Goal: Task Accomplishment & Management: Complete application form

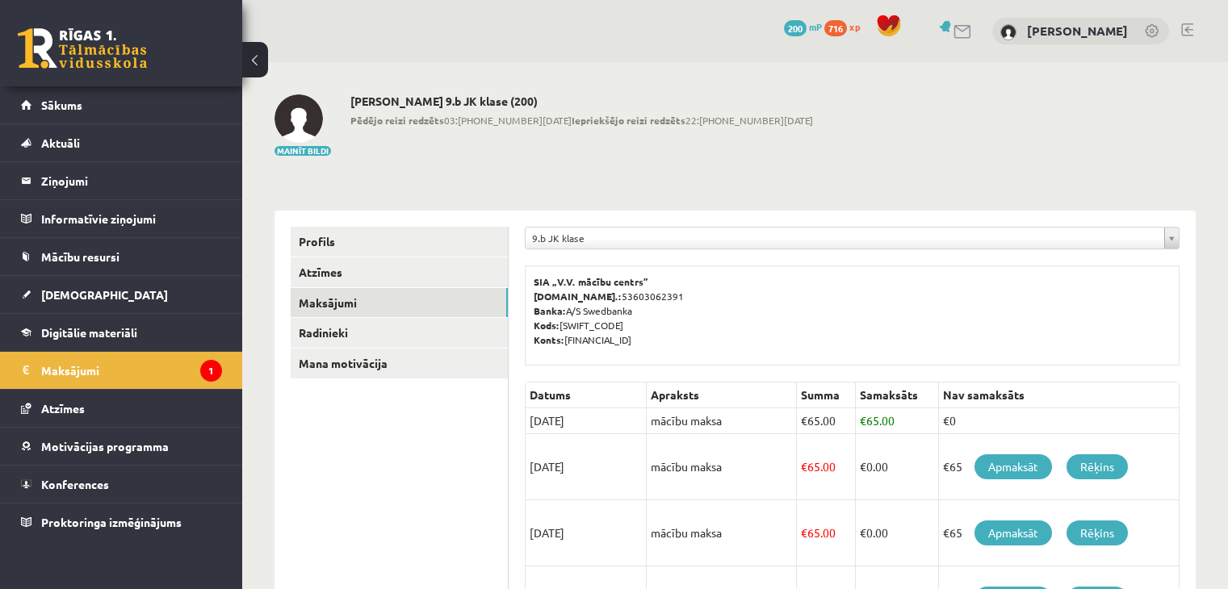
scroll to position [137, 0]
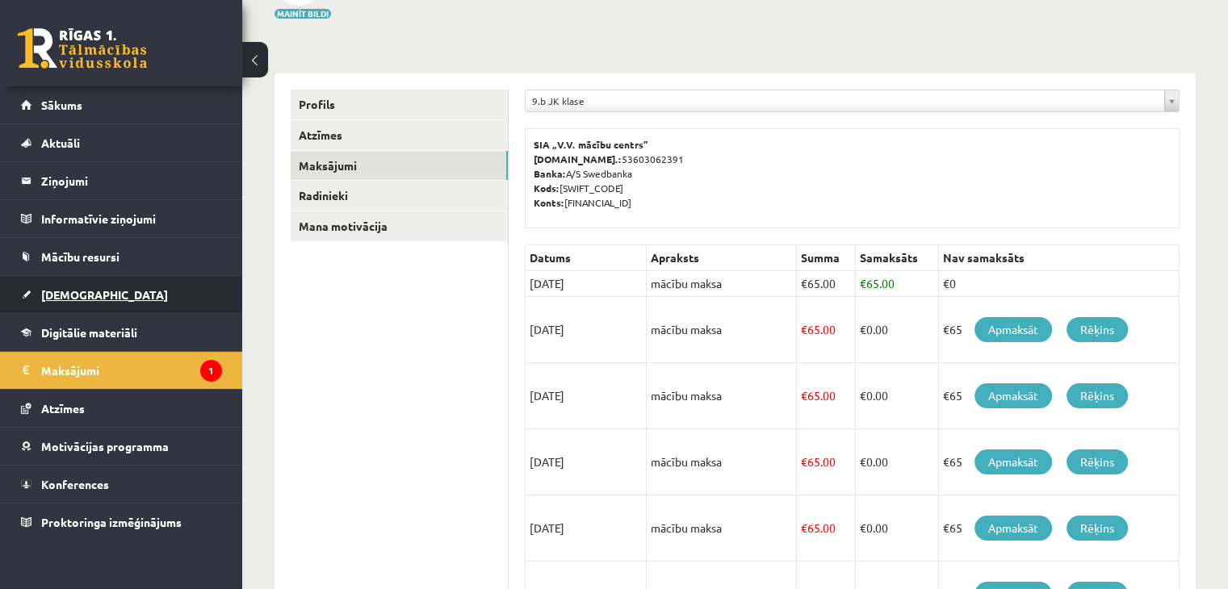
click at [138, 286] on link "[DEMOGRAPHIC_DATA]" at bounding box center [121, 294] width 201 height 37
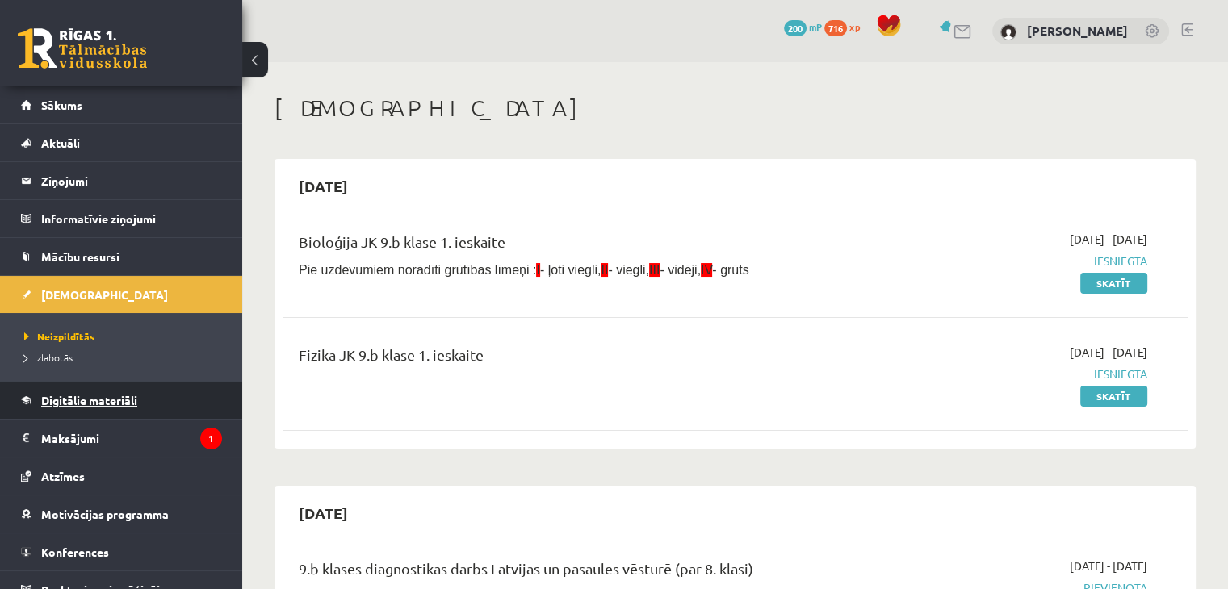
click at [137, 410] on link "Digitālie materiāli" at bounding box center [121, 400] width 201 height 37
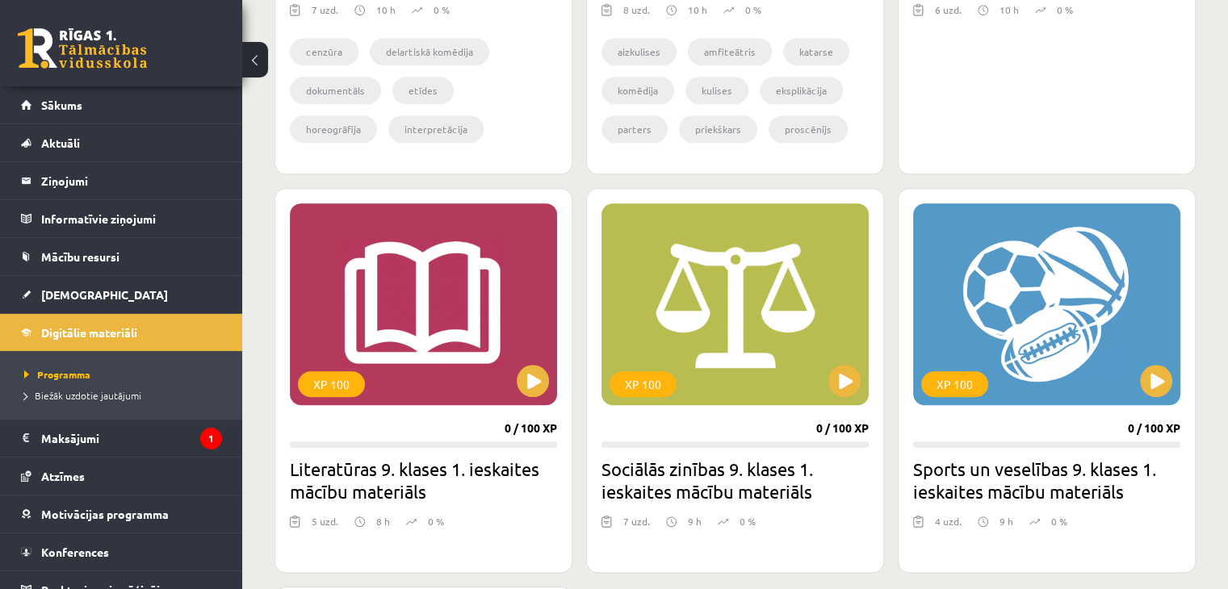
scroll to position [1292, 0]
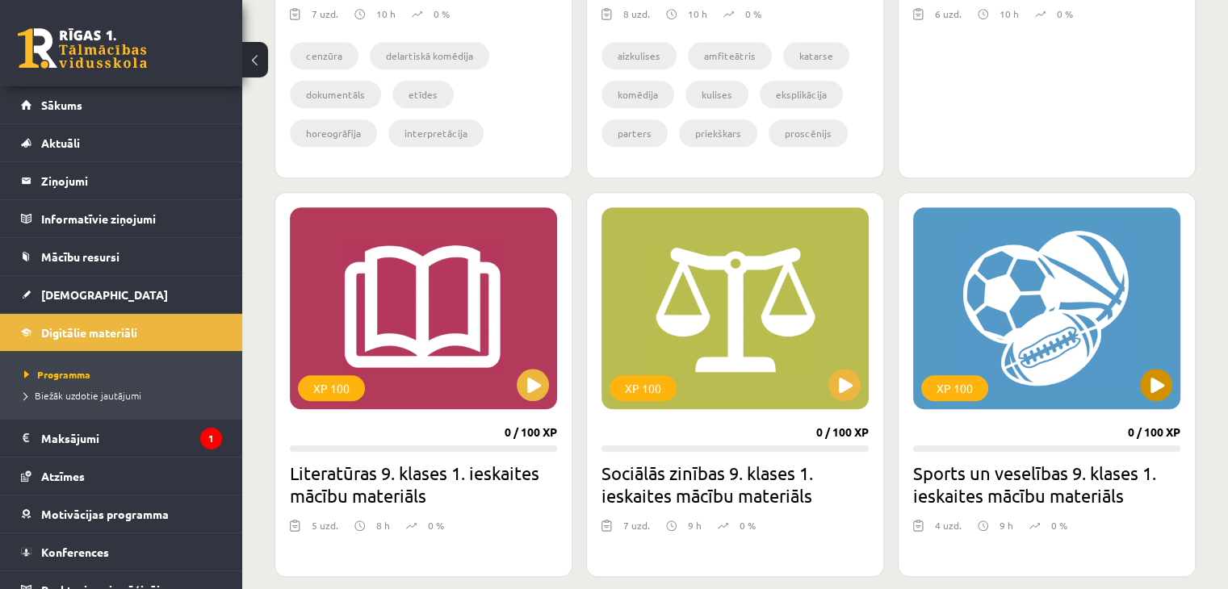
click at [1054, 334] on div "XP 100" at bounding box center [1046, 309] width 267 height 202
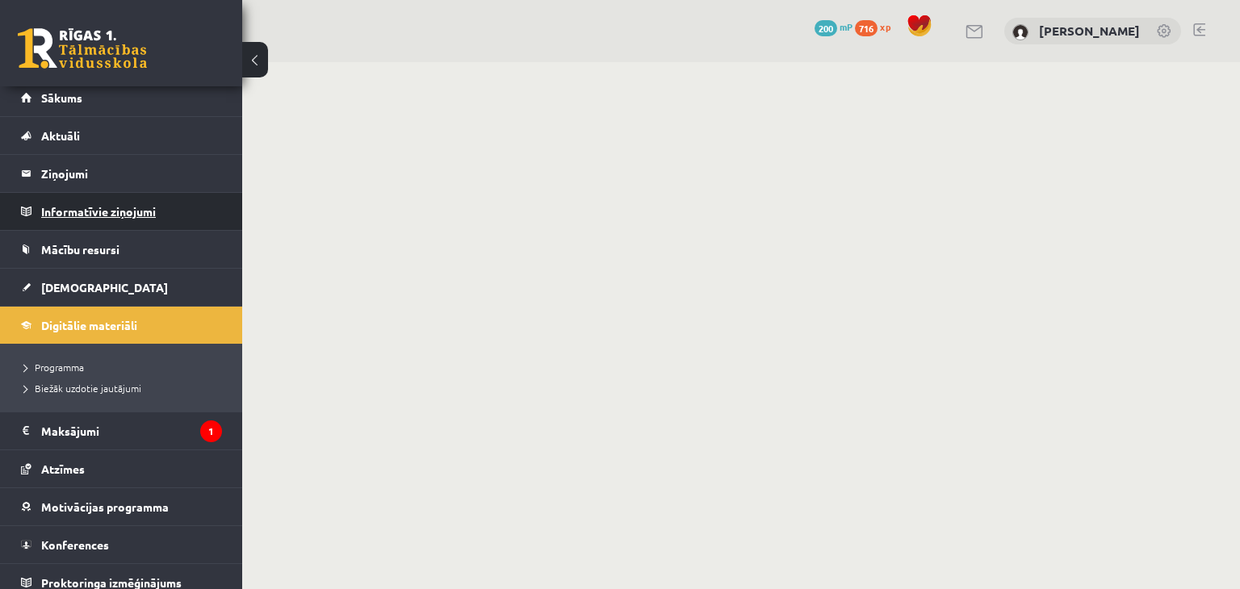
scroll to position [1, 0]
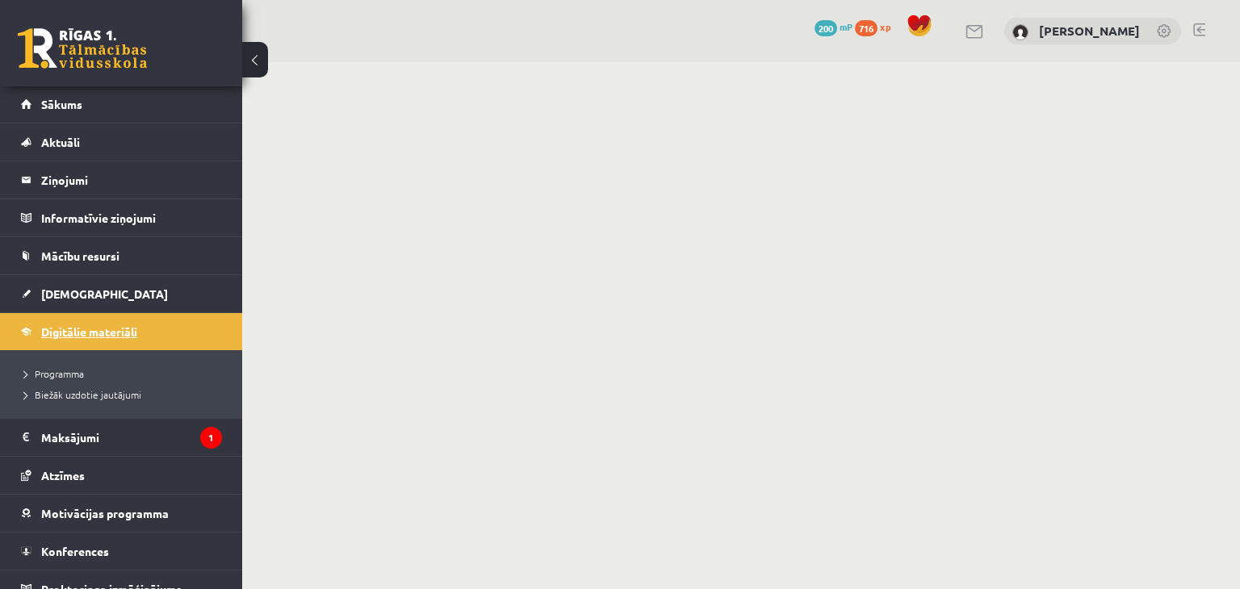
click at [124, 328] on span "Digitālie materiāli" at bounding box center [89, 332] width 96 height 15
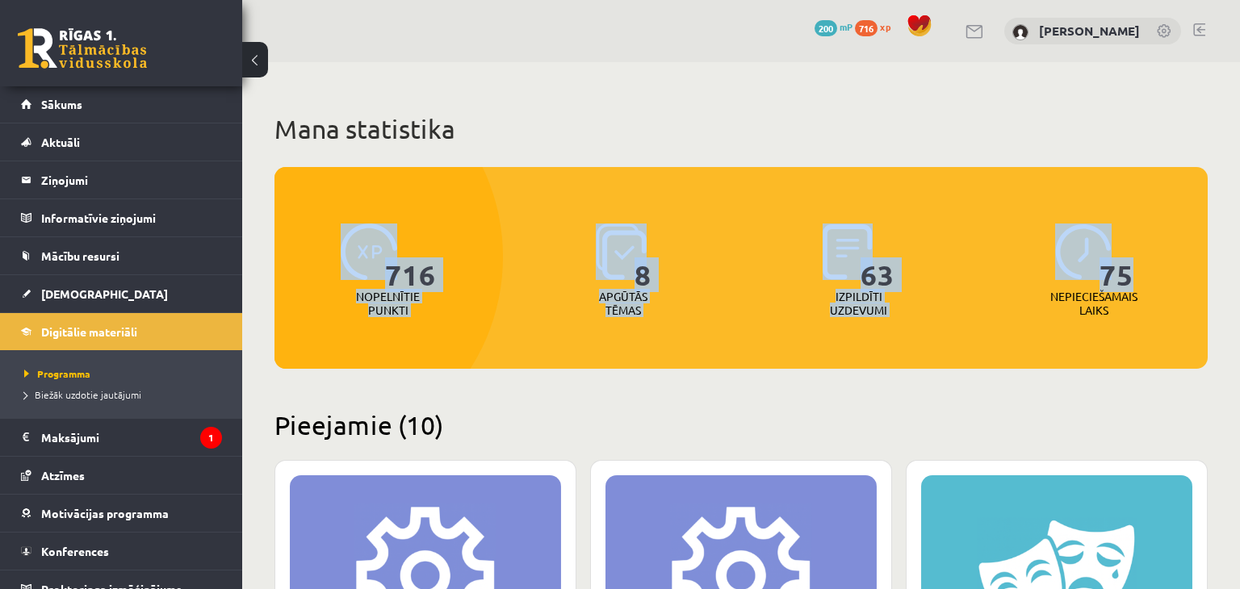
drag, startPoint x: 1239, startPoint y: 134, endPoint x: 1238, endPoint y: 297, distance: 163.1
click at [75, 376] on span "Programma" at bounding box center [57, 373] width 66 height 13
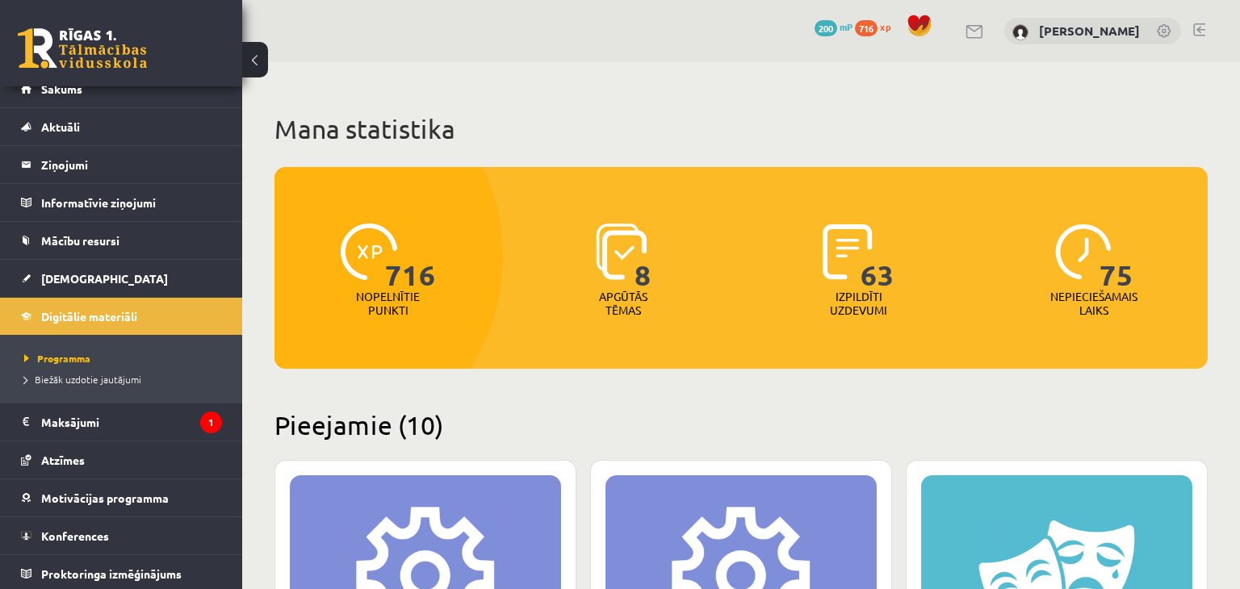
scroll to position [18, 0]
drag, startPoint x: 1239, startPoint y: 187, endPoint x: 1239, endPoint y: 50, distance: 136.5
drag, startPoint x: 1154, startPoint y: 304, endPoint x: 1147, endPoint y: 317, distance: 14.8
drag, startPoint x: 1147, startPoint y: 317, endPoint x: 873, endPoint y: 398, distance: 285.4
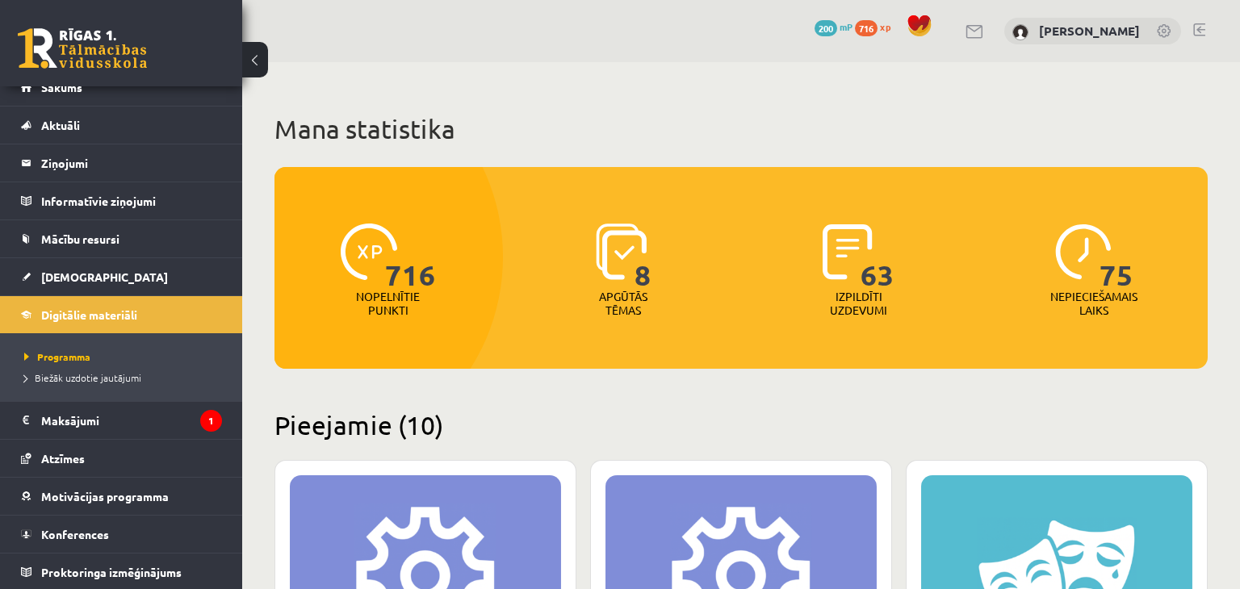
drag, startPoint x: 873, startPoint y: 398, endPoint x: 859, endPoint y: 480, distance: 82.7
click at [103, 410] on legend "Maksājumi 1" at bounding box center [131, 420] width 181 height 37
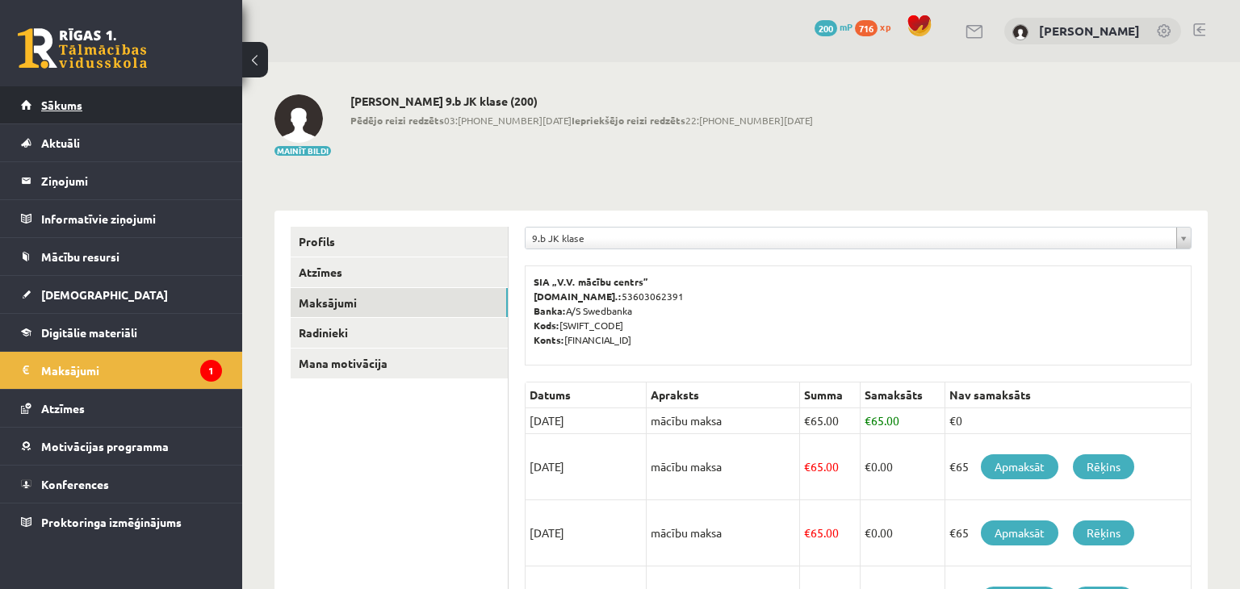
click at [80, 94] on link "Sākums" at bounding box center [121, 104] width 201 height 37
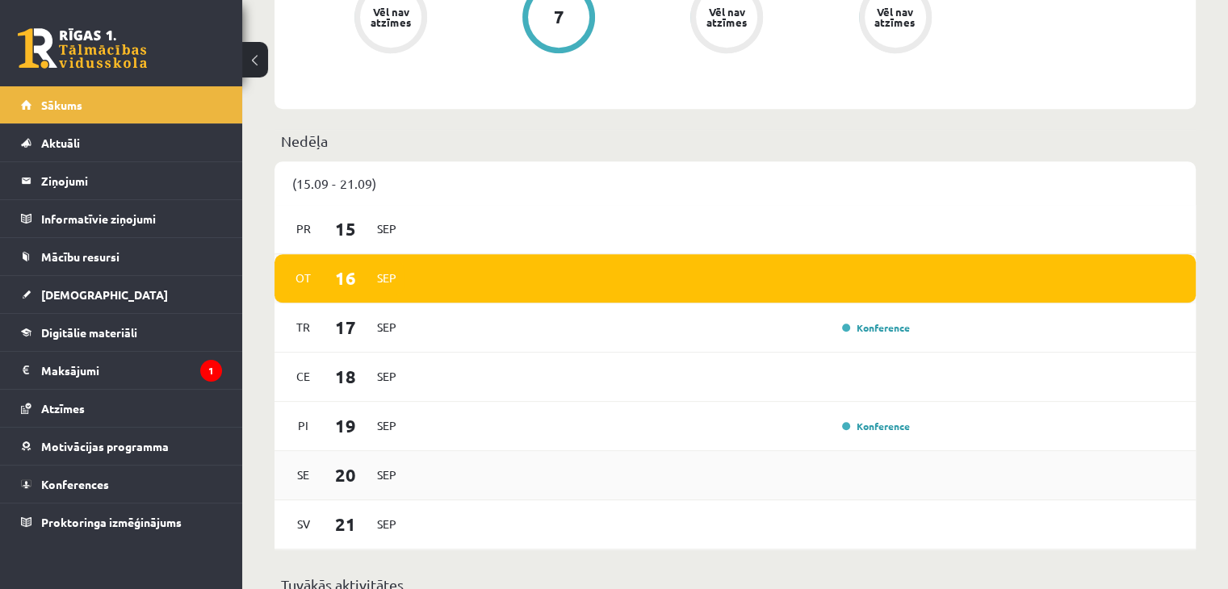
scroll to position [1130, 0]
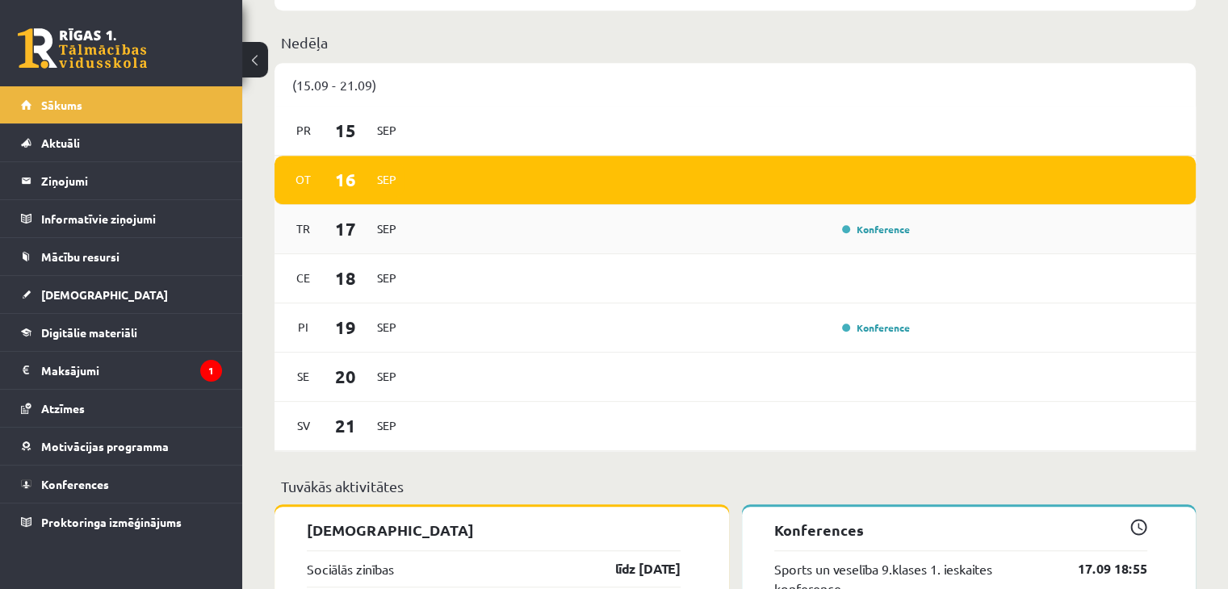
click at [730, 243] on div "Tr 17 Sep Konference" at bounding box center [735, 229] width 921 height 49
click at [868, 237] on div "Konference" at bounding box center [874, 229] width 81 height 16
click at [869, 236] on link "Konference" at bounding box center [876, 229] width 68 height 13
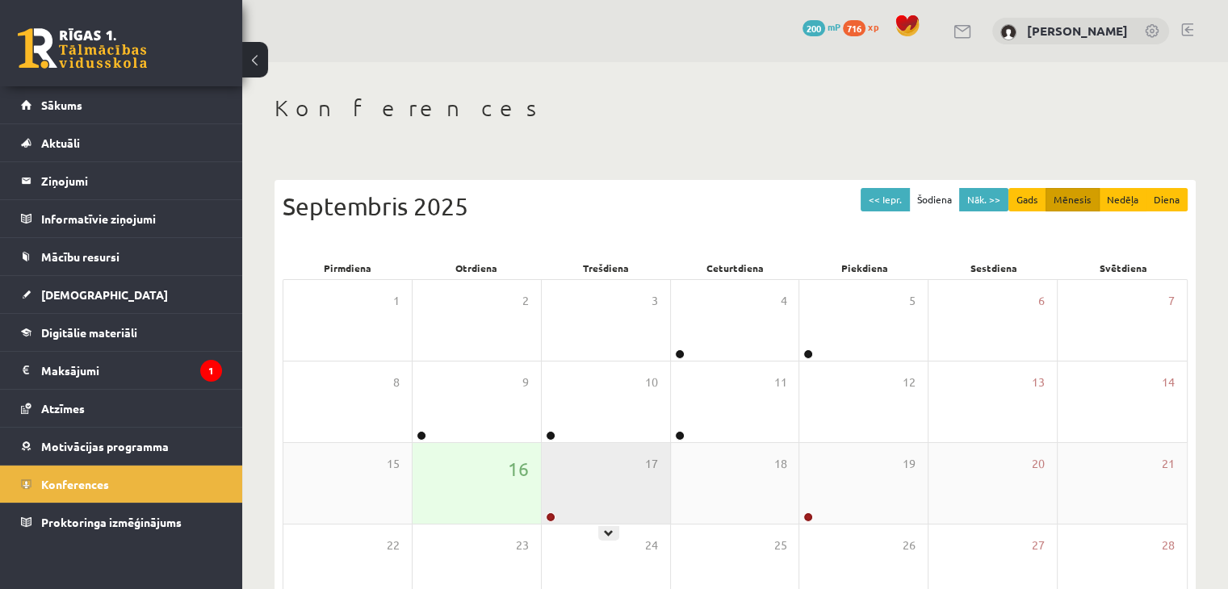
click at [574, 479] on div "17" at bounding box center [606, 483] width 128 height 81
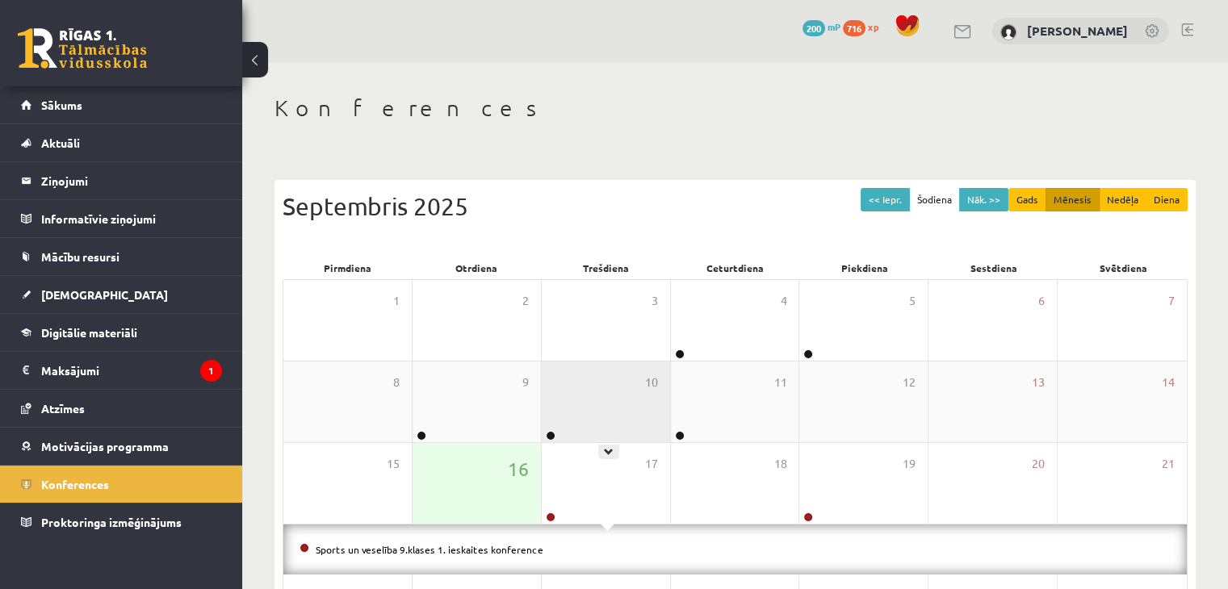
click at [581, 401] on div "10" at bounding box center [606, 402] width 128 height 81
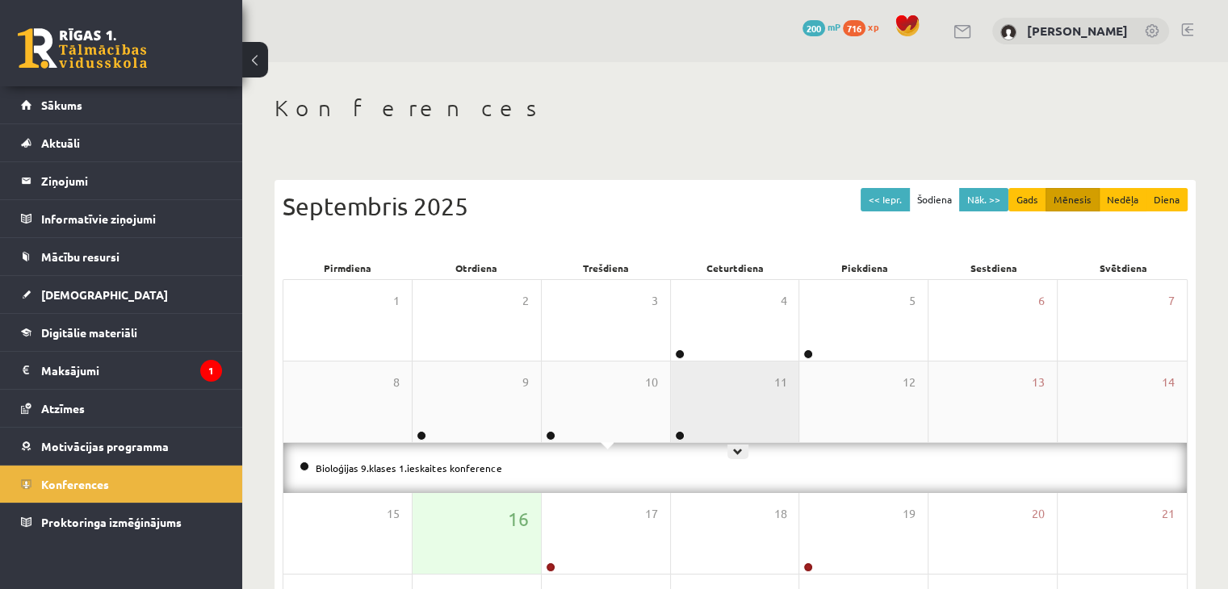
click at [692, 385] on div "11" at bounding box center [735, 402] width 128 height 81
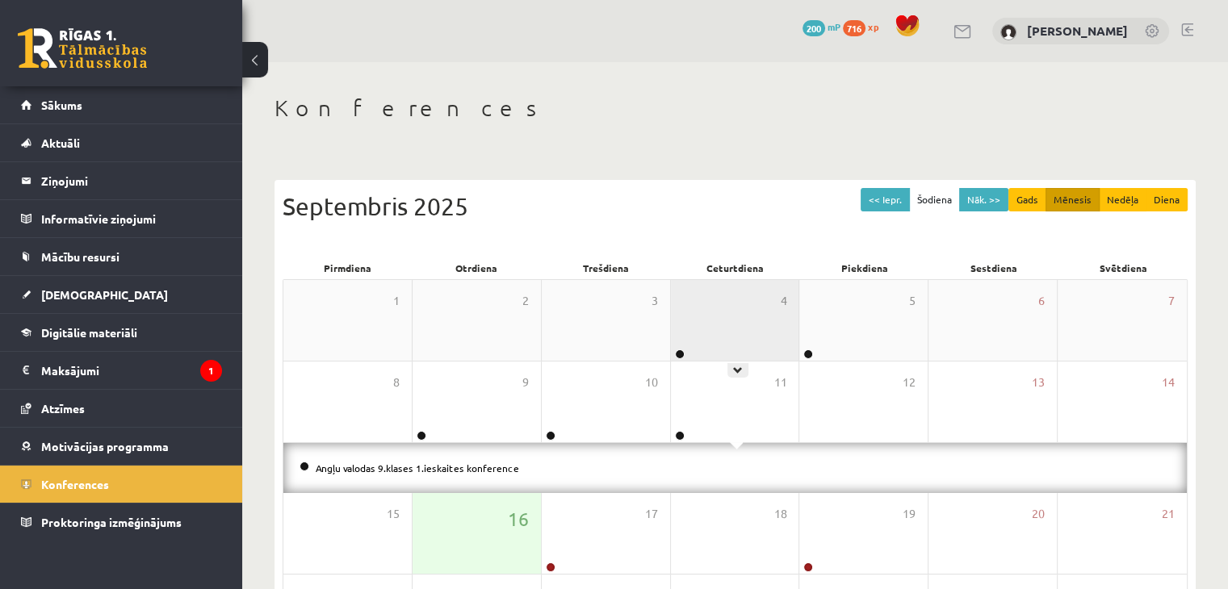
drag, startPoint x: 724, startPoint y: 337, endPoint x: 576, endPoint y: 410, distance: 165.8
click at [724, 337] on div "4" at bounding box center [735, 320] width 128 height 81
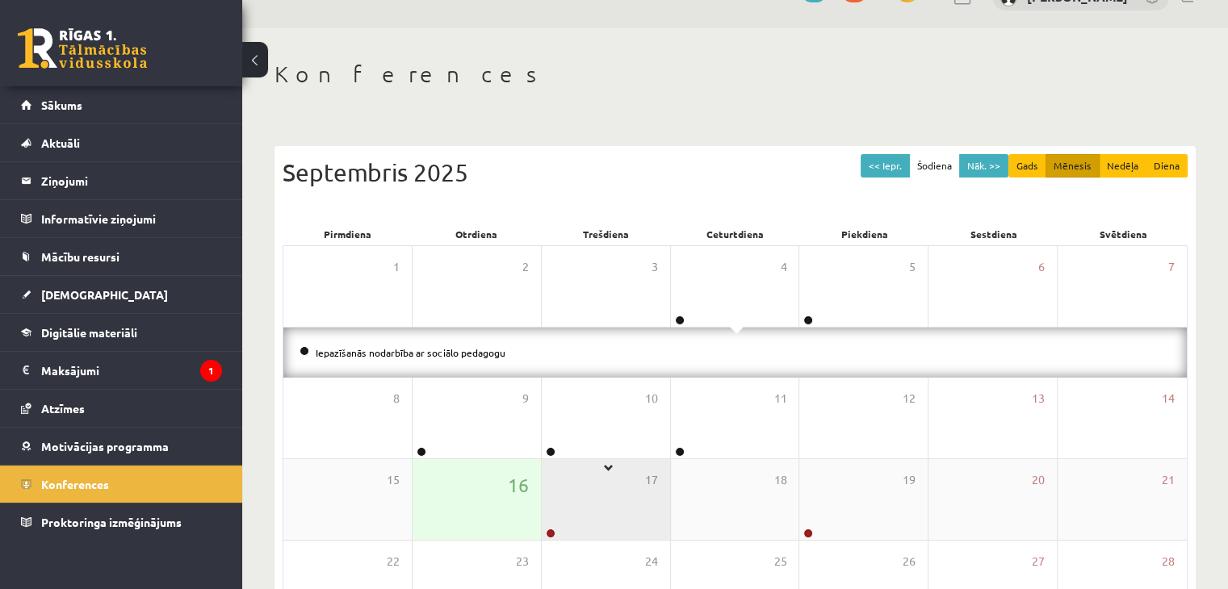
scroll to position [81, 0]
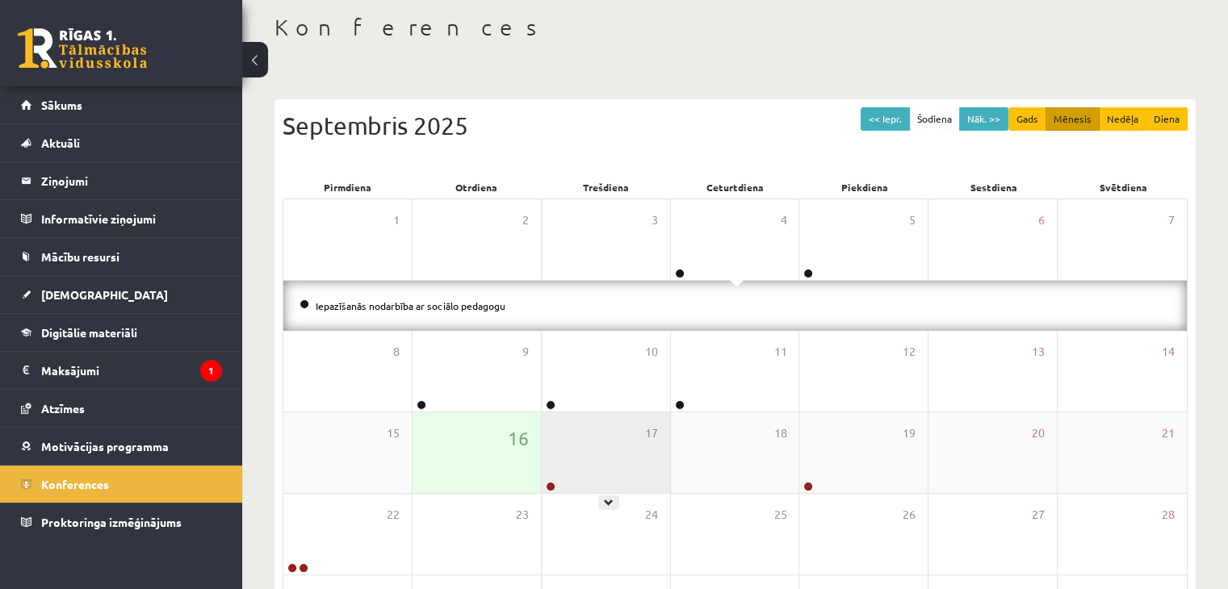
click at [597, 442] on div "17" at bounding box center [606, 453] width 128 height 81
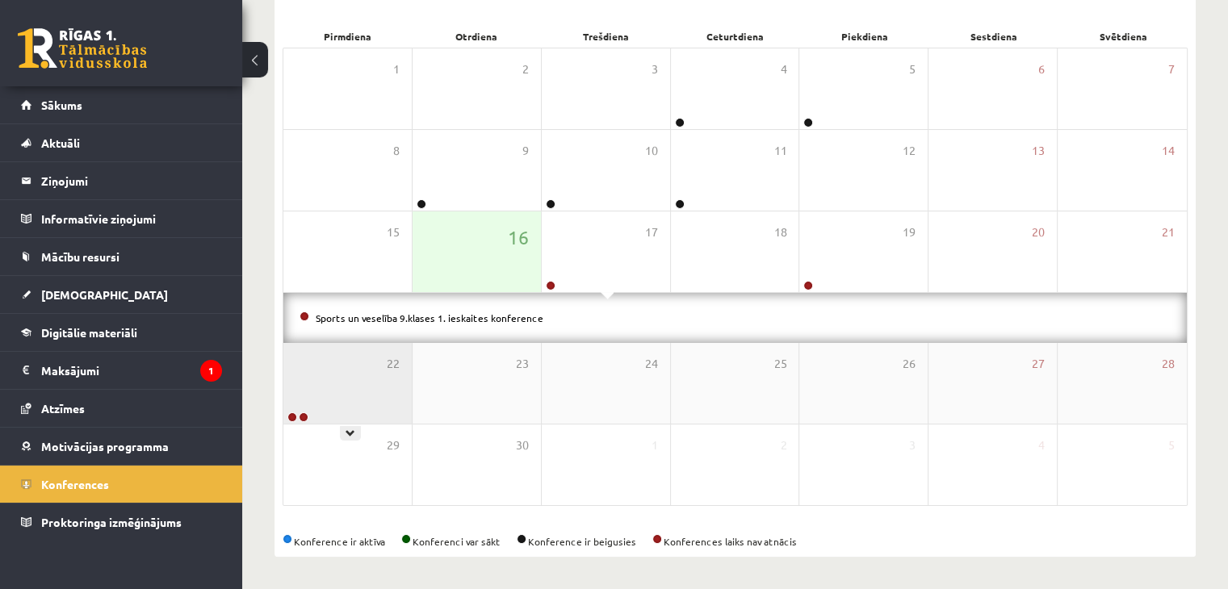
click at [334, 390] on div "22" at bounding box center [347, 383] width 128 height 81
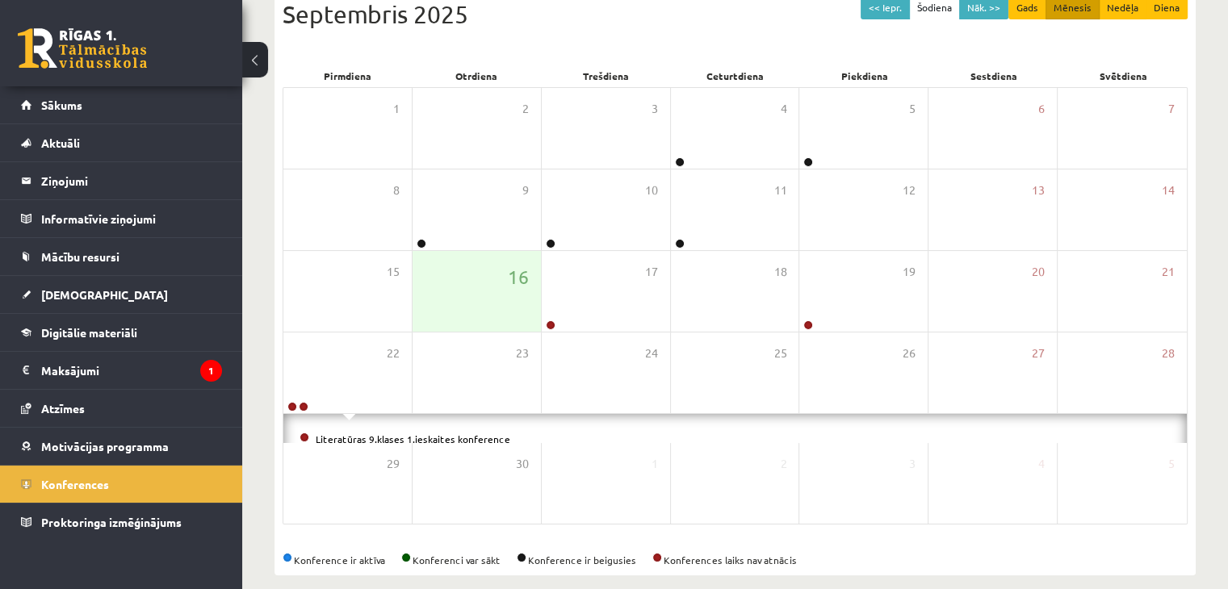
scroll to position [232, 0]
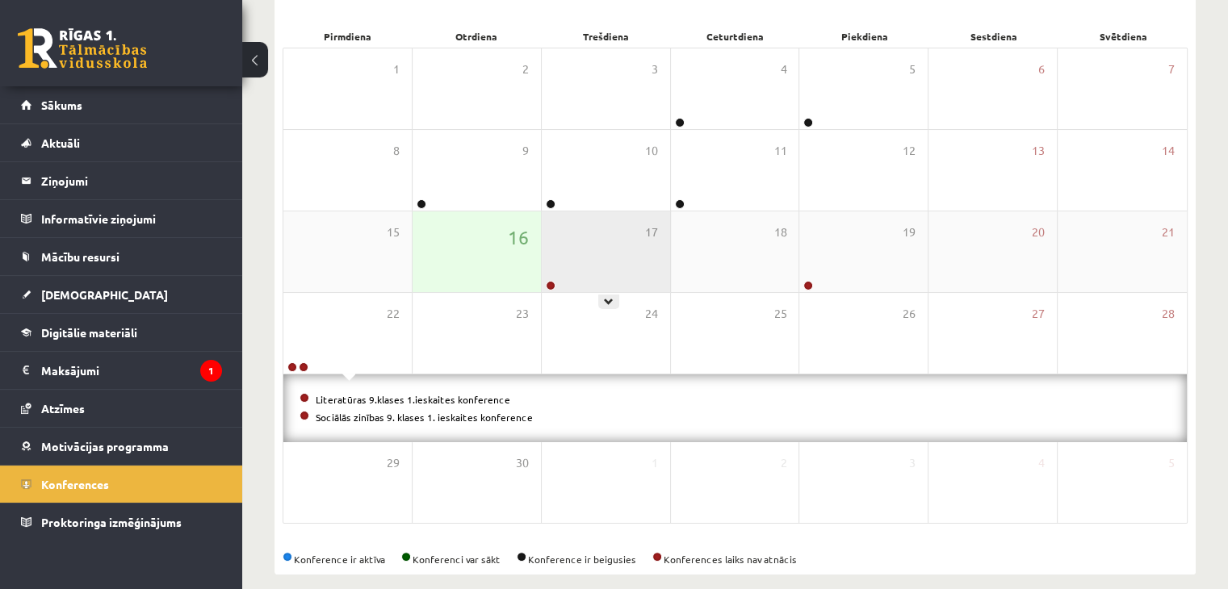
click at [589, 262] on div "17" at bounding box center [606, 252] width 128 height 81
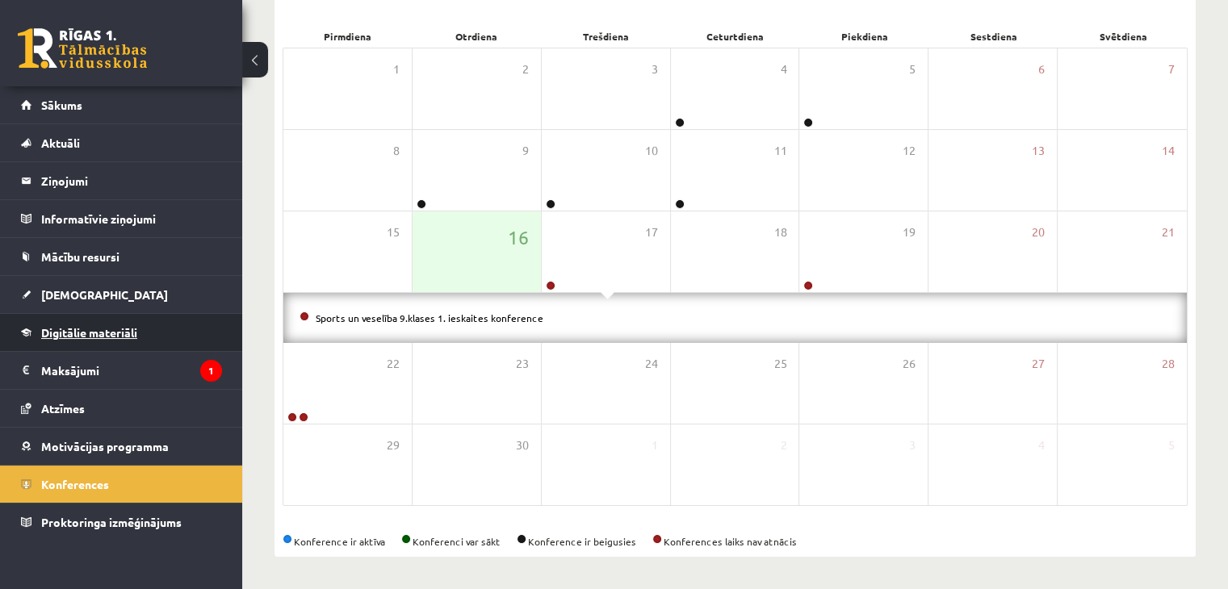
click at [86, 325] on span "Digitālie materiāli" at bounding box center [89, 332] width 96 height 15
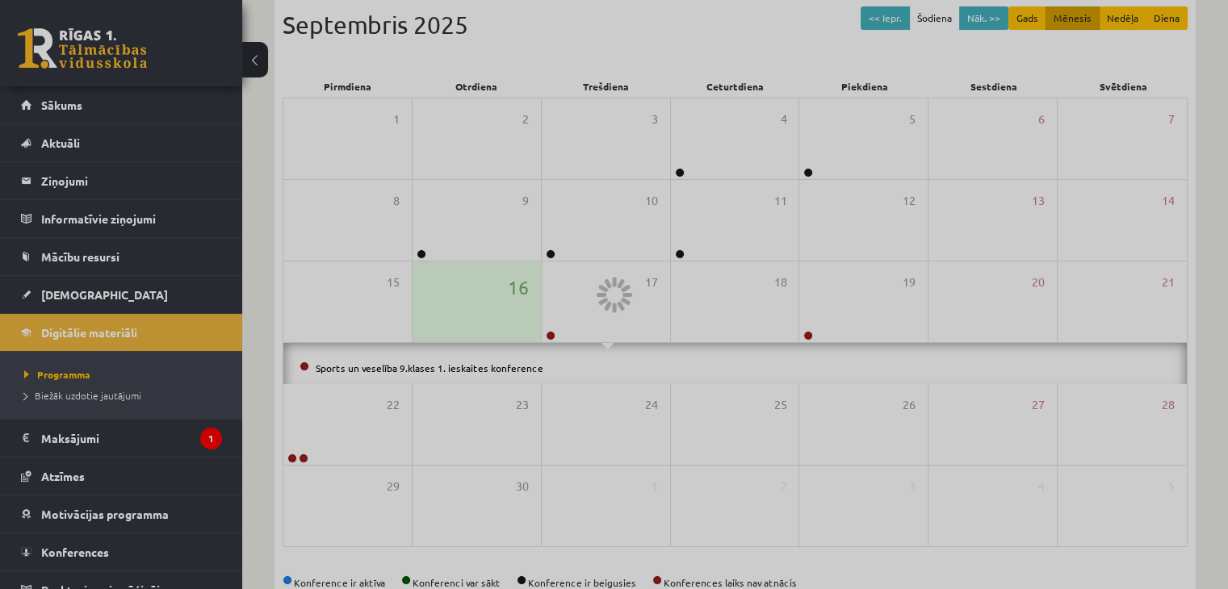
scroll to position [181, 0]
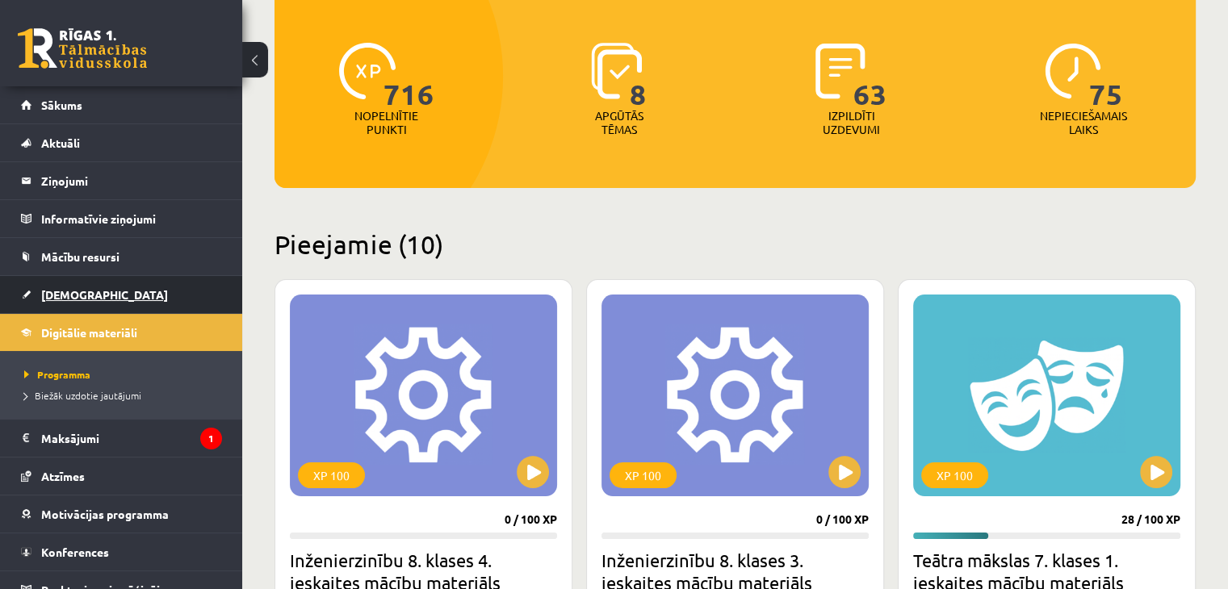
click at [90, 288] on link "[DEMOGRAPHIC_DATA]" at bounding box center [121, 294] width 201 height 37
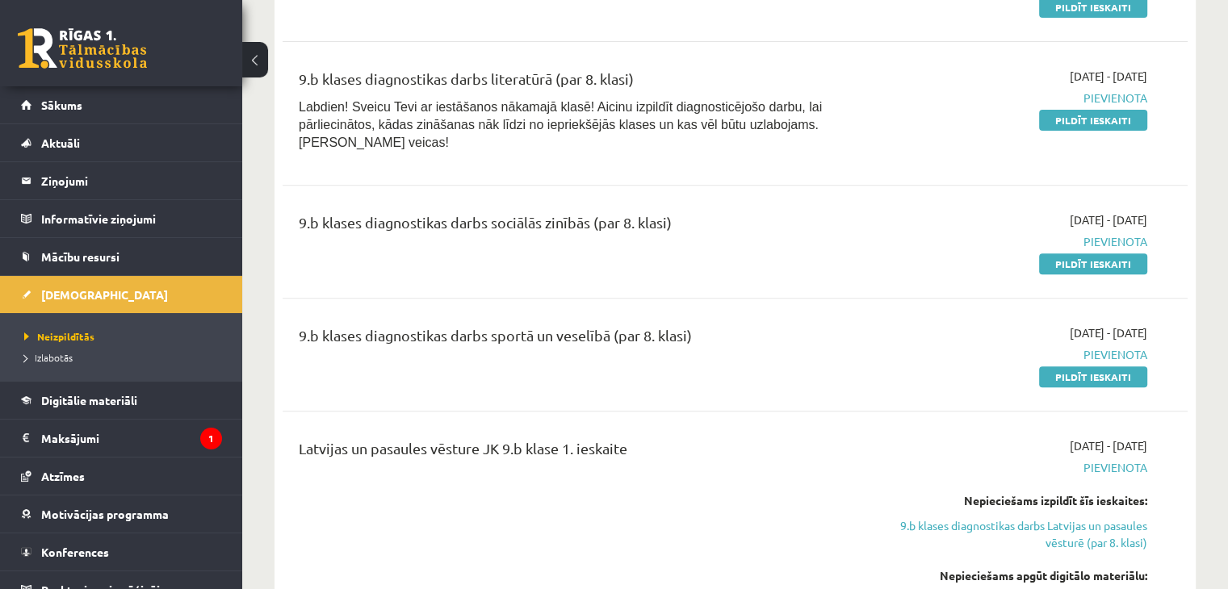
scroll to position [484, 0]
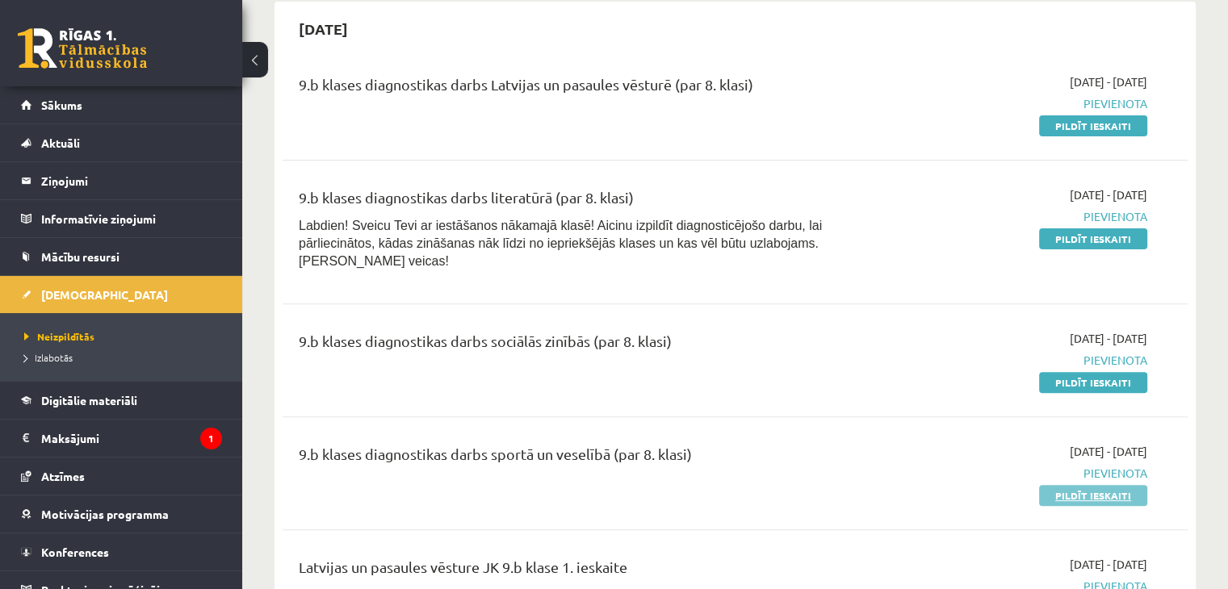
click at [1069, 485] on link "Pildīt ieskaiti" at bounding box center [1093, 495] width 108 height 21
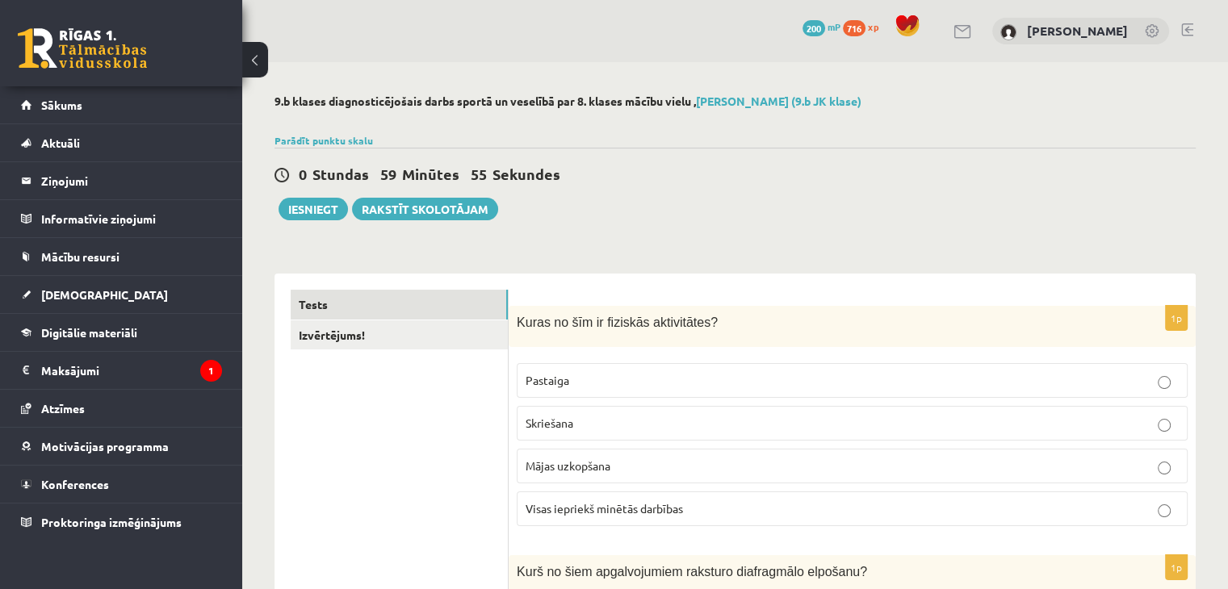
click at [665, 430] on p "Skriešana" at bounding box center [852, 423] width 653 height 17
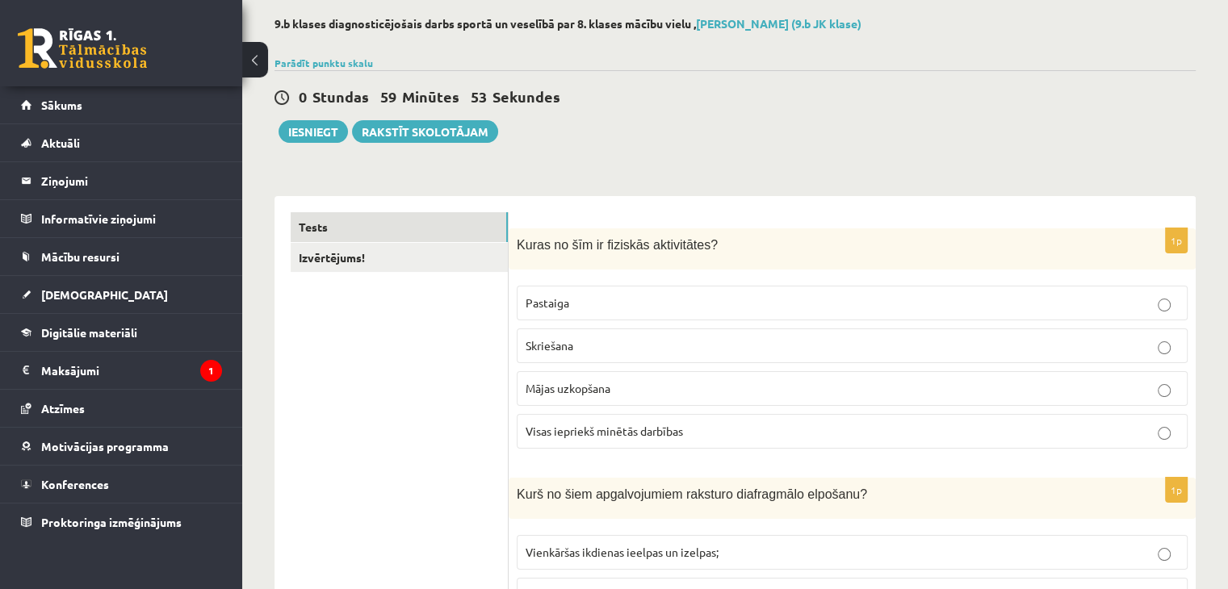
scroll to position [81, 0]
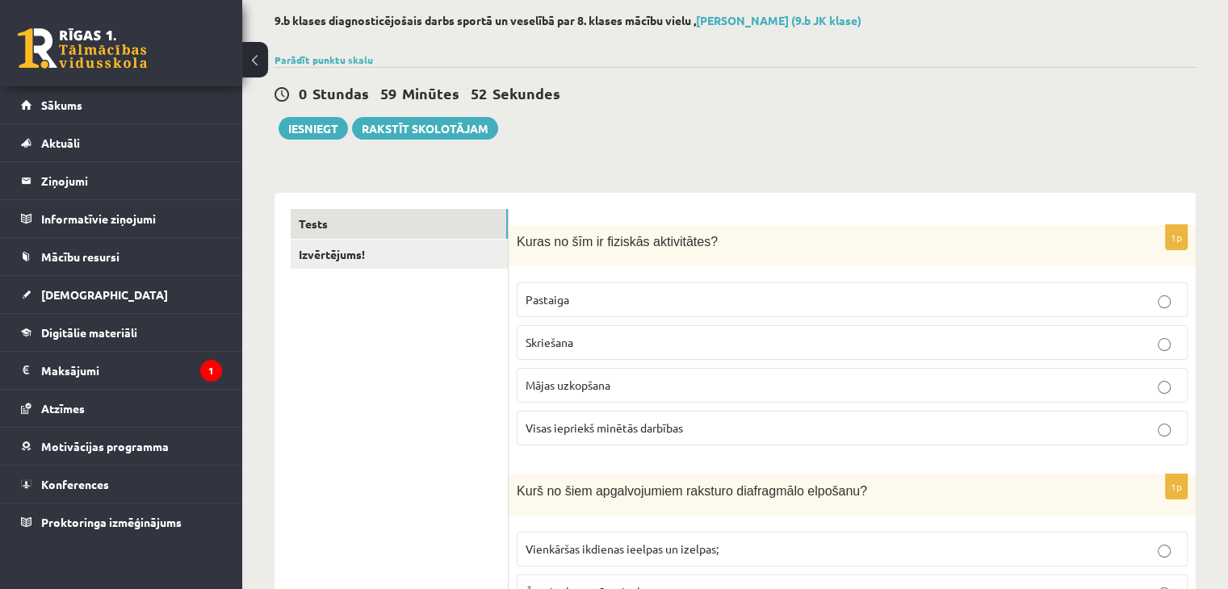
click at [571, 430] on span "Visas iepriekš minētās darbības" at bounding box center [604, 428] width 157 height 15
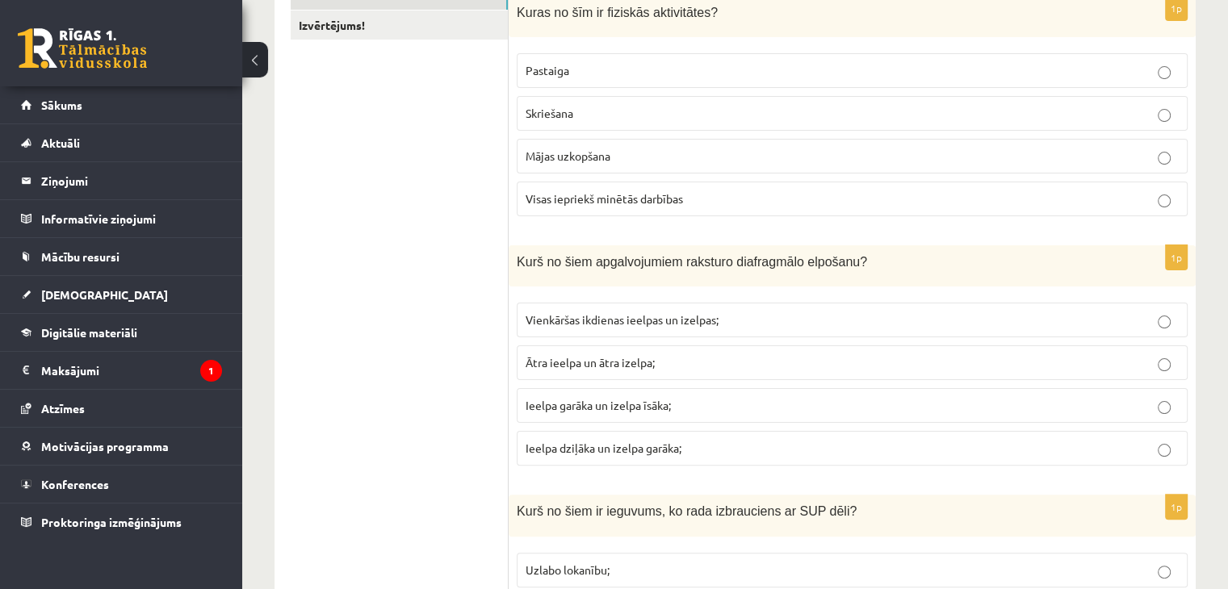
scroll to position [323, 0]
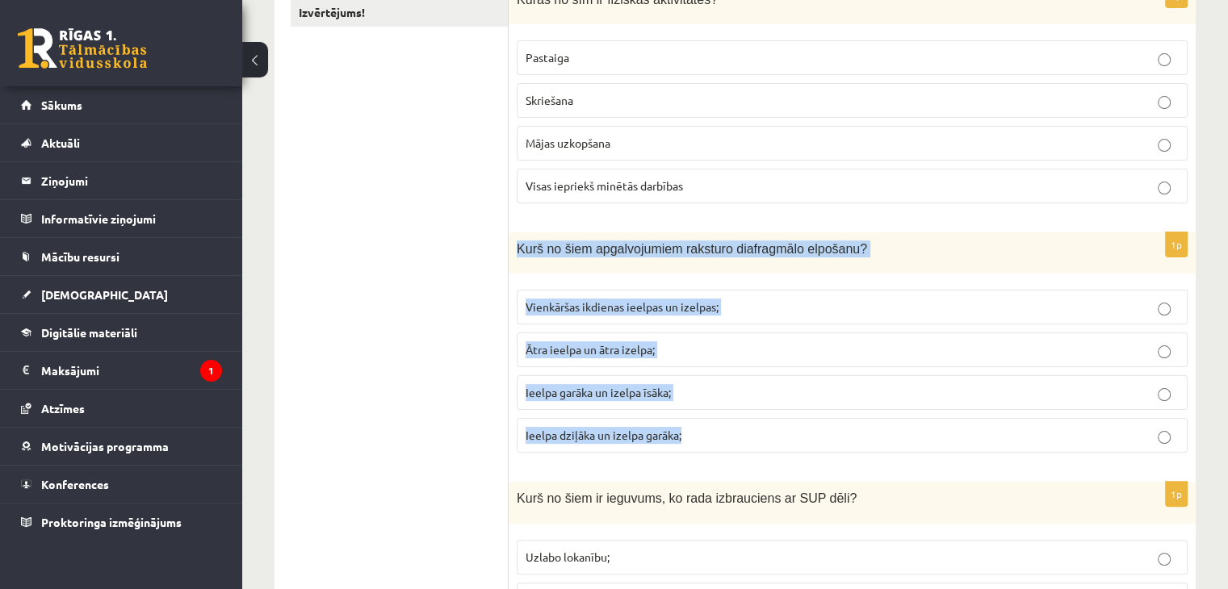
drag, startPoint x: 513, startPoint y: 246, endPoint x: 715, endPoint y: 446, distance: 283.8
click at [715, 446] on div "1p Kurš no šiem apgalvojumiem raksturo diafragmālo elpošanu? Vienkāršas ikdiena…" at bounding box center [852, 349] width 687 height 233
copy div "Kurš no šiem apgalvojumiem raksturo diafragmālo elpošanu? Vienkāršas ikdienas i…"
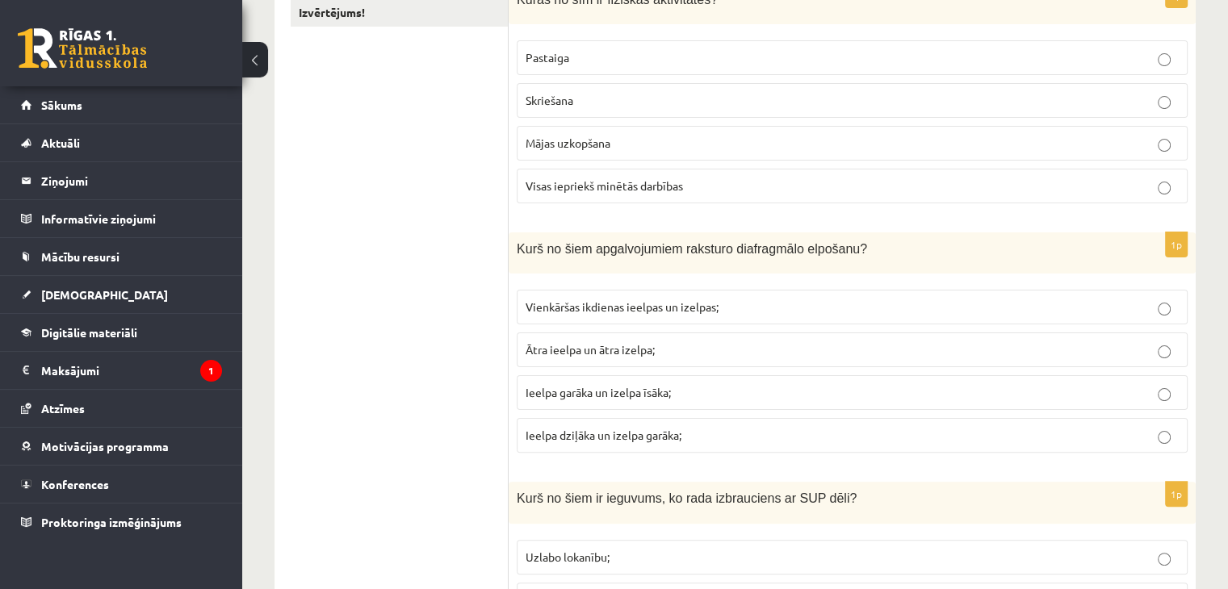
click at [667, 208] on div "1p Kuras no šīm ir fiziskās aktivitātes? Pastaiga Skriešana Mājas uzkopšana Vis…" at bounding box center [852, 99] width 687 height 233
drag, startPoint x: 714, startPoint y: 248, endPoint x: 830, endPoint y: 258, distance: 116.7
click at [830, 258] on div "Kurš no šiem apgalvojumiem raksturo diafragmālo elpošanu?" at bounding box center [852, 253] width 687 height 41
copy span "diafragmālo elpošanu"
click at [581, 438] on span "Ieelpa dziļāka un izelpa garāka;" at bounding box center [604, 435] width 156 height 15
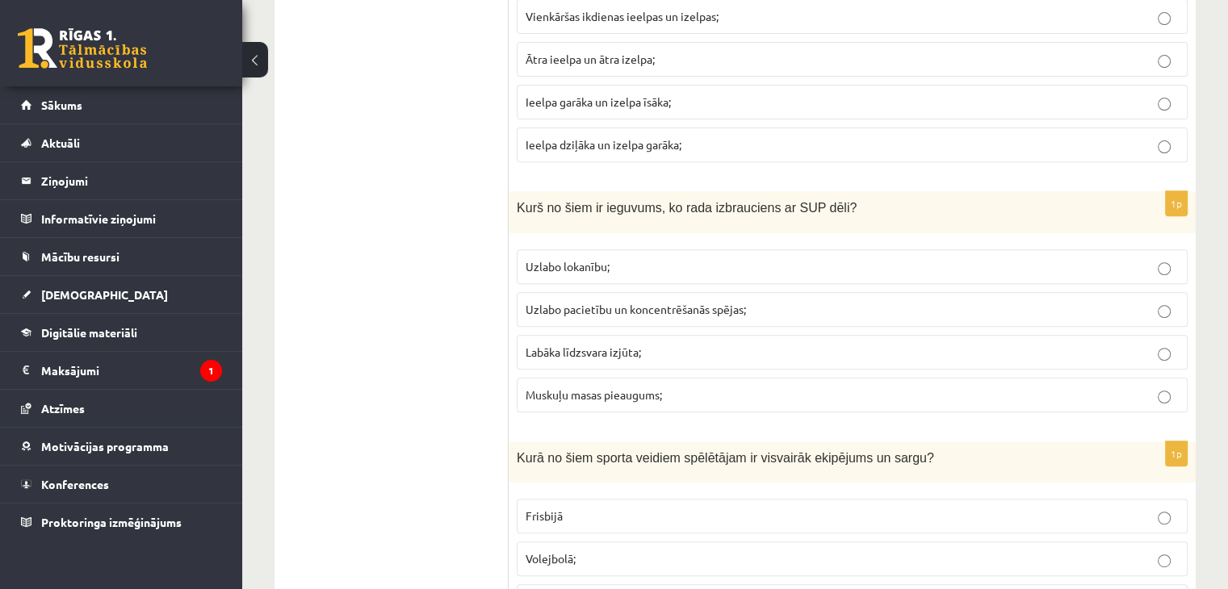
scroll to position [646, 0]
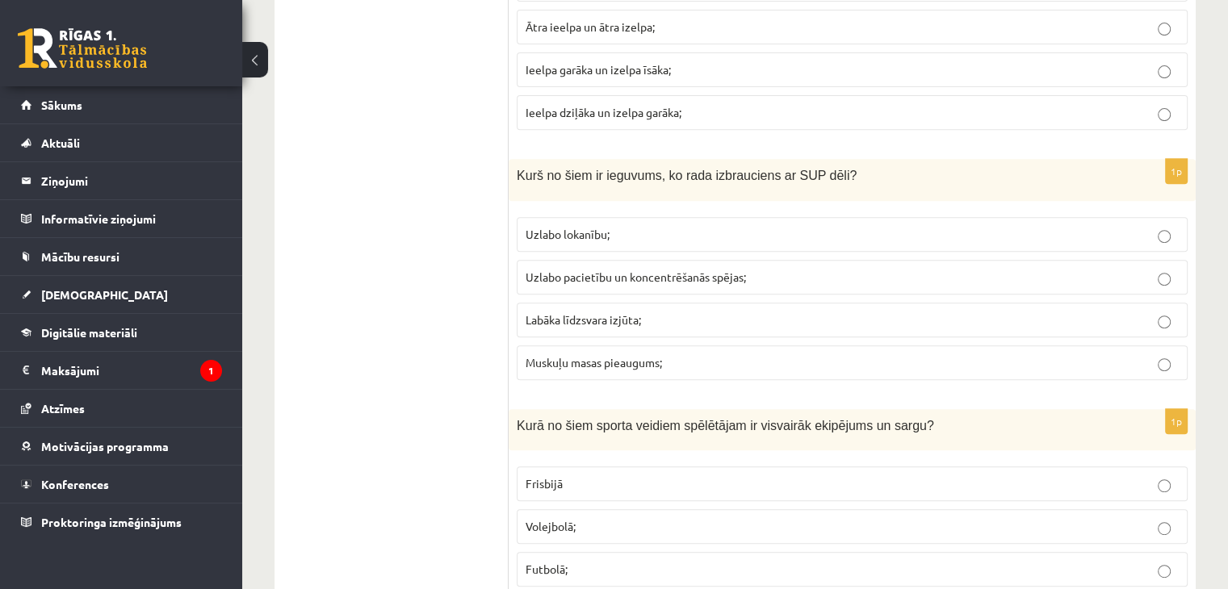
click at [606, 317] on span "Labāka līdzsvara izjūta;" at bounding box center [583, 319] width 115 height 15
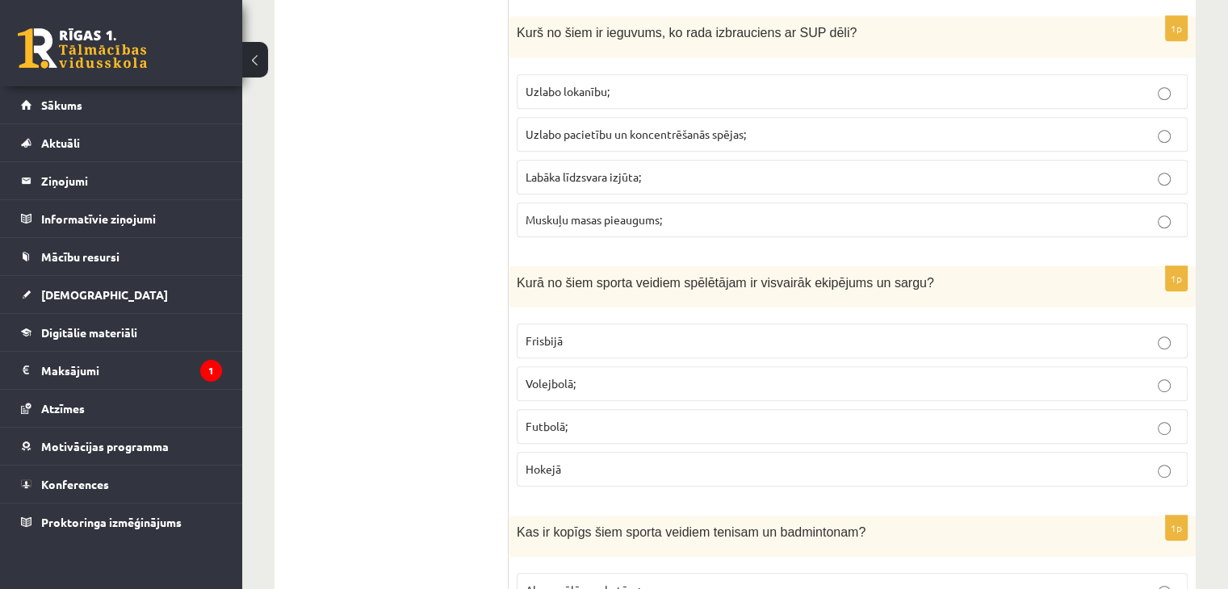
scroll to position [807, 0]
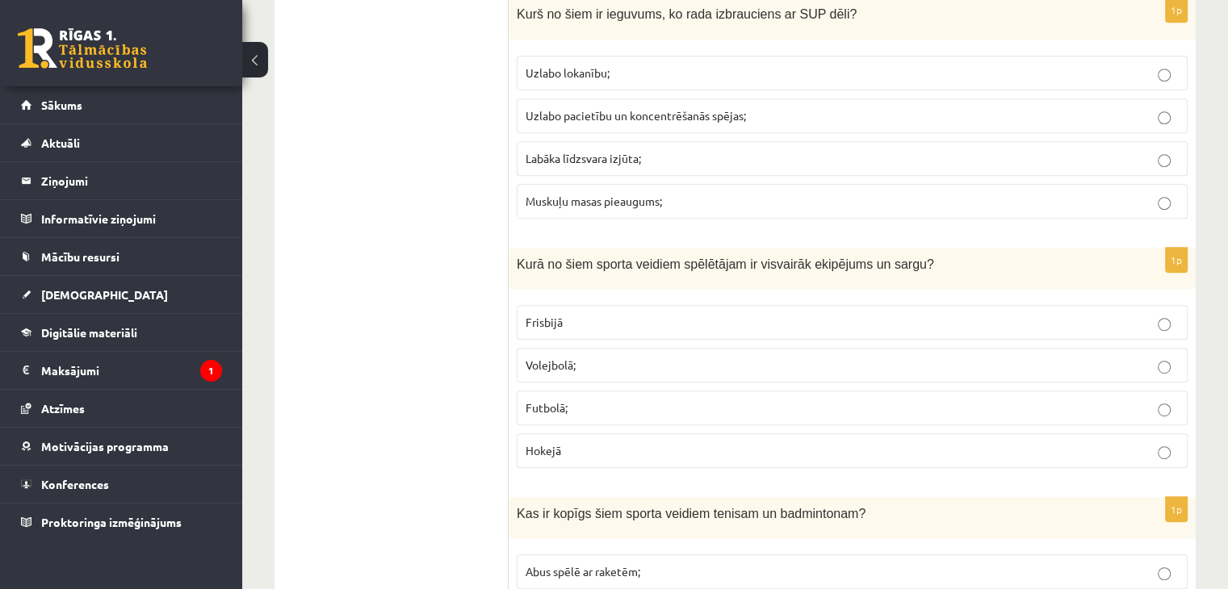
click at [552, 434] on label "Hokejā" at bounding box center [852, 451] width 671 height 35
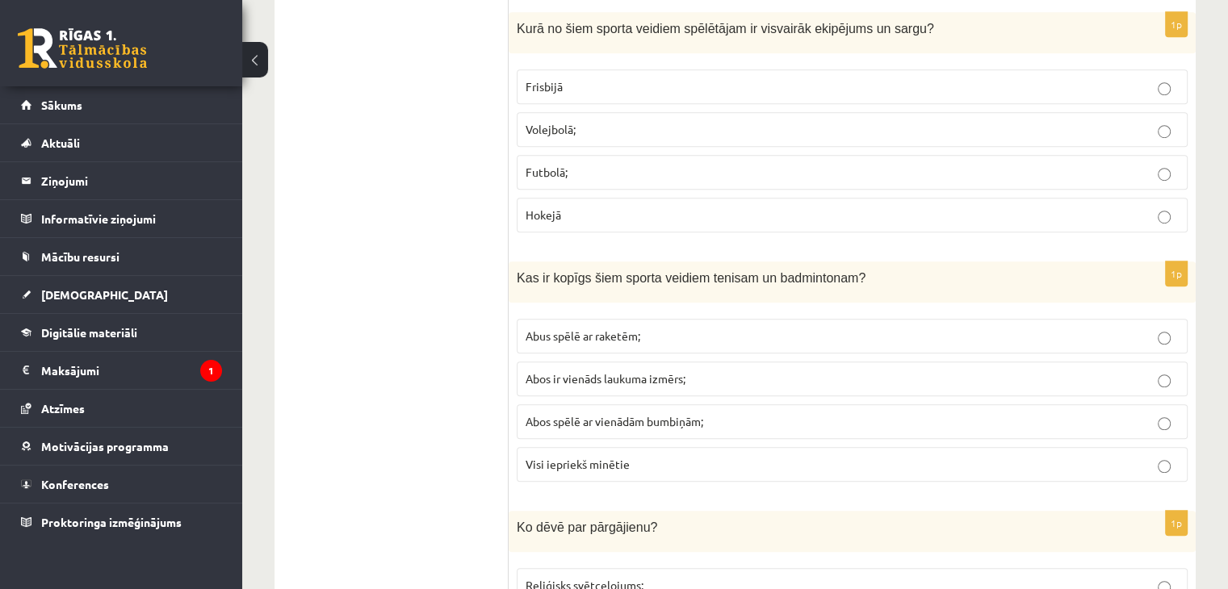
scroll to position [1050, 0]
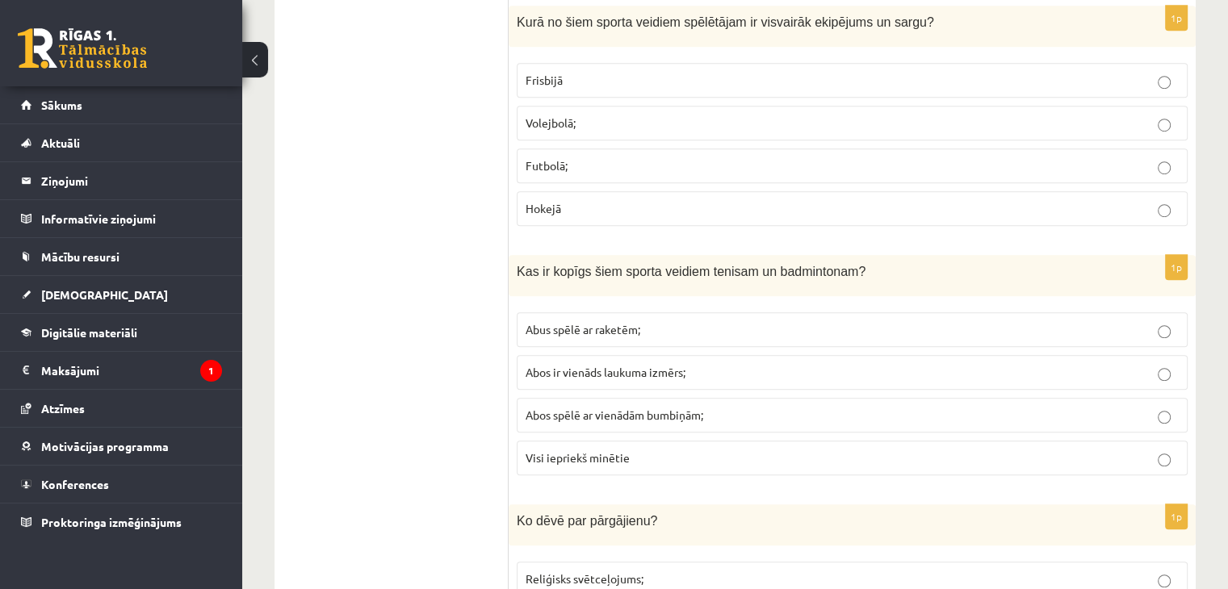
click at [664, 329] on p "Abus spēlē ar raketēm;" at bounding box center [852, 329] width 653 height 17
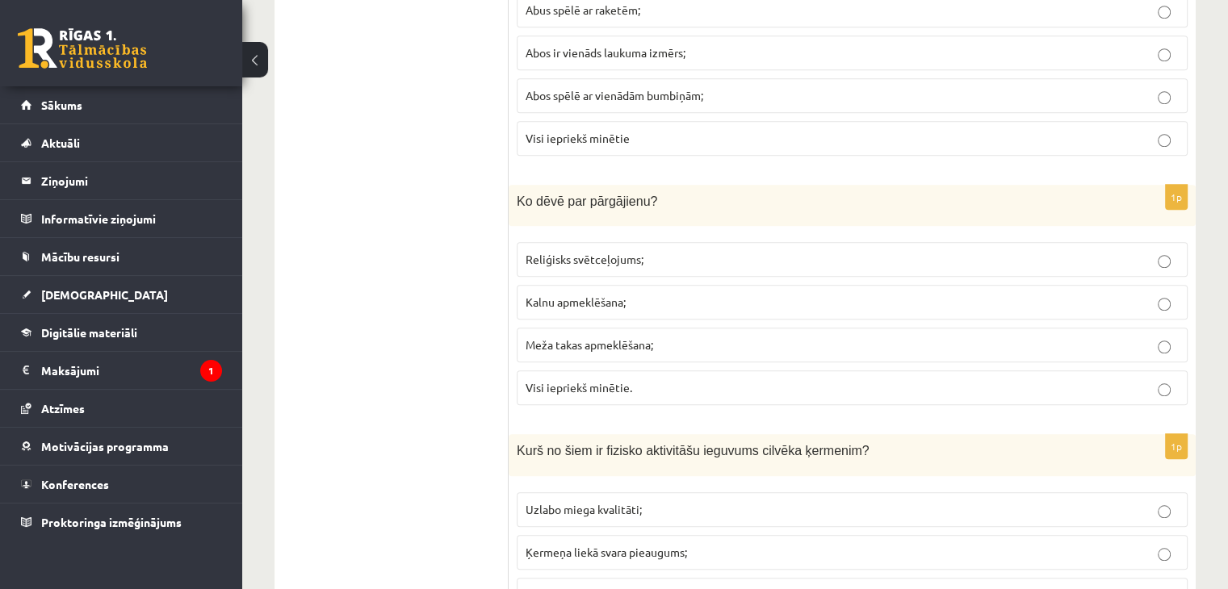
scroll to position [1373, 0]
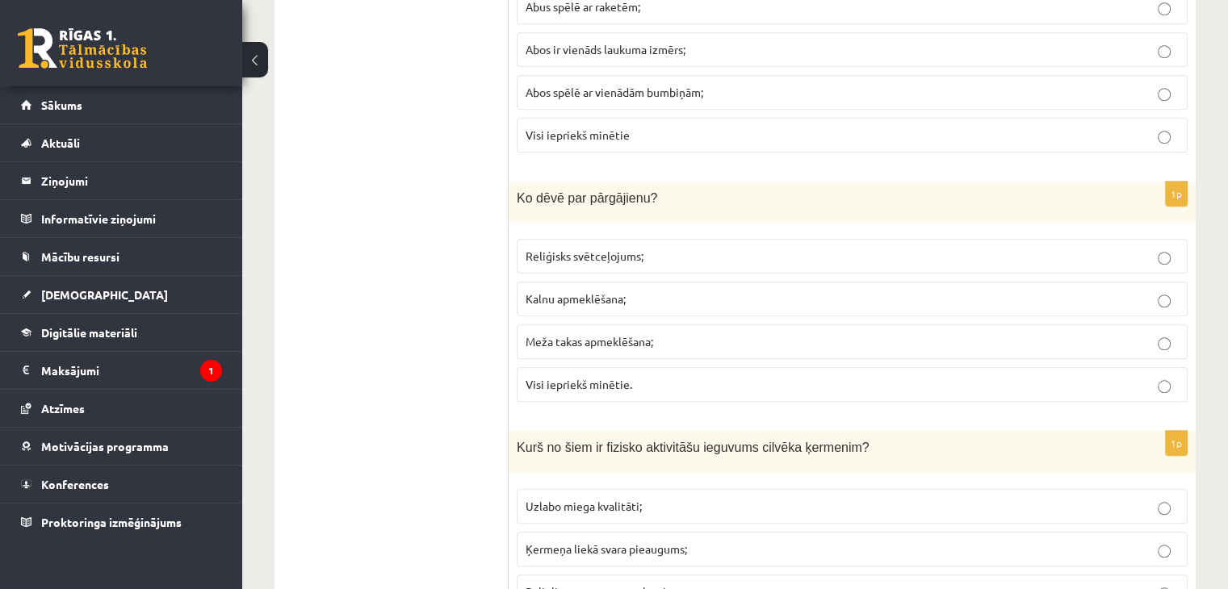
click at [547, 253] on span "Reliģisks svētceļojums;" at bounding box center [585, 256] width 118 height 15
drag, startPoint x: 510, startPoint y: 192, endPoint x: 643, endPoint y: 203, distance: 132.8
click at [643, 203] on div "Ko dēvē par pārgājienu?" at bounding box center [852, 202] width 687 height 41
copy span "Ko dēvē par pārgājienu?"
click at [653, 248] on p "Reliģisks svētceļojums;" at bounding box center [852, 256] width 653 height 17
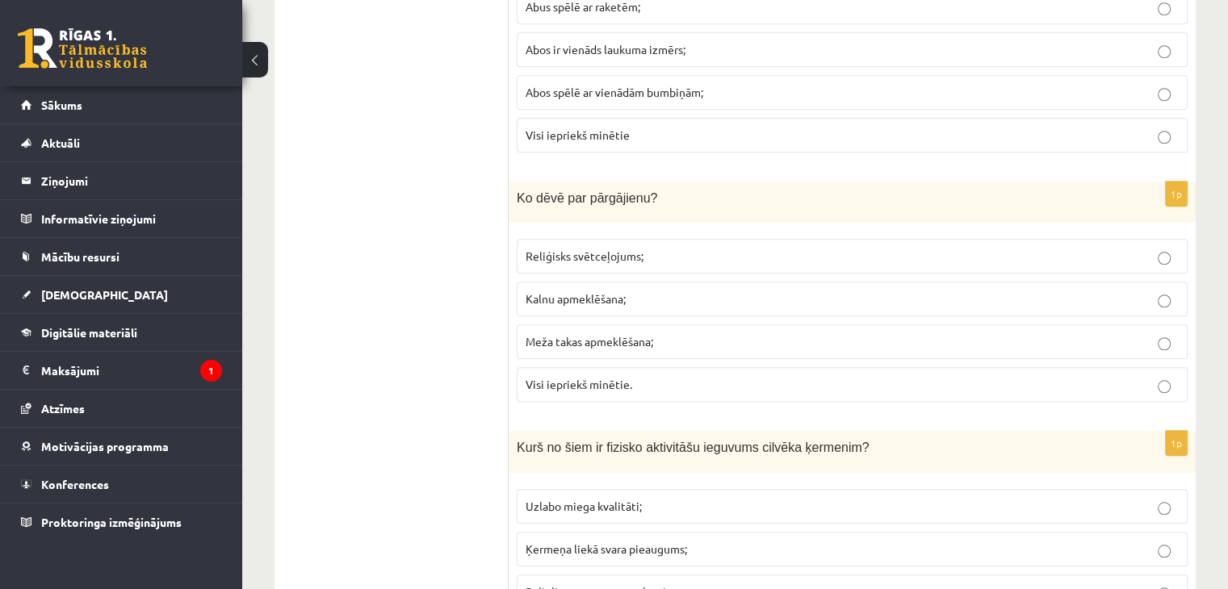
click at [990, 381] on p "Visi iepriekš minētie." at bounding box center [852, 384] width 653 height 17
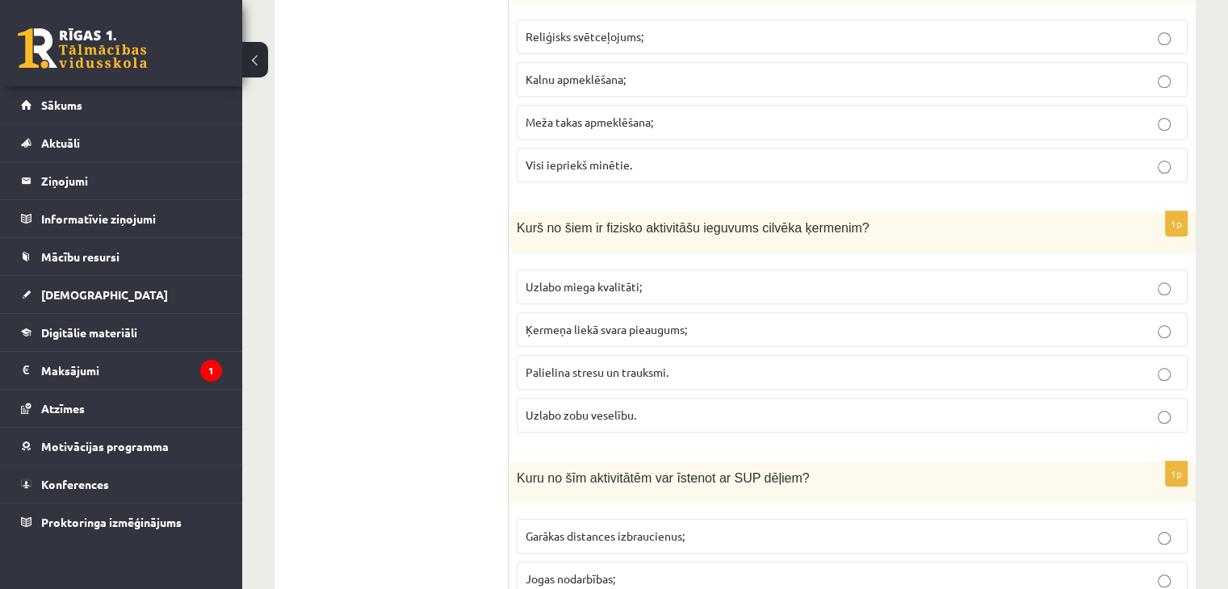
scroll to position [1615, 0]
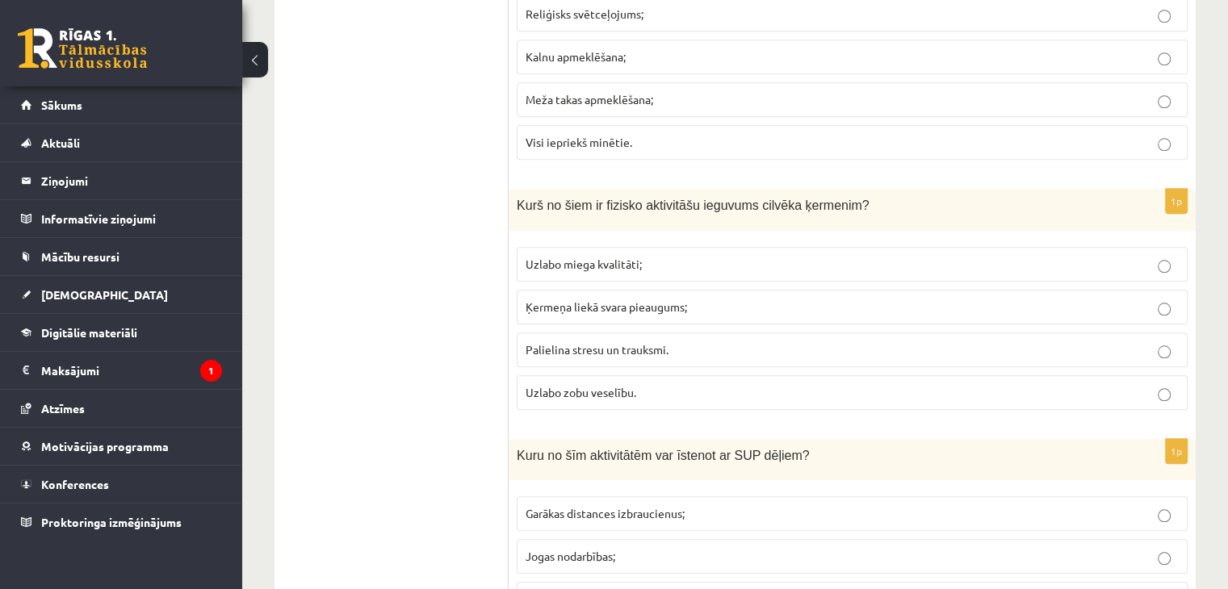
click at [578, 342] on span "Palielina stresu un trauksmi." at bounding box center [597, 349] width 143 height 15
click at [578, 262] on p "Uzlabo miega kvalitāti;" at bounding box center [852, 264] width 653 height 17
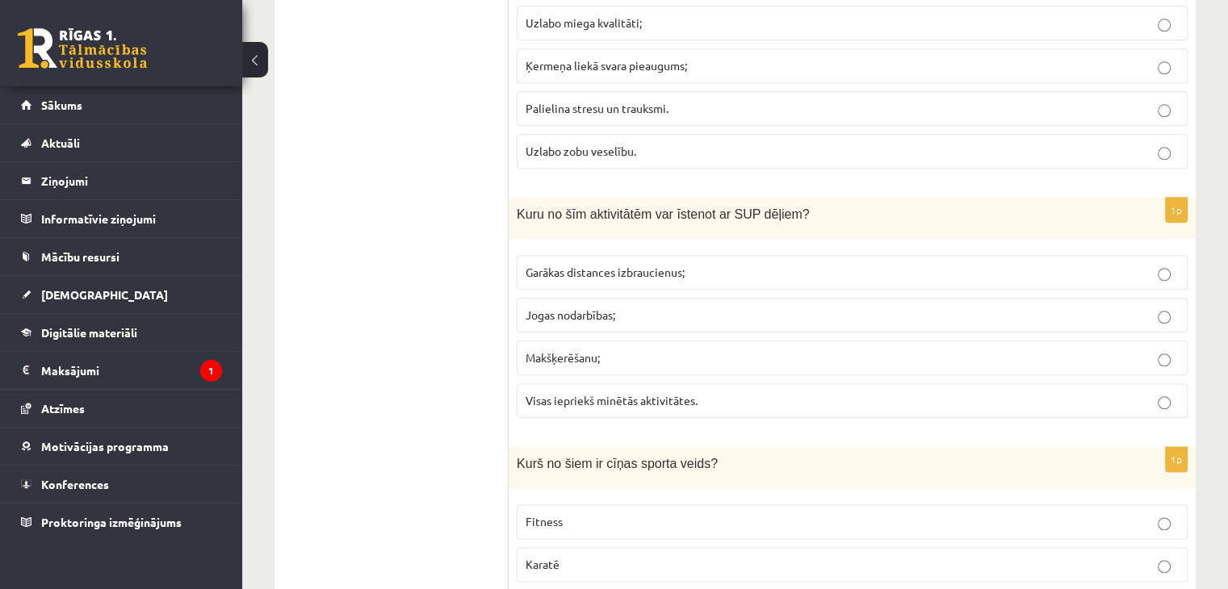
scroll to position [1857, 0]
click at [669, 354] on p "Makšķerēšanu;" at bounding box center [852, 357] width 653 height 17
click at [699, 272] on label "Garākas distances izbraucienus;" at bounding box center [852, 271] width 671 height 35
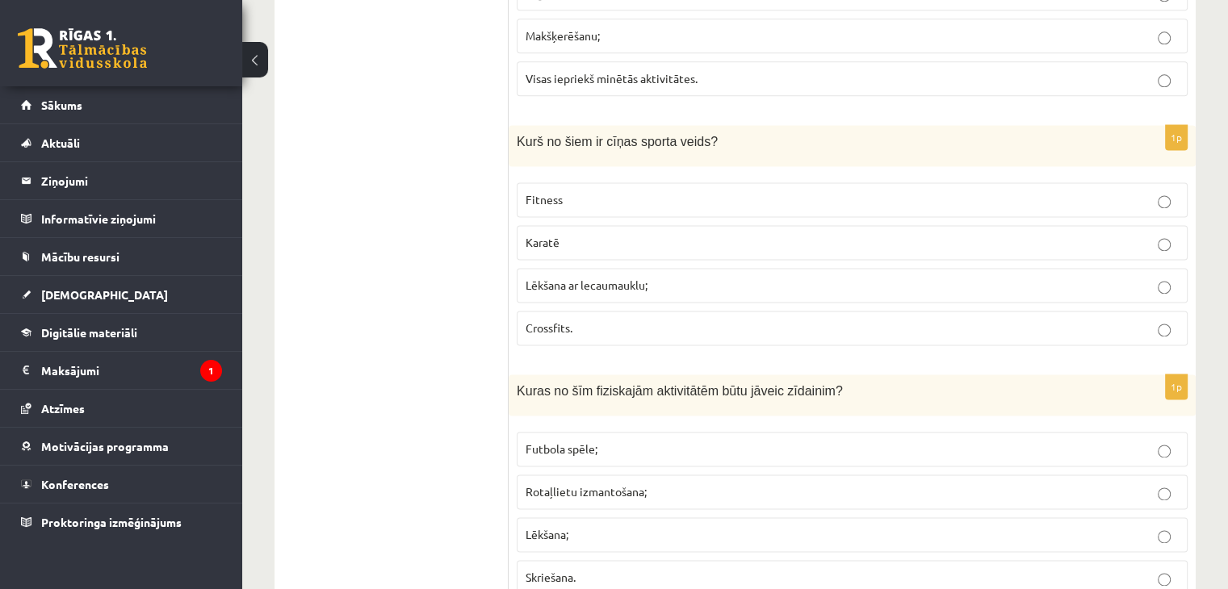
scroll to position [2180, 0]
click at [568, 238] on label "Karatē" at bounding box center [852, 241] width 671 height 35
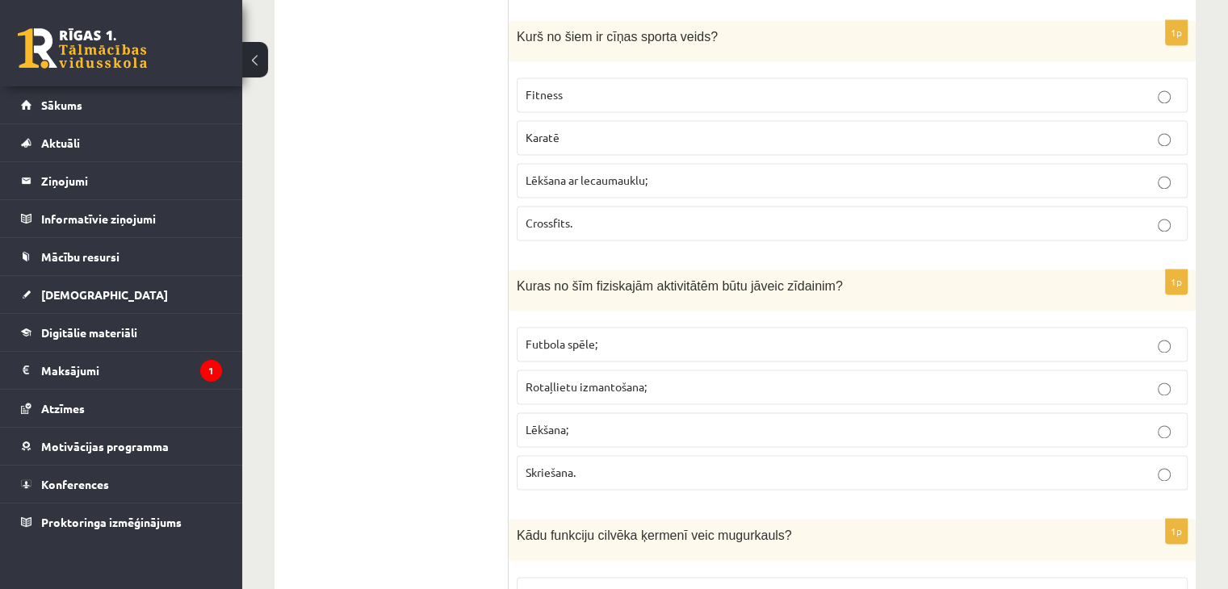
scroll to position [2422, 0]
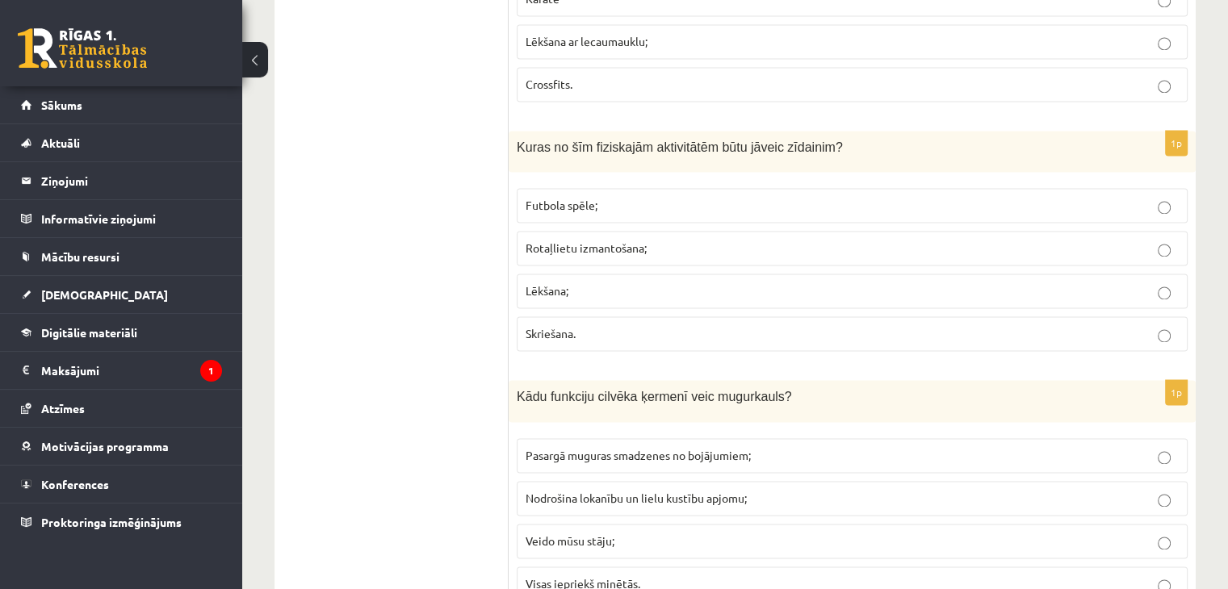
click at [560, 241] on span "Rotaļlietu izmantošana;" at bounding box center [586, 248] width 121 height 15
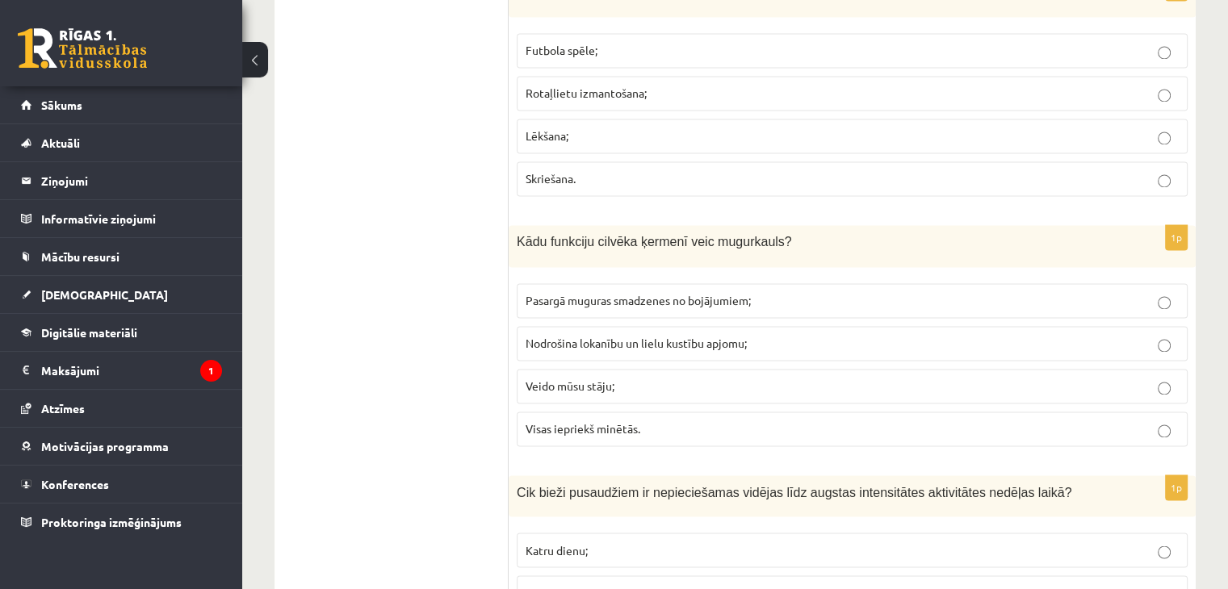
scroll to position [2584, 0]
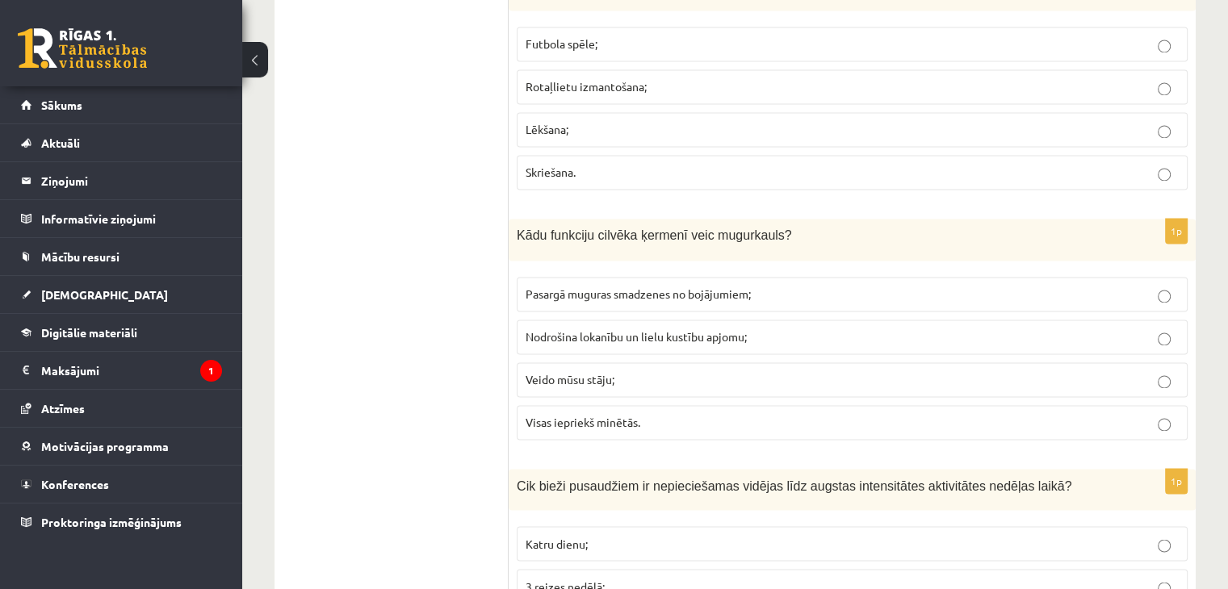
click at [607, 415] on span "Visas iepriekš minētās." at bounding box center [583, 422] width 115 height 15
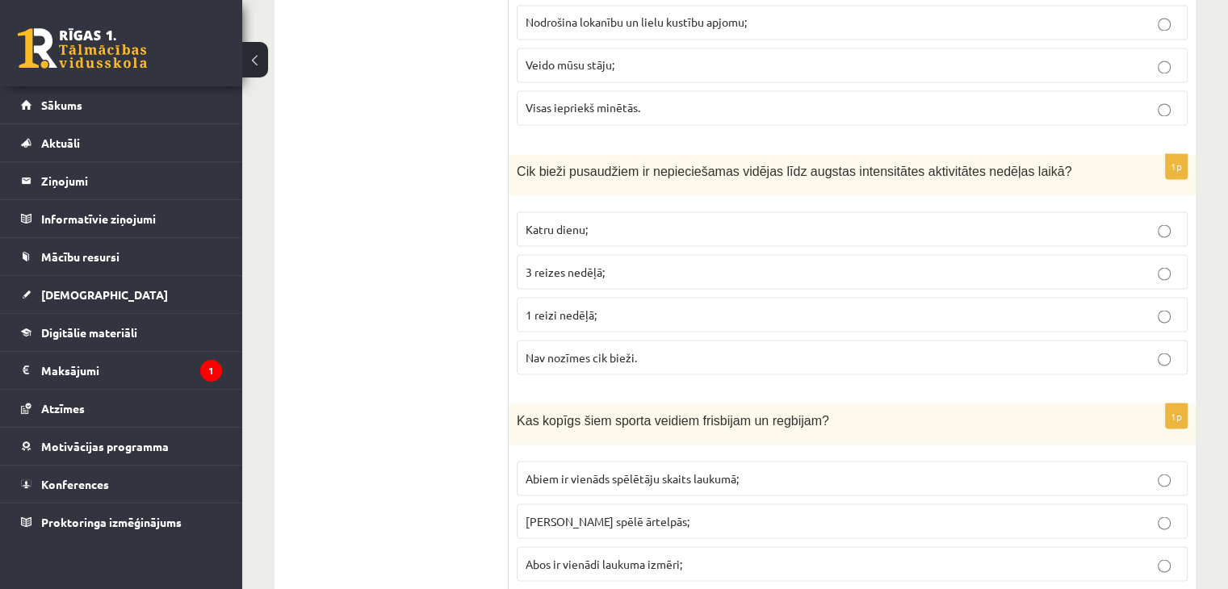
scroll to position [2907, 0]
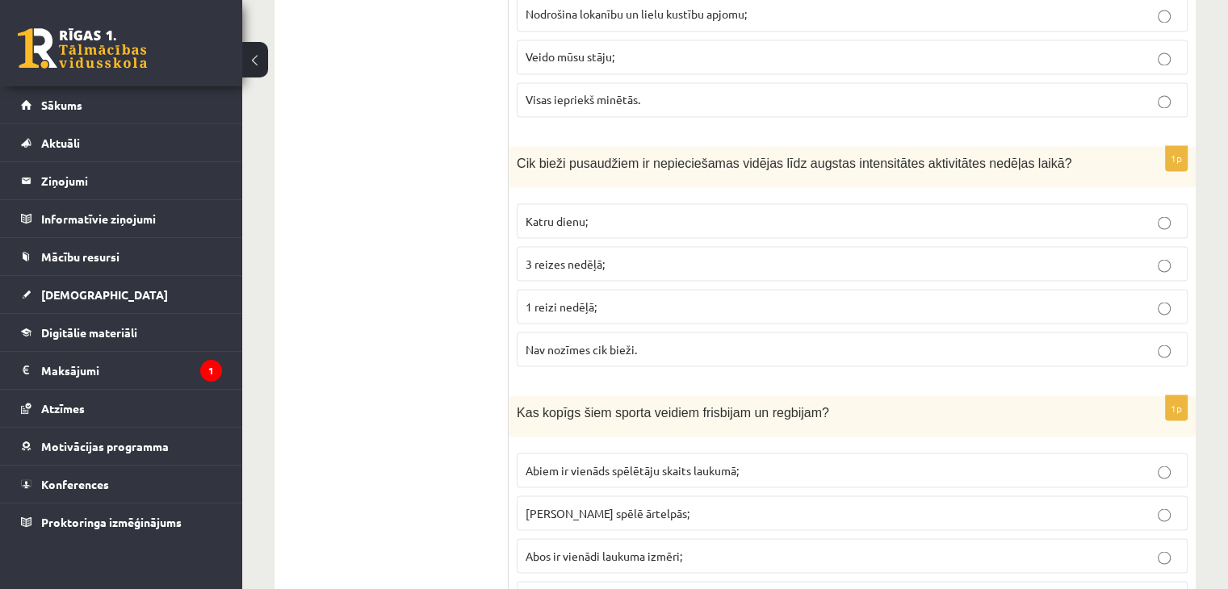
click at [638, 255] on p "3 reizes nedēļā;" at bounding box center [852, 263] width 653 height 17
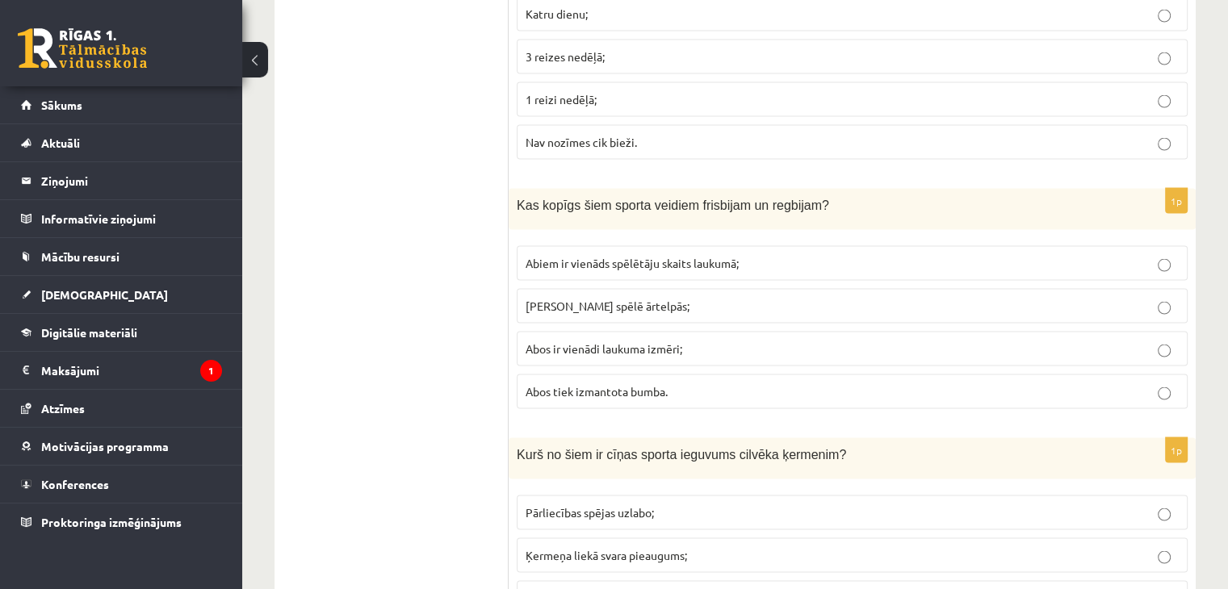
scroll to position [3149, 0]
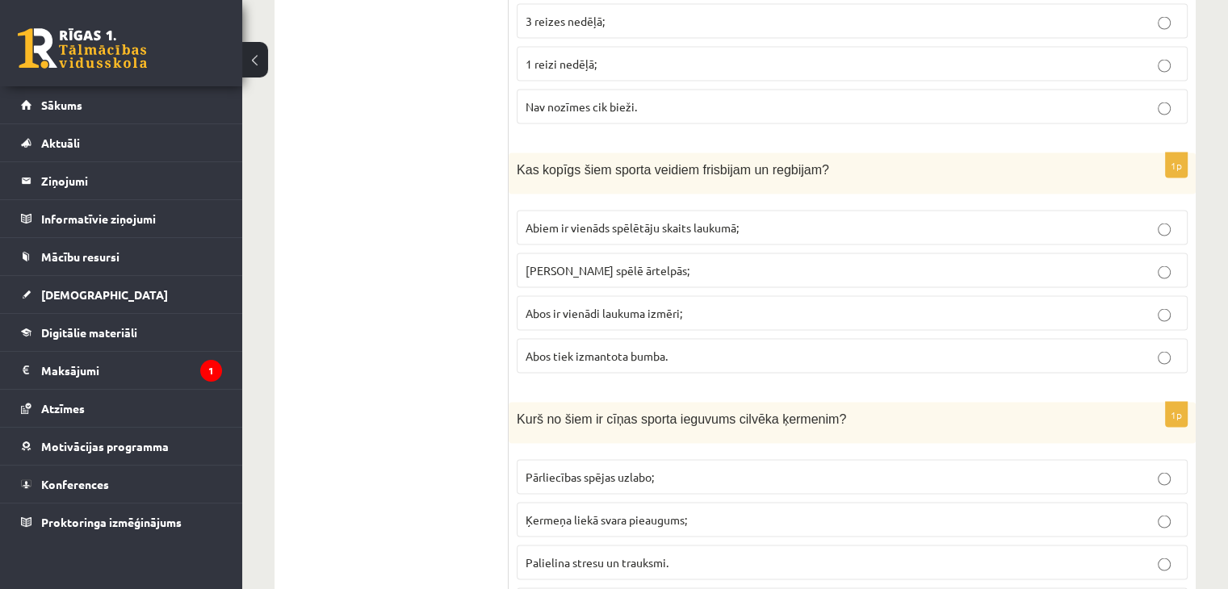
click at [618, 262] on p "Abus spēlē ārtelpās;" at bounding box center [852, 270] width 653 height 17
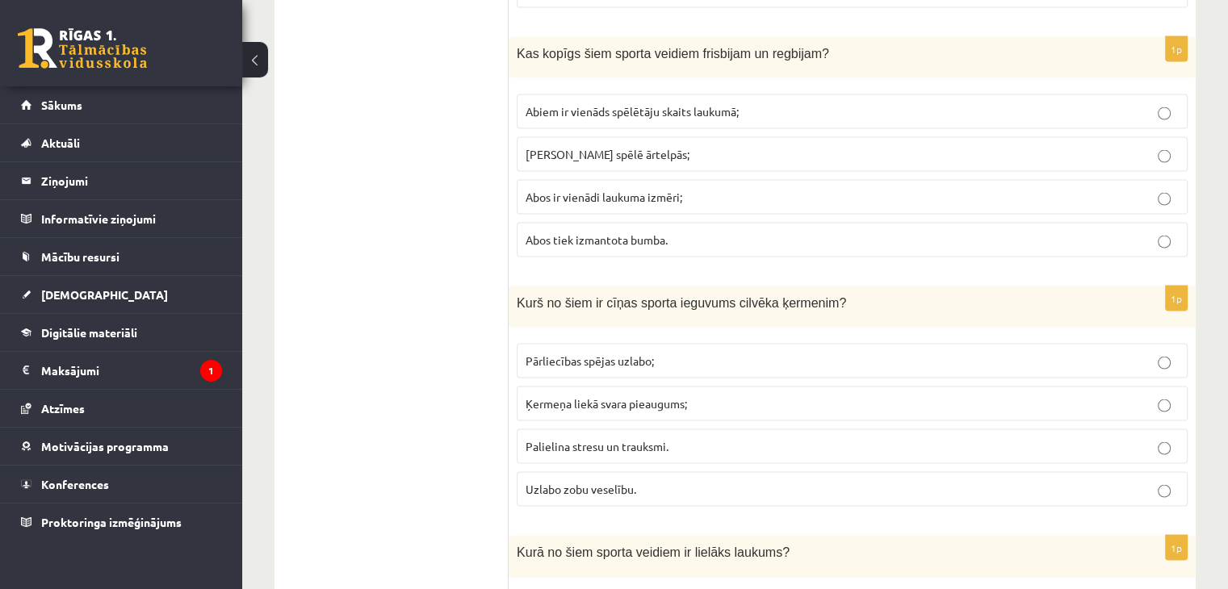
scroll to position [3311, 0]
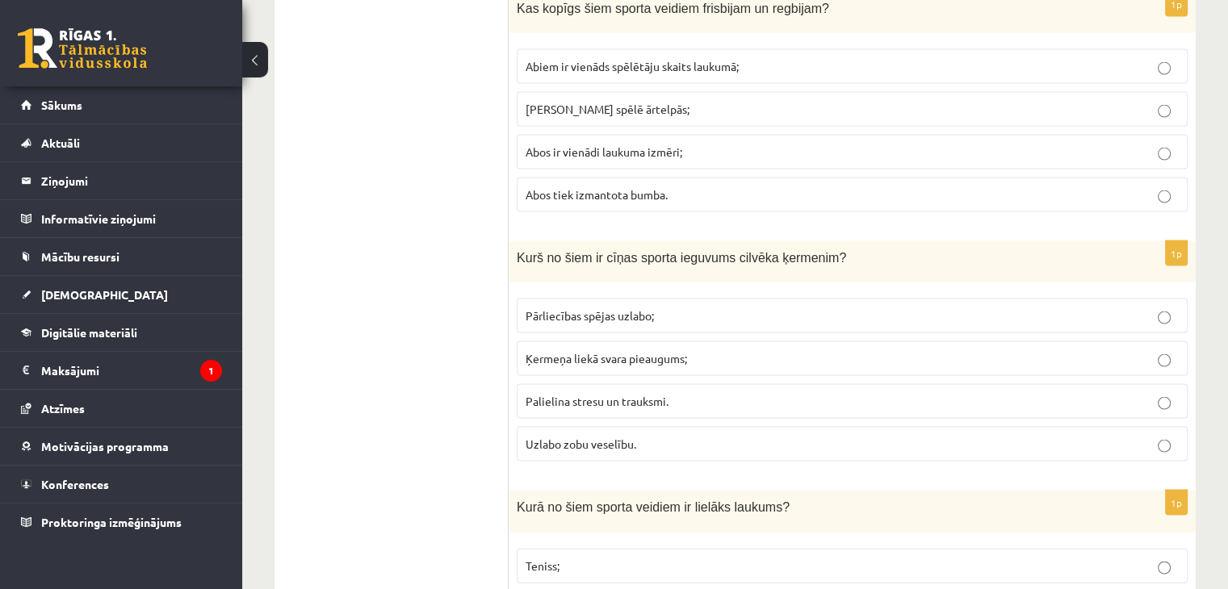
click at [616, 394] on span "Palielina stresu un trauksmi." at bounding box center [597, 401] width 143 height 15
click at [600, 308] on span "Pārliecības spējas uzlabo;" at bounding box center [590, 315] width 128 height 15
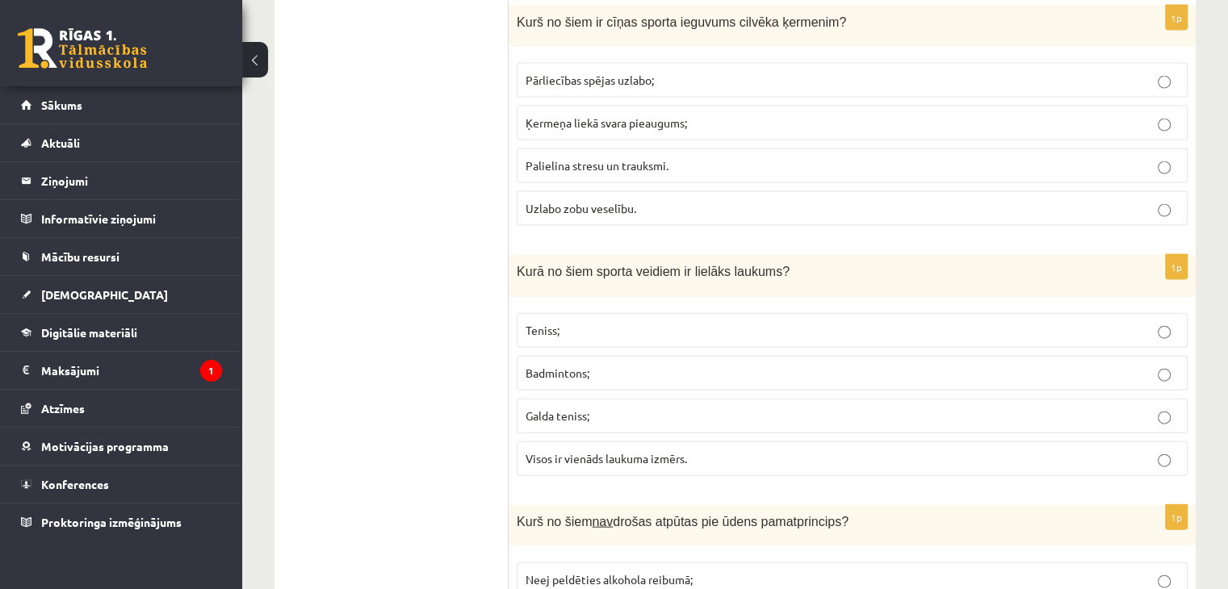
scroll to position [3553, 0]
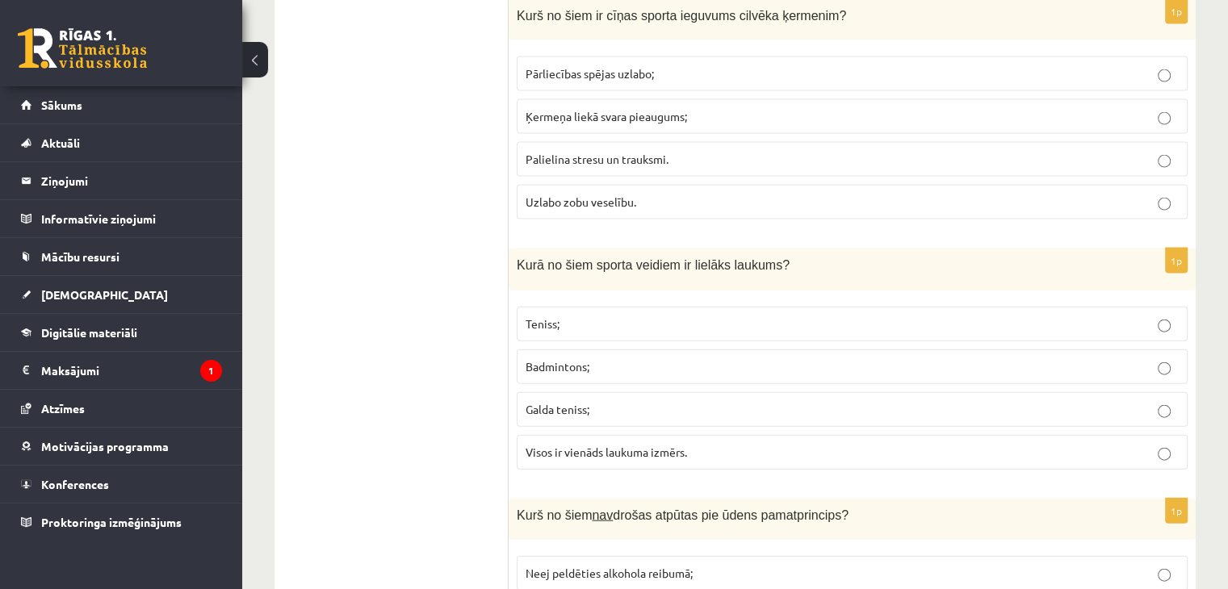
click at [627, 316] on p "Teniss;" at bounding box center [852, 324] width 653 height 17
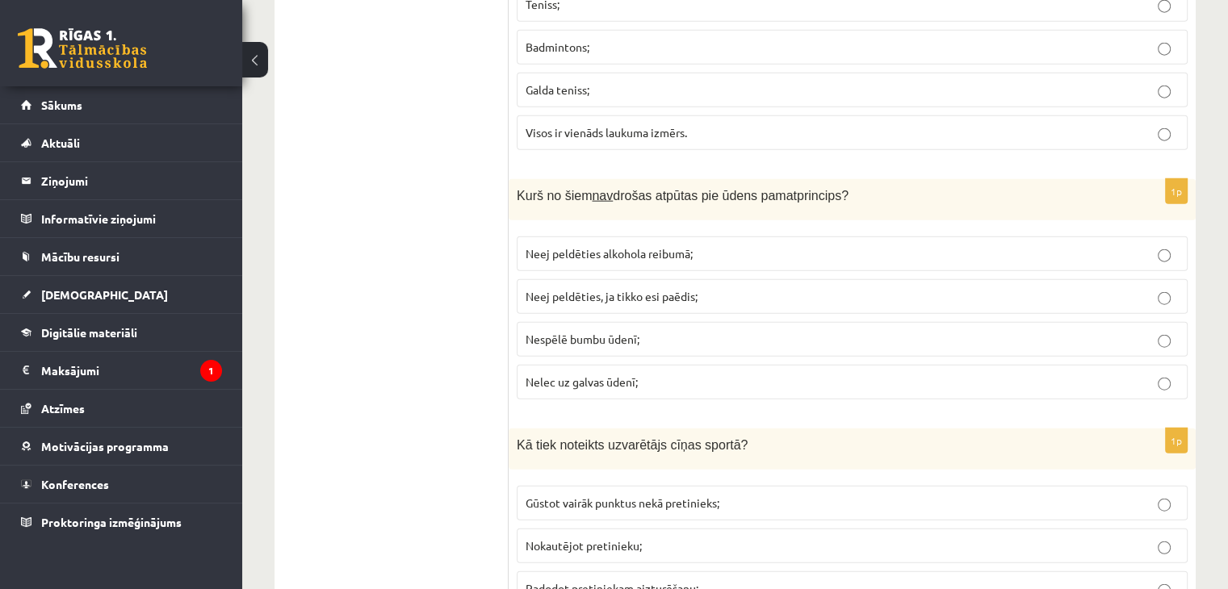
scroll to position [3876, 0]
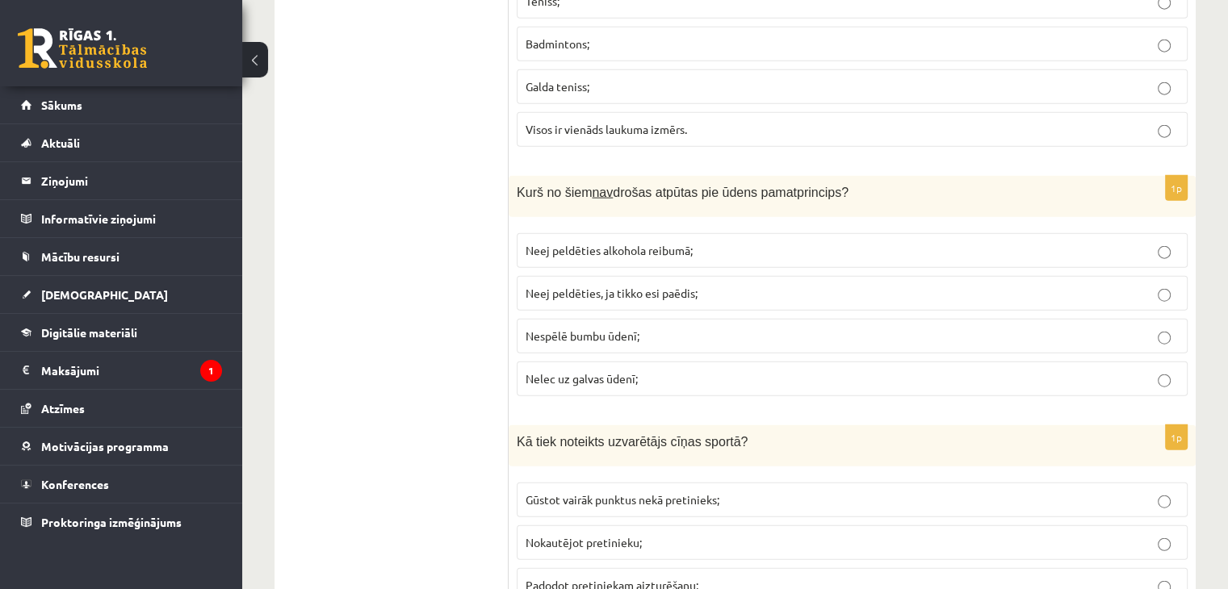
click at [568, 243] on span "Neej peldēties alkohola reibumā;" at bounding box center [609, 250] width 167 height 15
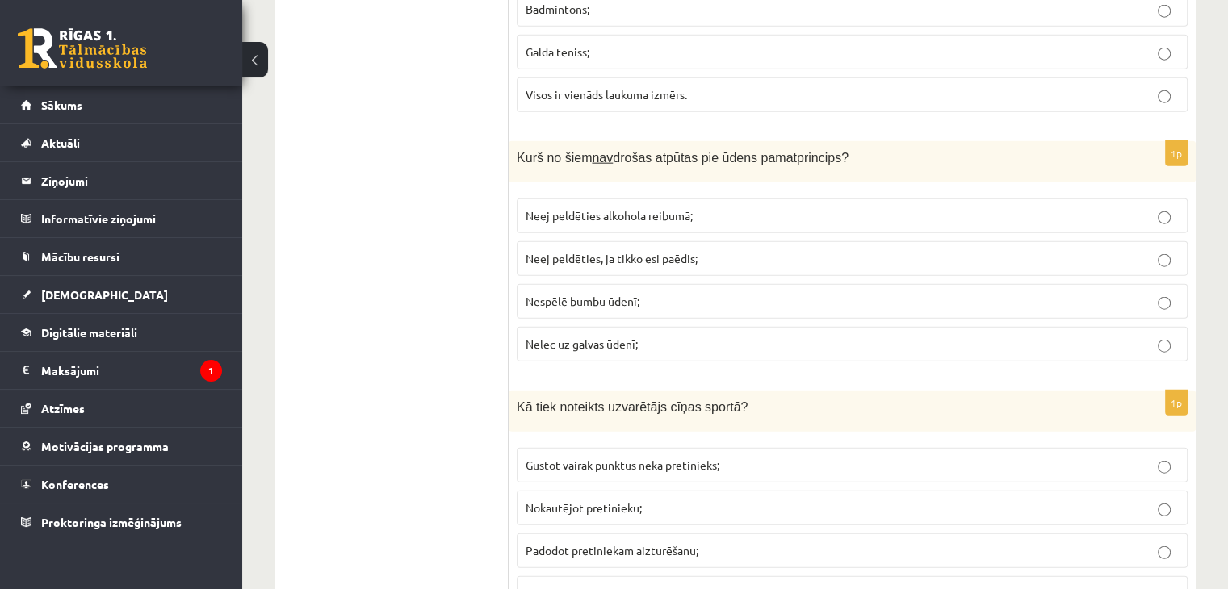
scroll to position [3957, 0]
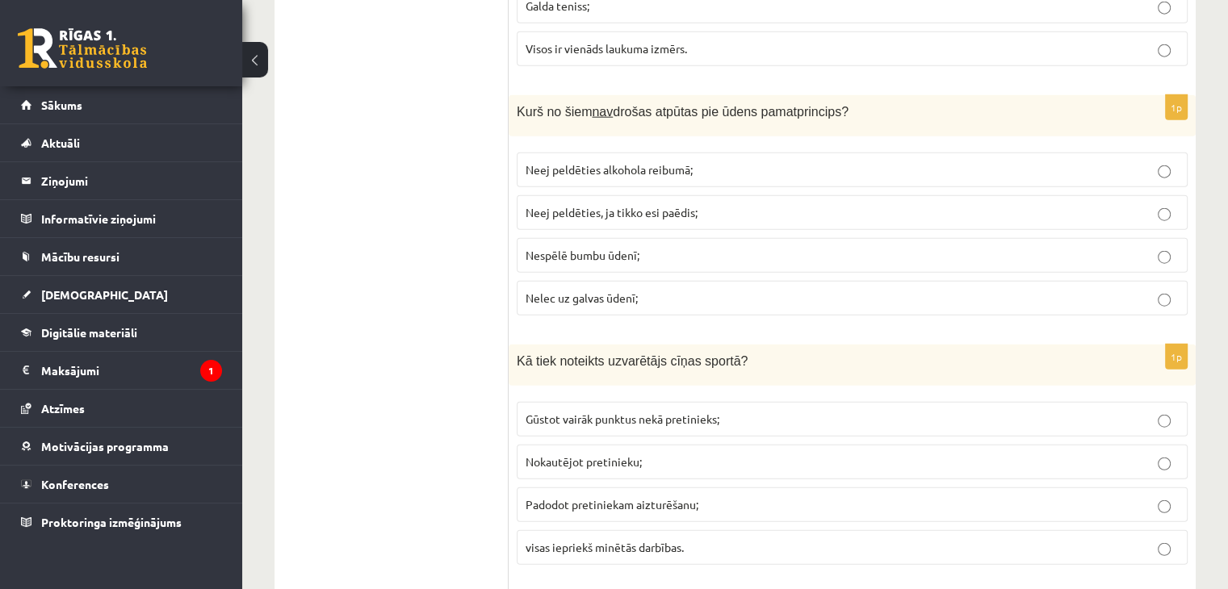
click at [587, 412] on span "Gūstot vairāk punktus nekā pretinieks;" at bounding box center [623, 419] width 194 height 15
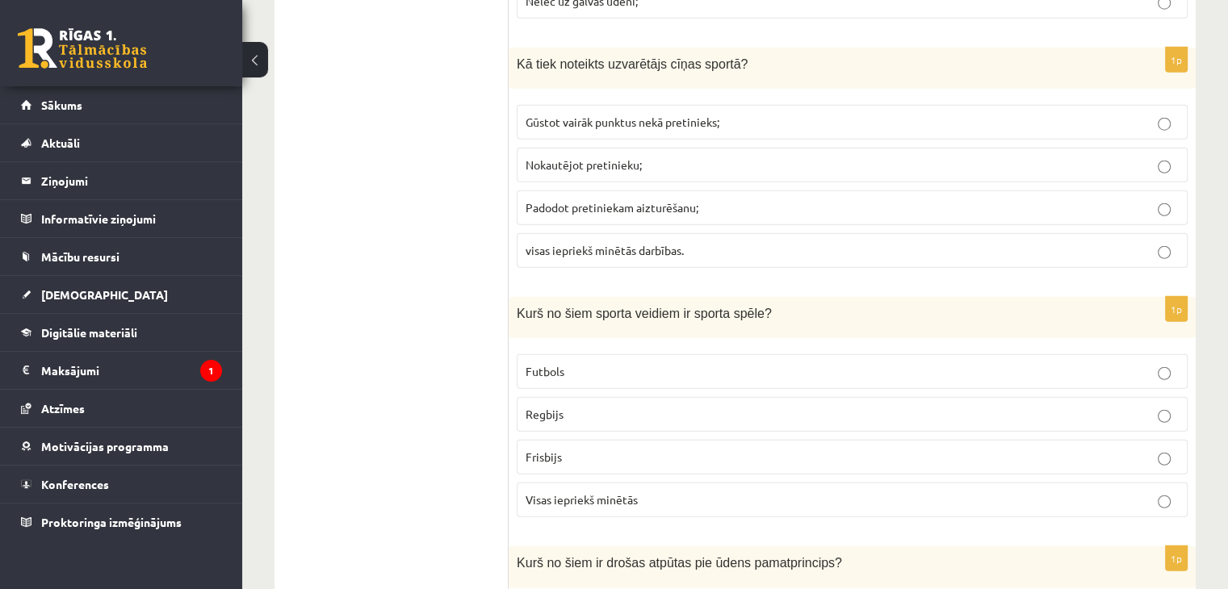
scroll to position [4280, 0]
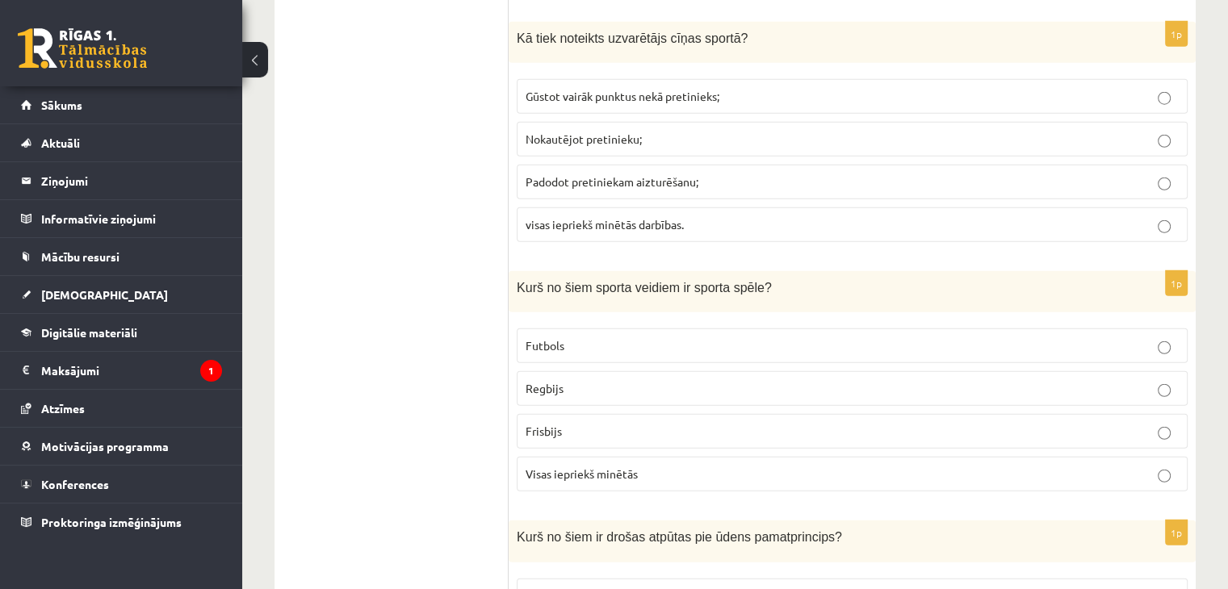
click at [630, 217] on span "visas iepriekš minētās darbības." at bounding box center [605, 224] width 158 height 15
click at [570, 338] on p "Futbols" at bounding box center [852, 346] width 653 height 17
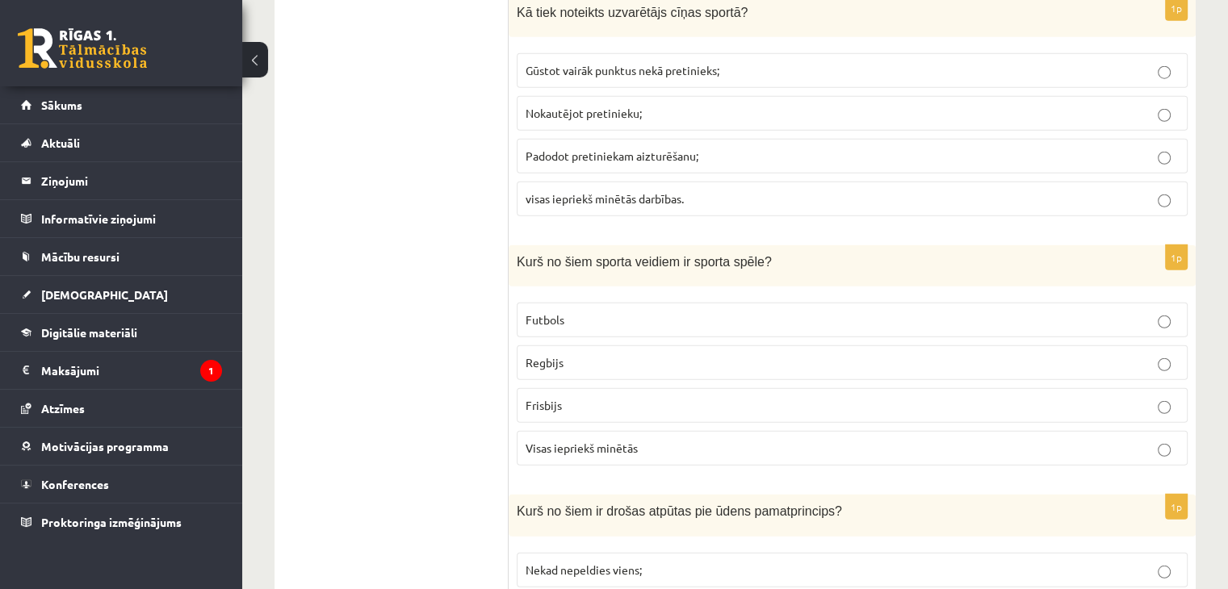
scroll to position [4360, 0]
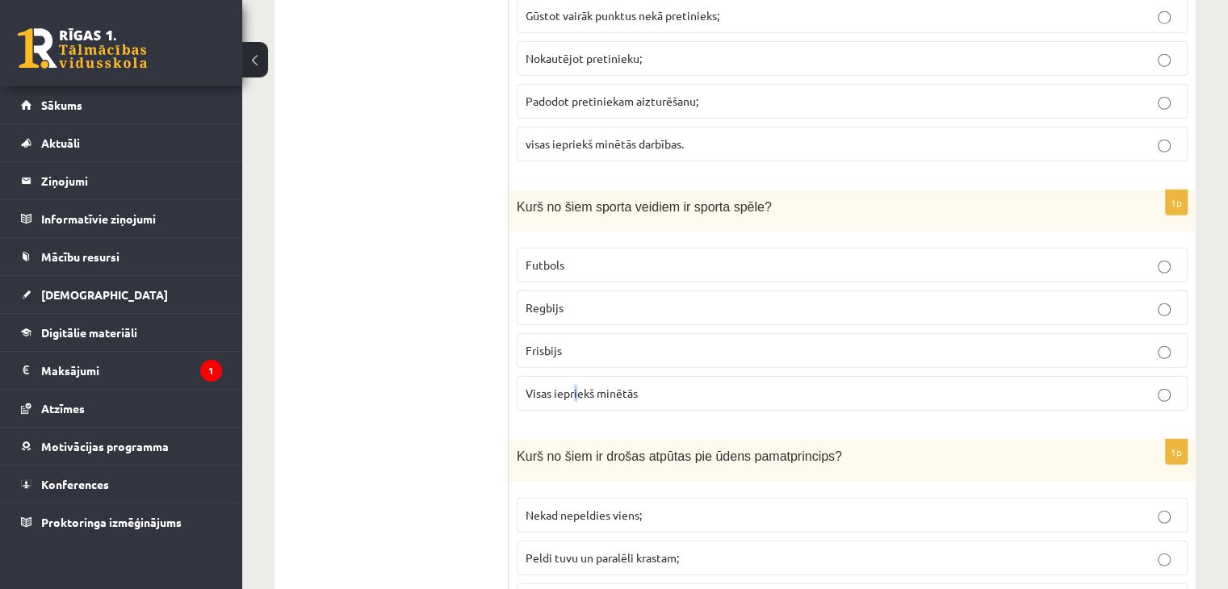
click at [575, 386] on span "Visas iepriekš minētās" at bounding box center [582, 393] width 112 height 15
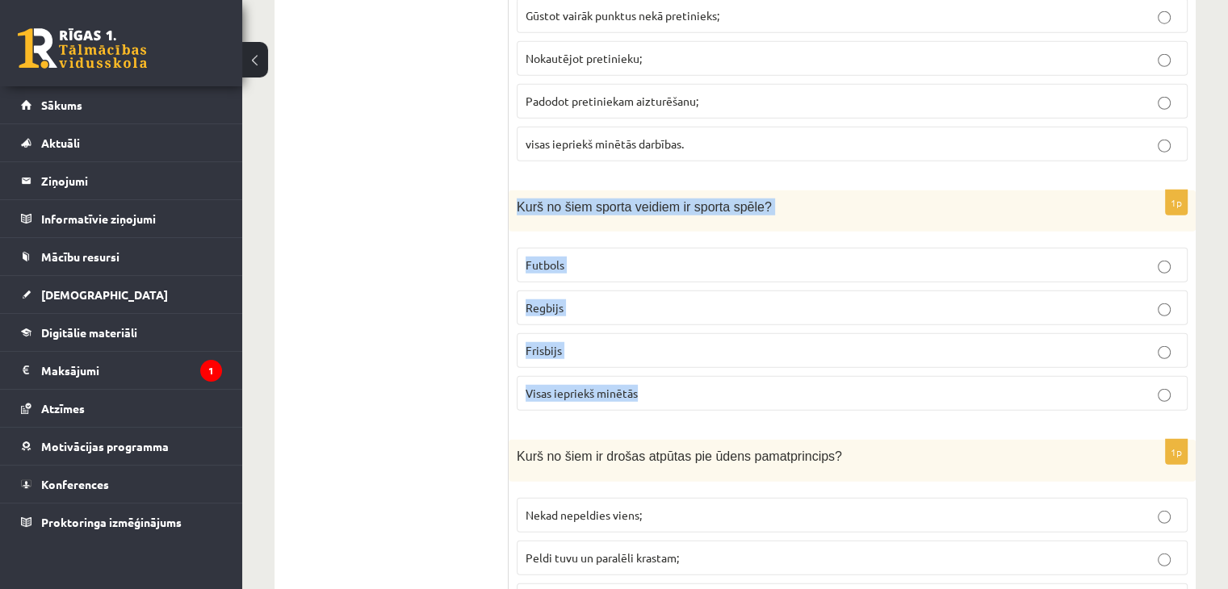
drag, startPoint x: 518, startPoint y: 189, endPoint x: 642, endPoint y: 379, distance: 226.9
click at [642, 379] on div "1p Kurš no šiem sporta veidiem ir sporta spēle? Futbols Regbijs Frisbijs Visas …" at bounding box center [852, 307] width 687 height 233
copy div "Kurš no šiem sporta veidiem ir sporta spēle? Futbols Regbijs Frisbijs Visas iep…"
click at [655, 376] on label "Visas iepriekš minētās" at bounding box center [852, 393] width 671 height 35
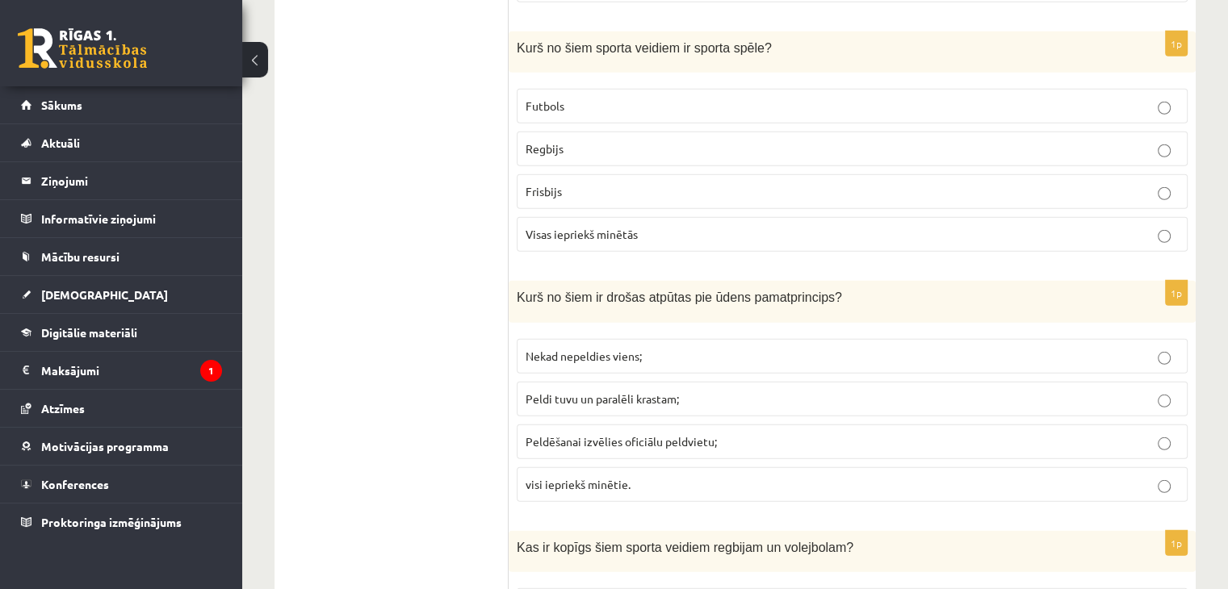
scroll to position [4522, 0]
click at [673, 474] on p "visi iepriekš minētie." at bounding box center [852, 482] width 653 height 17
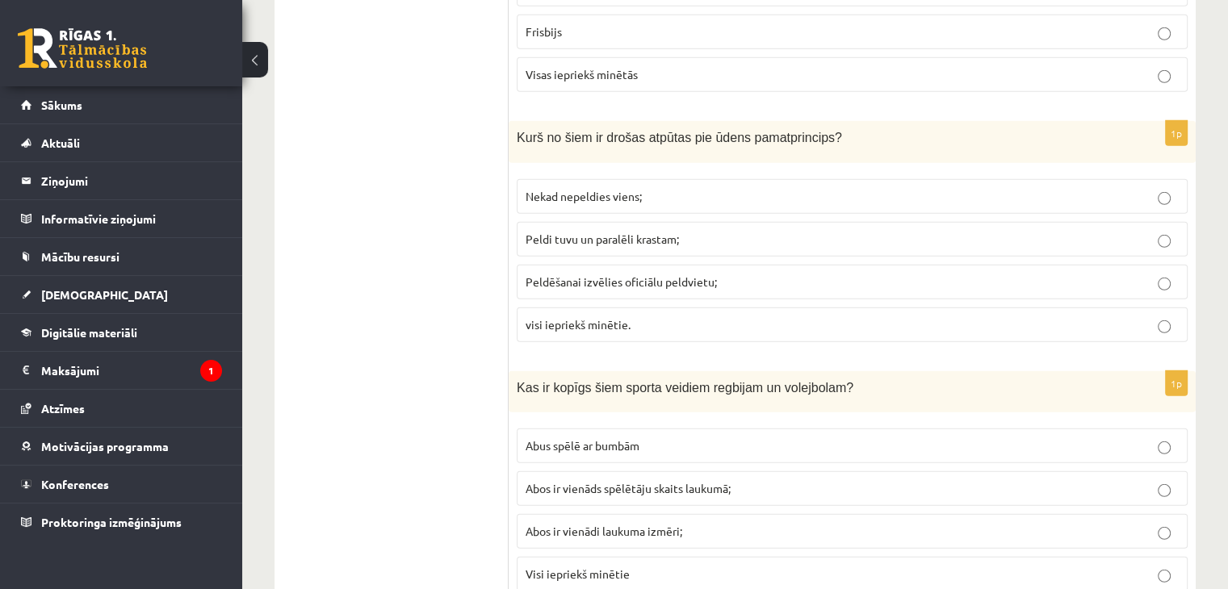
scroll to position [4683, 0]
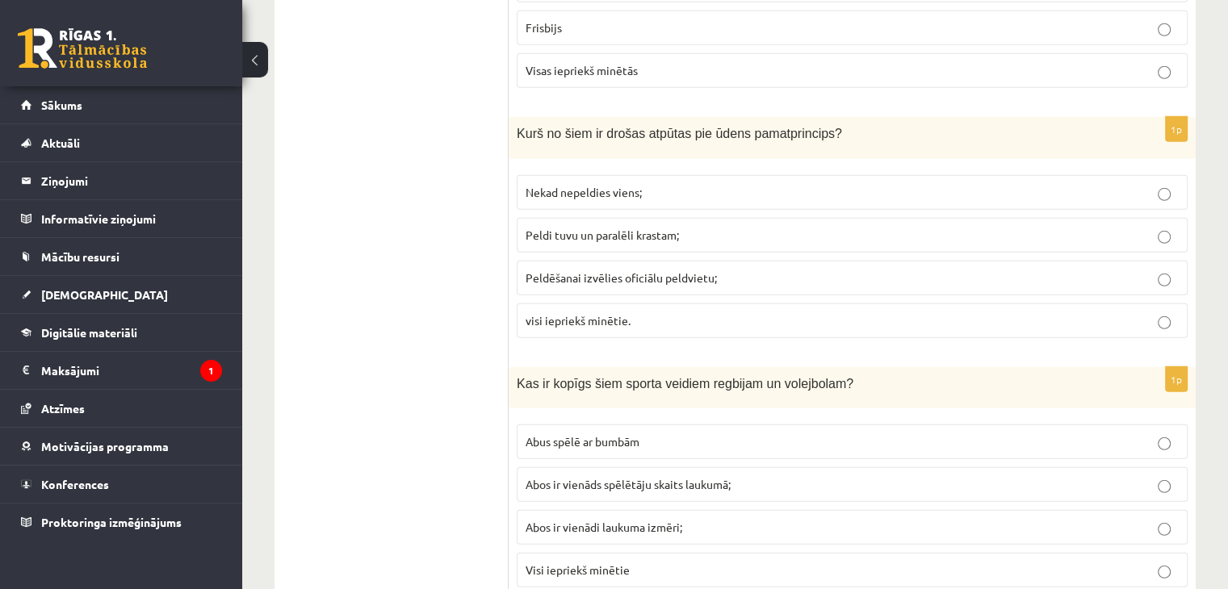
click at [583, 477] on span "Abos ir vienāds spēlētāju skaits laukumā;" at bounding box center [628, 484] width 205 height 15
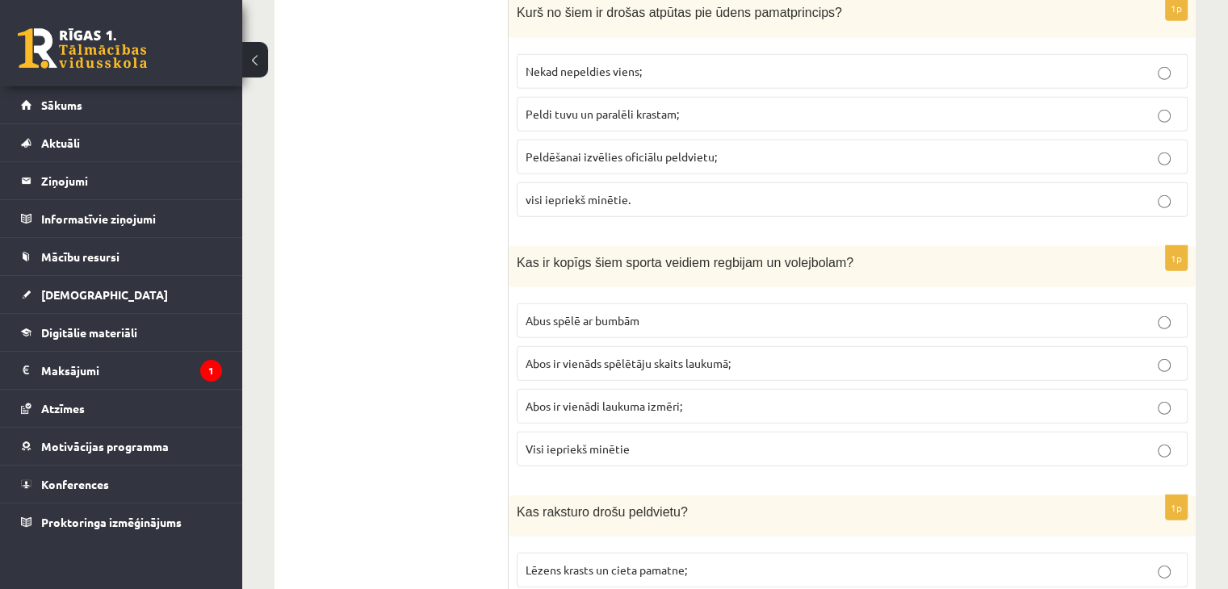
scroll to position [4845, 0]
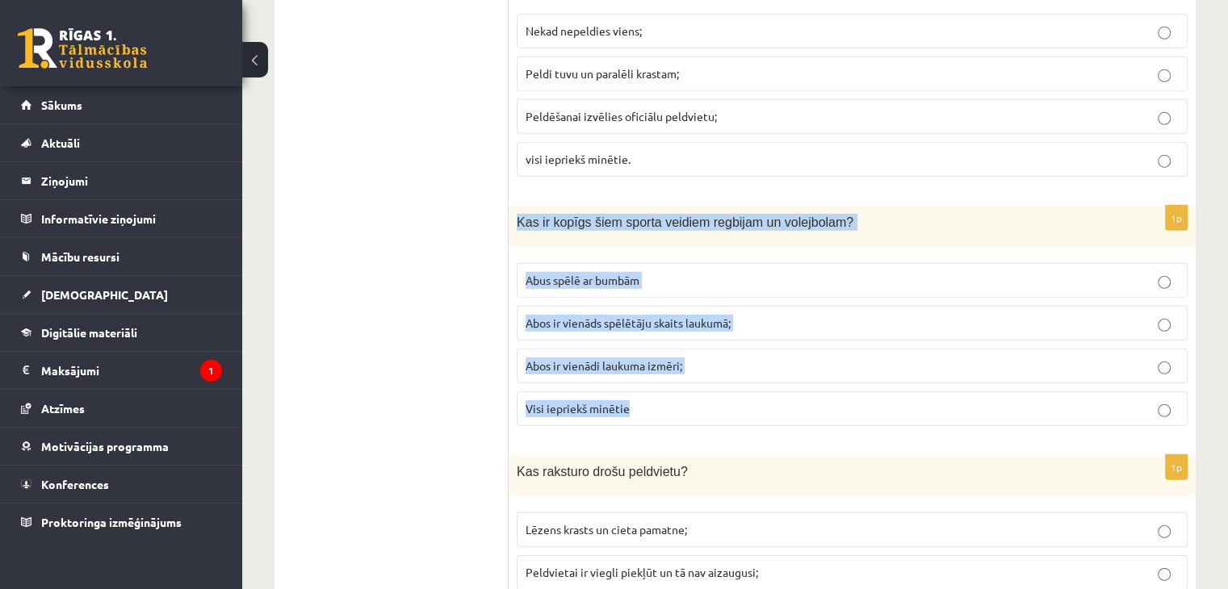
drag, startPoint x: 509, startPoint y: 191, endPoint x: 678, endPoint y: 389, distance: 260.6
click at [678, 389] on div "1p Kas ir kopīgs šiem sporta veidiem regbijam un volejbolam? Abus spēlē ar bumb…" at bounding box center [852, 322] width 687 height 233
copy div "Kas ir kopīgs šiem sporta veidiem regbijam un volejbolam? Abus spēlē ar bumbām …"
click at [791, 315] on p "Abos ir vienāds spēlētāju skaits laukumā;" at bounding box center [852, 323] width 653 height 17
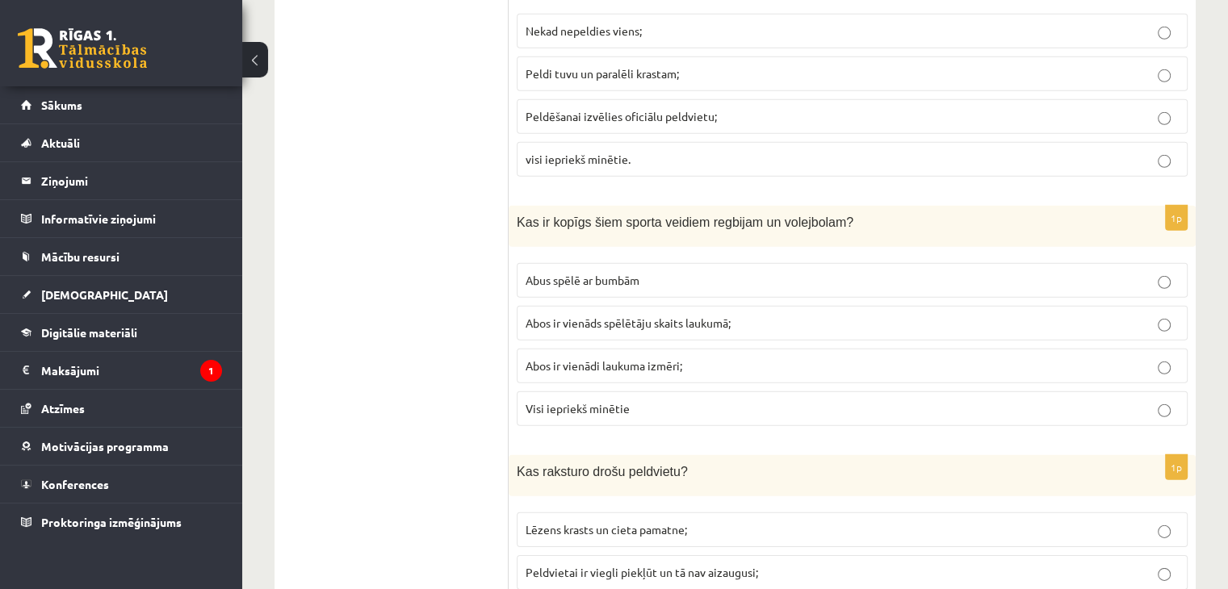
click at [588, 263] on label "Abus spēlē ar bumbām" at bounding box center [852, 280] width 671 height 35
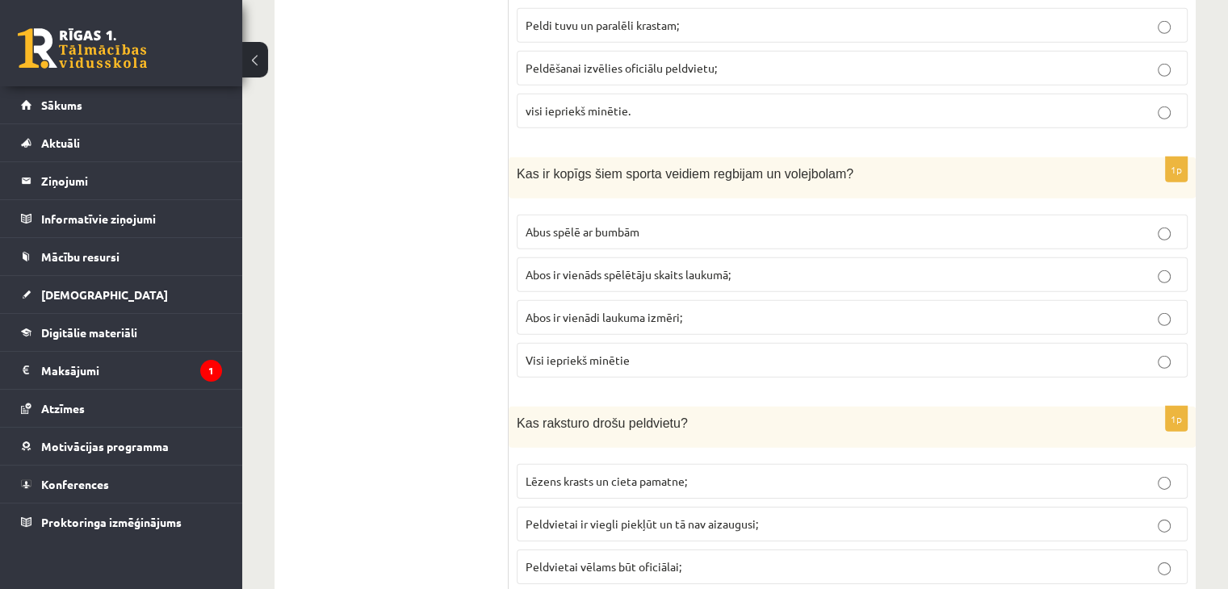
scroll to position [4939, 0]
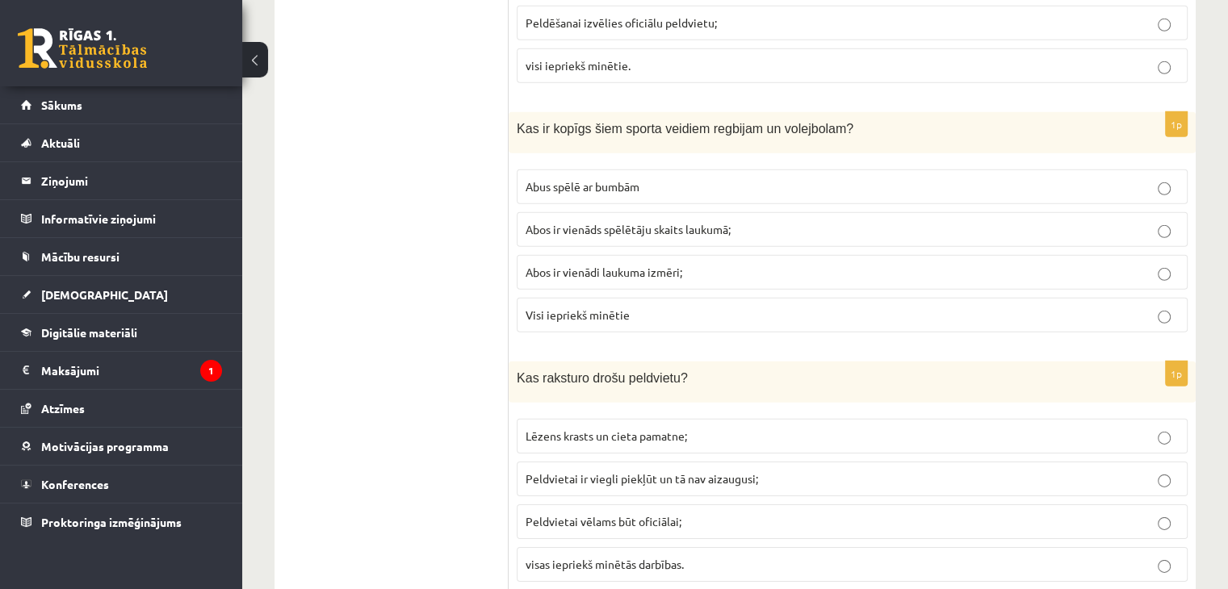
click at [765, 471] on p "Peldvietai ir viegli piekļūt un tā nav aizaugusi;" at bounding box center [852, 479] width 653 height 17
click at [596, 557] on span "visas iepriekš minētās darbības." at bounding box center [605, 564] width 158 height 15
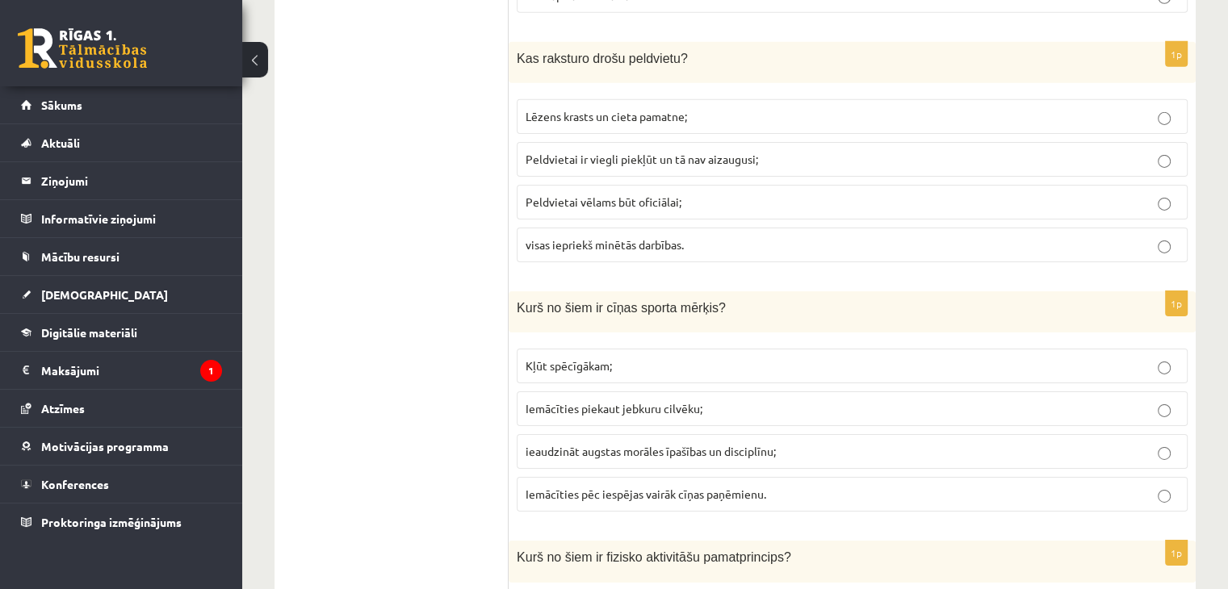
scroll to position [5262, 0]
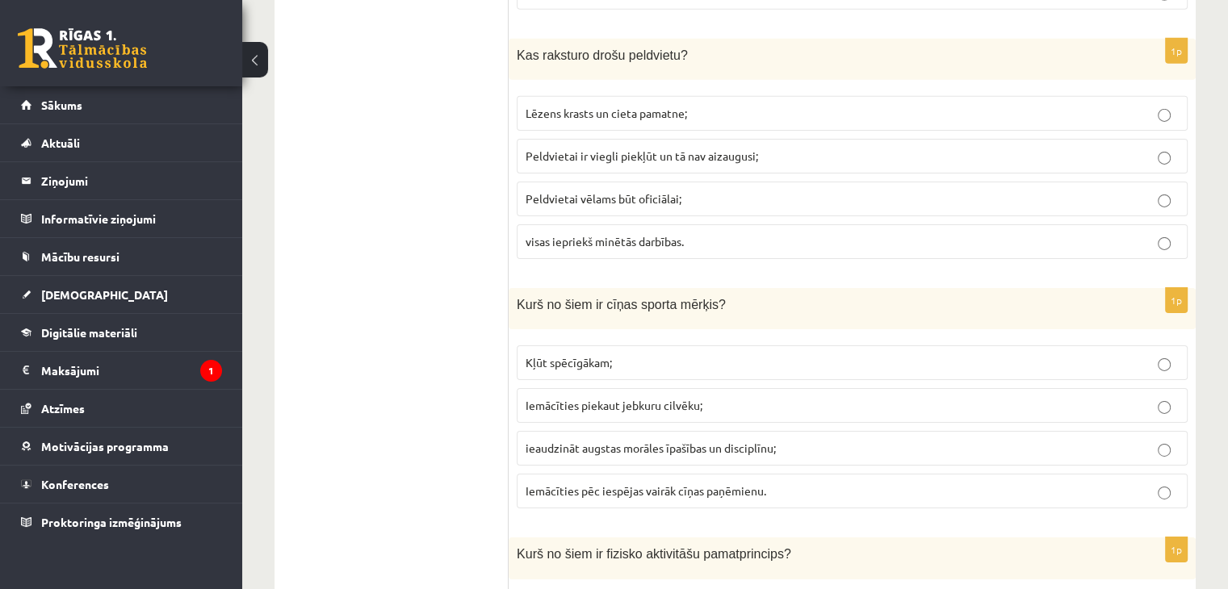
click at [555, 431] on label "ieaudzināt augstas morāles īpašības un disciplīnu;" at bounding box center [852, 448] width 671 height 35
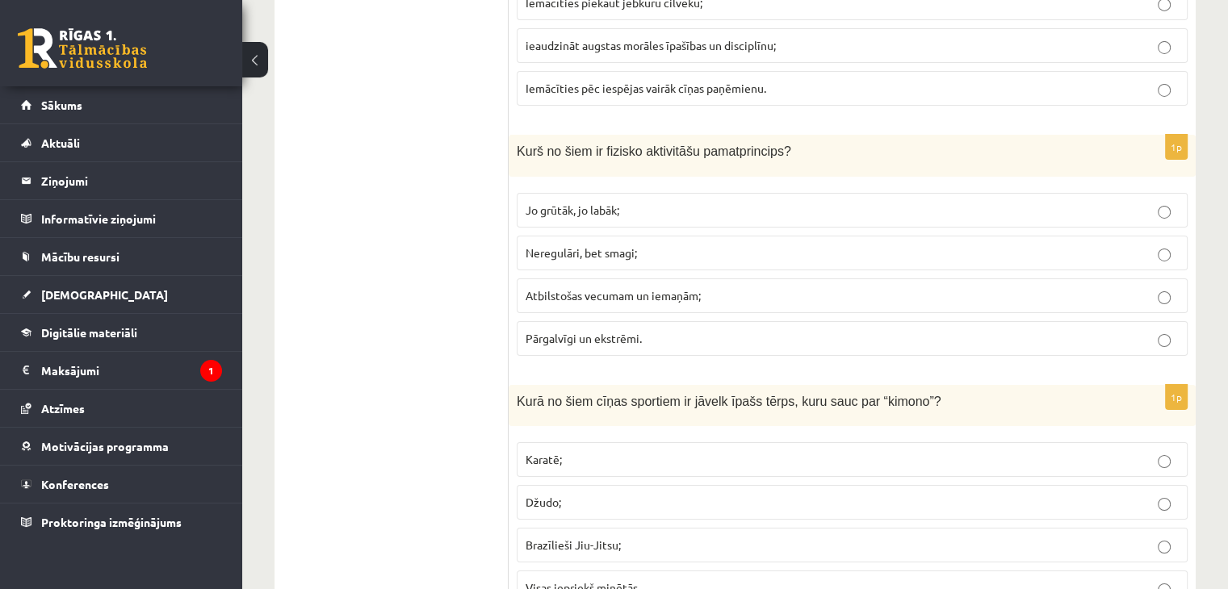
scroll to position [5665, 0]
click at [648, 201] on p "Jo grūtāk, jo labāk;" at bounding box center [852, 209] width 653 height 17
click at [580, 287] on span "Atbilstošas vecumam un iemaņām;" at bounding box center [613, 294] width 175 height 15
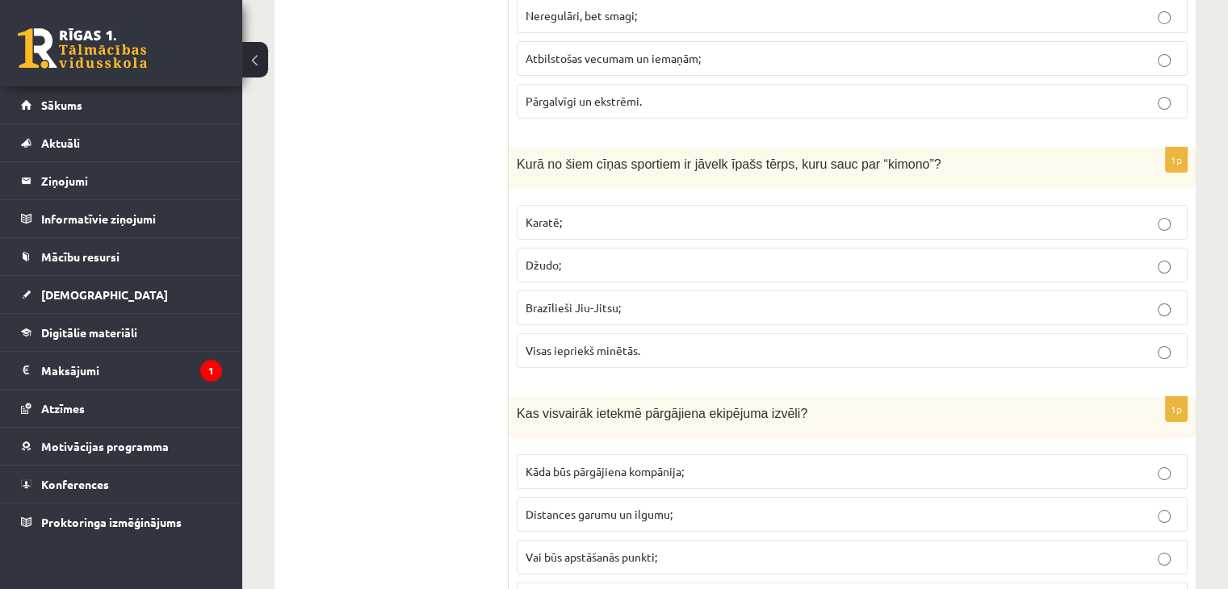
scroll to position [5908, 0]
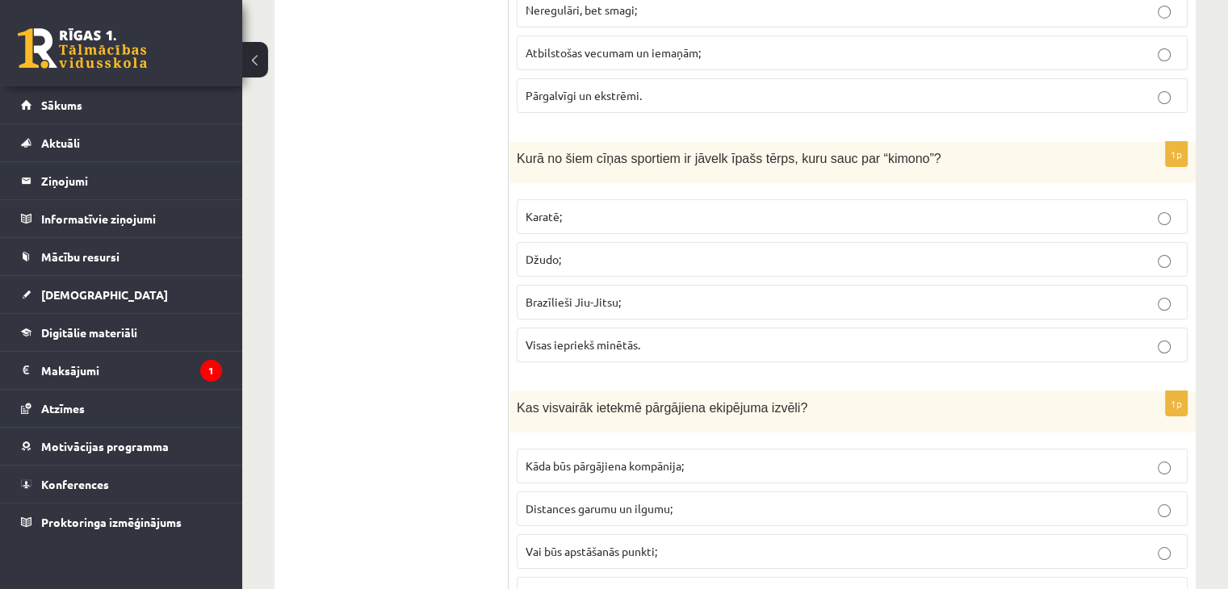
click at [632, 251] on p "Džudo;" at bounding box center [852, 259] width 653 height 17
click at [571, 338] on span "Visas iepriekš minētās." at bounding box center [583, 345] width 115 height 15
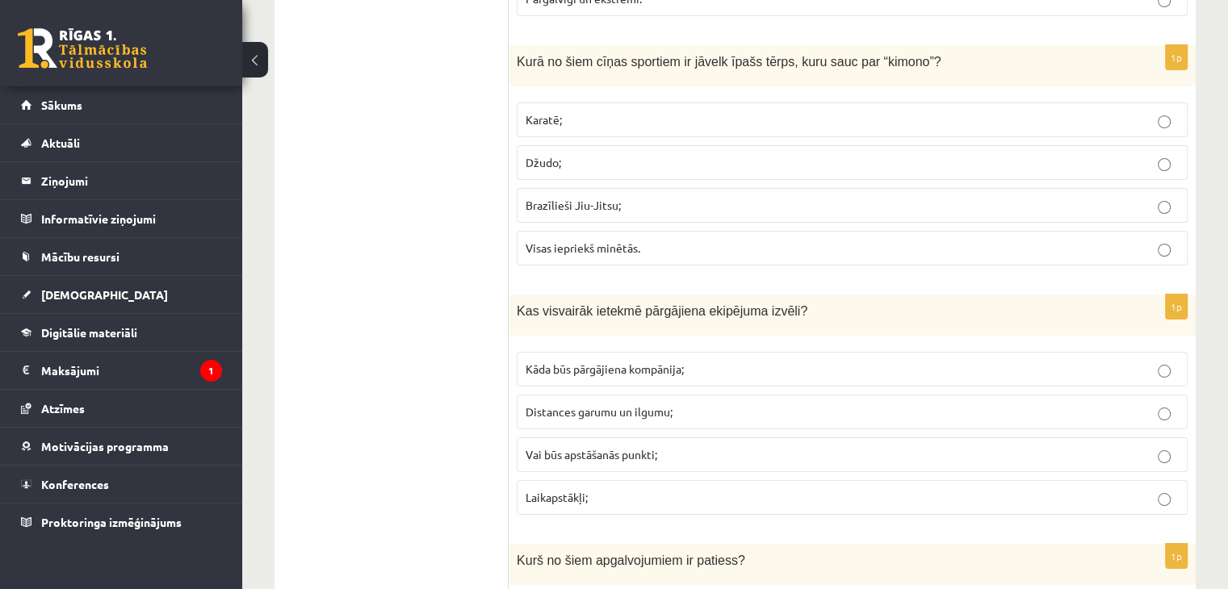
scroll to position [6069, 0]
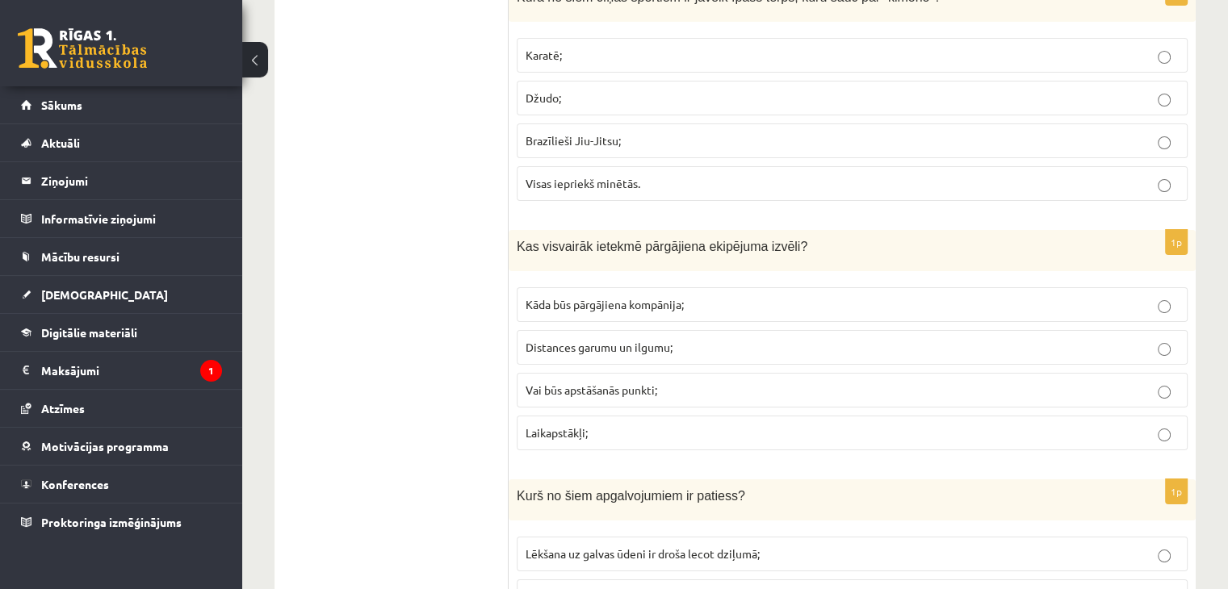
click at [591, 425] on p "Laikapstākļi;" at bounding box center [852, 433] width 653 height 17
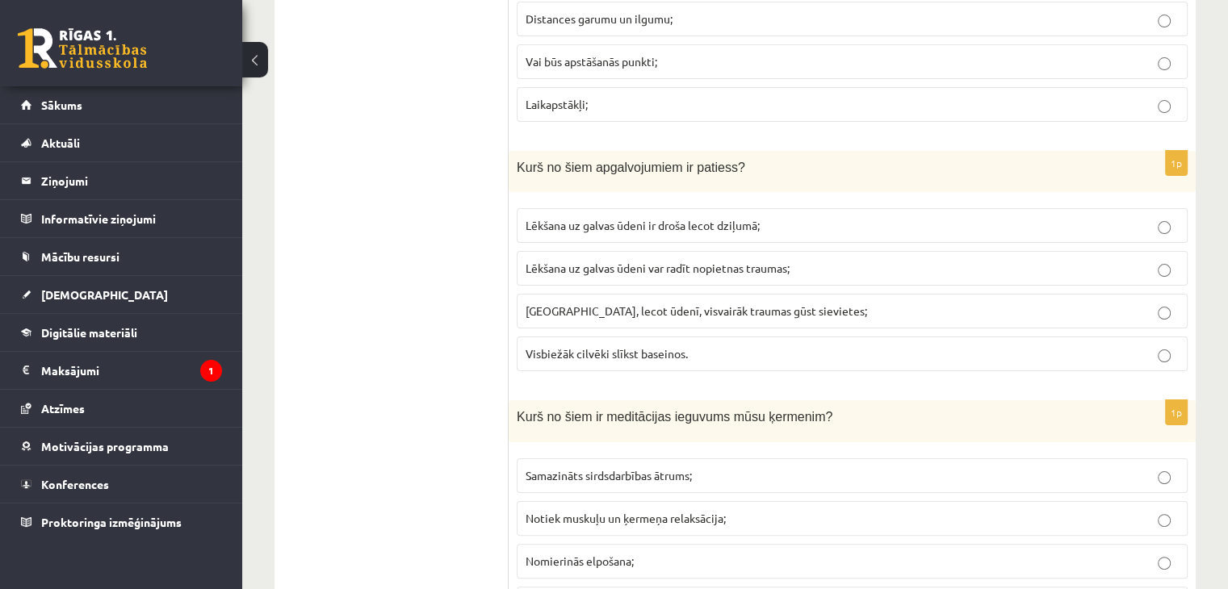
scroll to position [6392, 0]
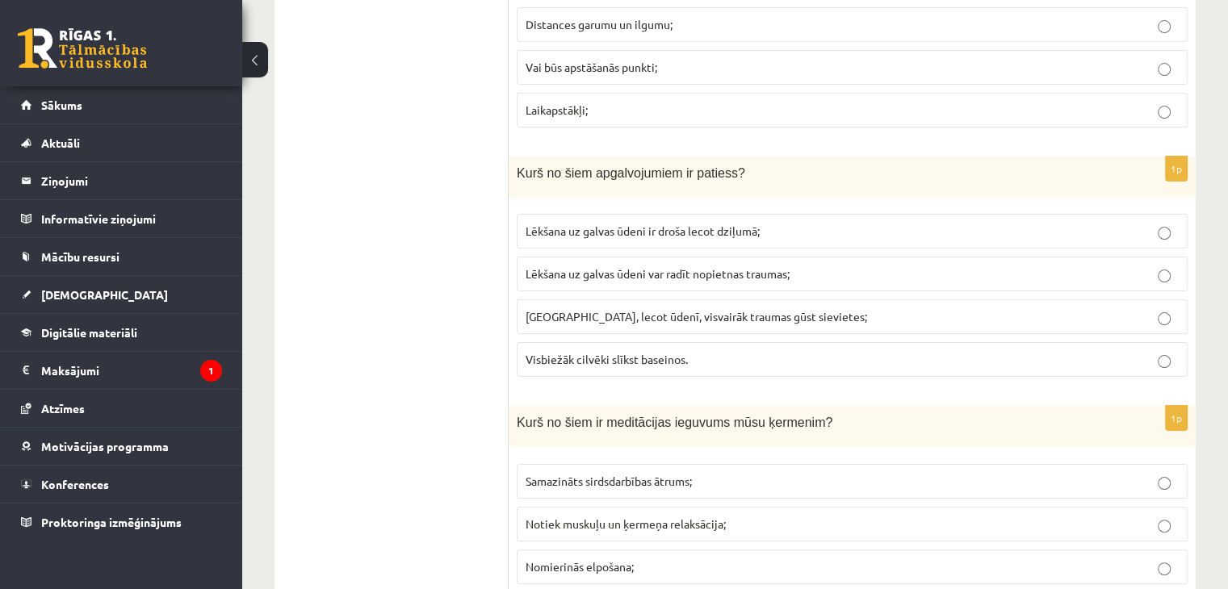
click at [760, 224] on span "Lēkšana uz galvas ūdeni ir droša lecot dziļumā;" at bounding box center [643, 231] width 234 height 15
click at [812, 266] on p "Lēkšana uz galvas ūdeni var radīt nopietnas traumas;" at bounding box center [852, 274] width 653 height 17
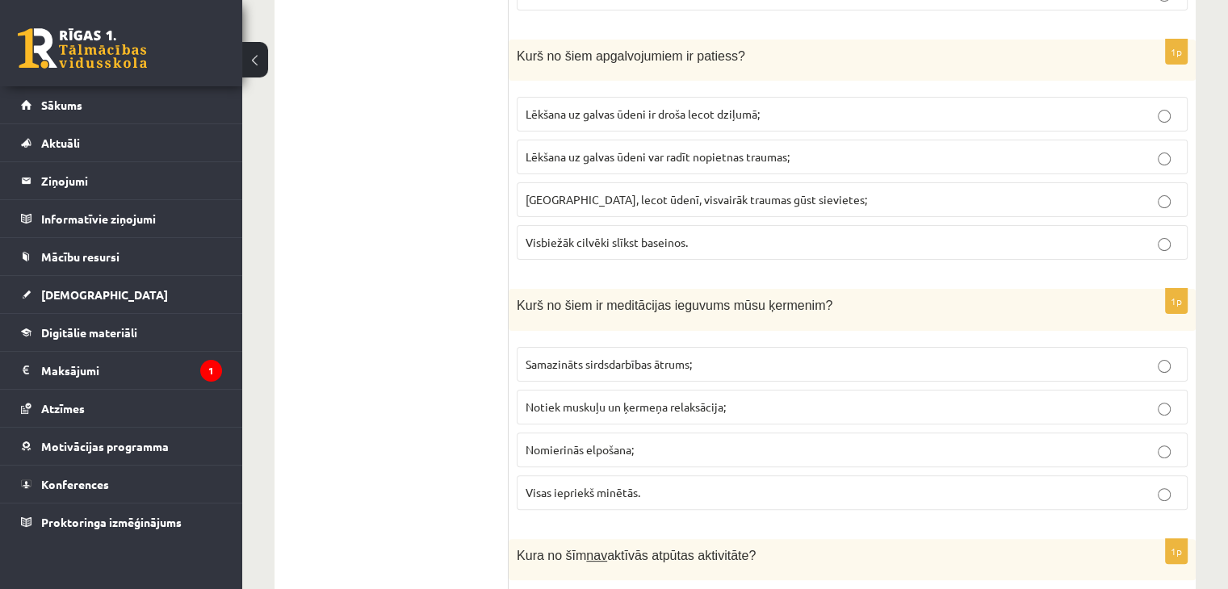
scroll to position [6634, 0]
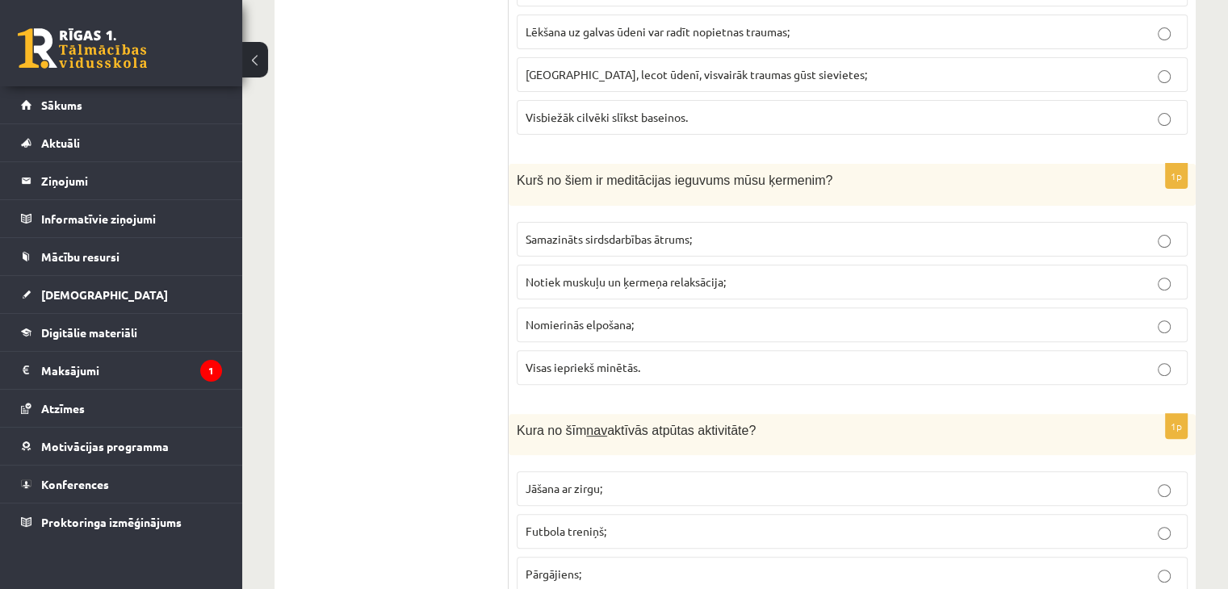
click at [605, 317] on span "Nomierinās elpošana;" at bounding box center [580, 324] width 108 height 15
click at [602, 312] on fieldset "Samazināts sirdsdarbības ātrums; Notiek muskuļu un ķermeņa relaksācija; Nomieri…" at bounding box center [852, 302] width 671 height 176
click at [602, 360] on span "Visas iepriekš minētās." at bounding box center [583, 367] width 115 height 15
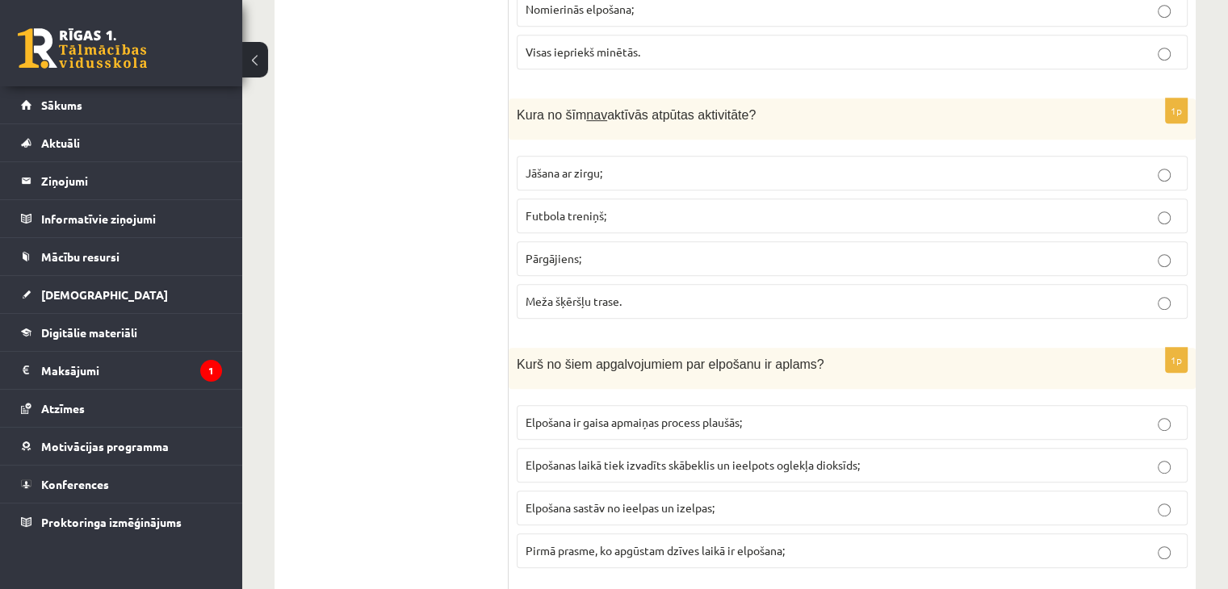
scroll to position [6957, 0]
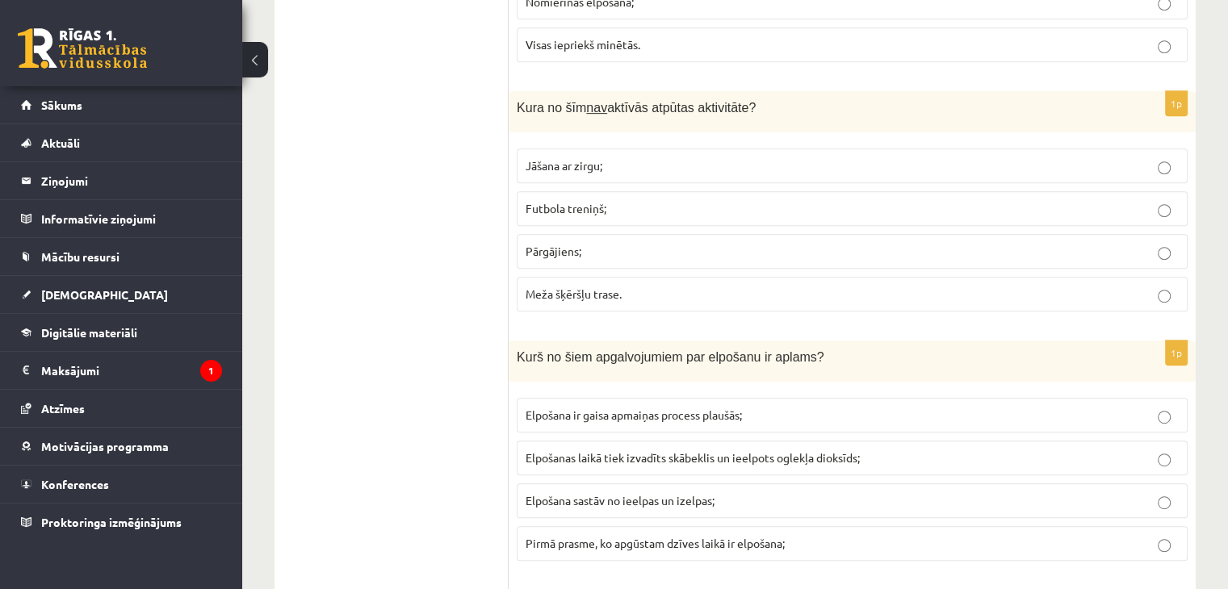
click at [593, 201] on span "Futbola treniņš;" at bounding box center [566, 208] width 81 height 15
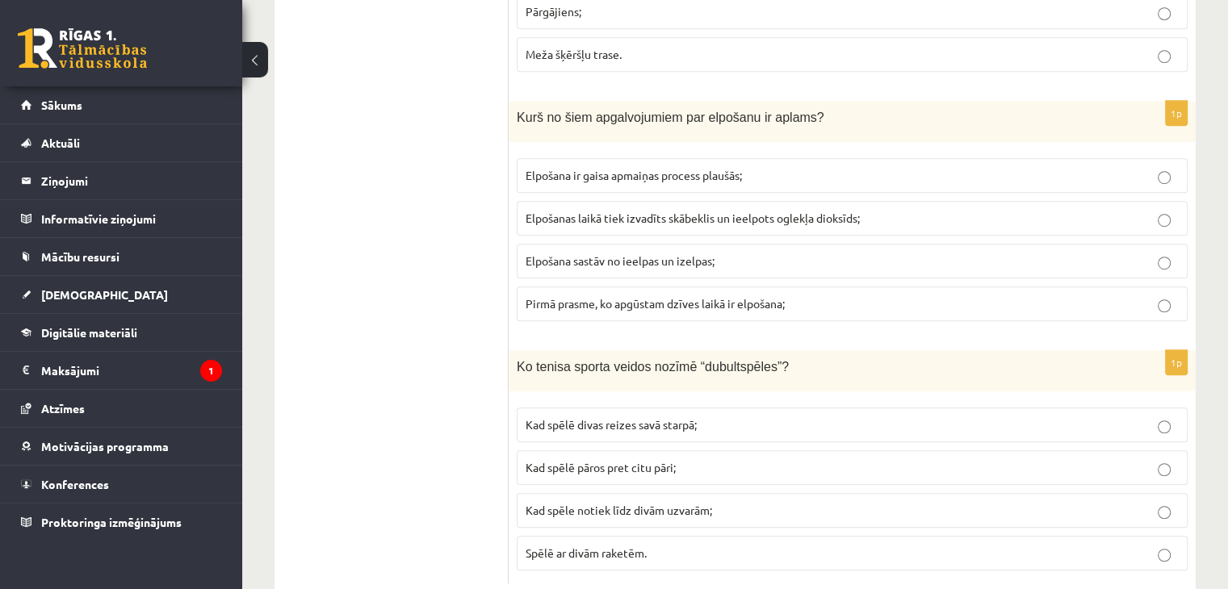
scroll to position [7199, 0]
click at [725, 250] on p "Elpošana sastāv no ieelpas un izelpas;" at bounding box center [852, 258] width 653 height 17
click at [695, 166] on span "Elpošana ir gaisa apmaiņas process plaušās;" at bounding box center [634, 173] width 216 height 15
click at [640, 208] on span "Elpošanas laikā tiek izvadīts skābeklis un ieelpots oglekļa dioksīds;" at bounding box center [693, 215] width 334 height 15
click at [646, 491] on label "Kad spēle notiek līdz divām uzvarām;" at bounding box center [852, 508] width 671 height 35
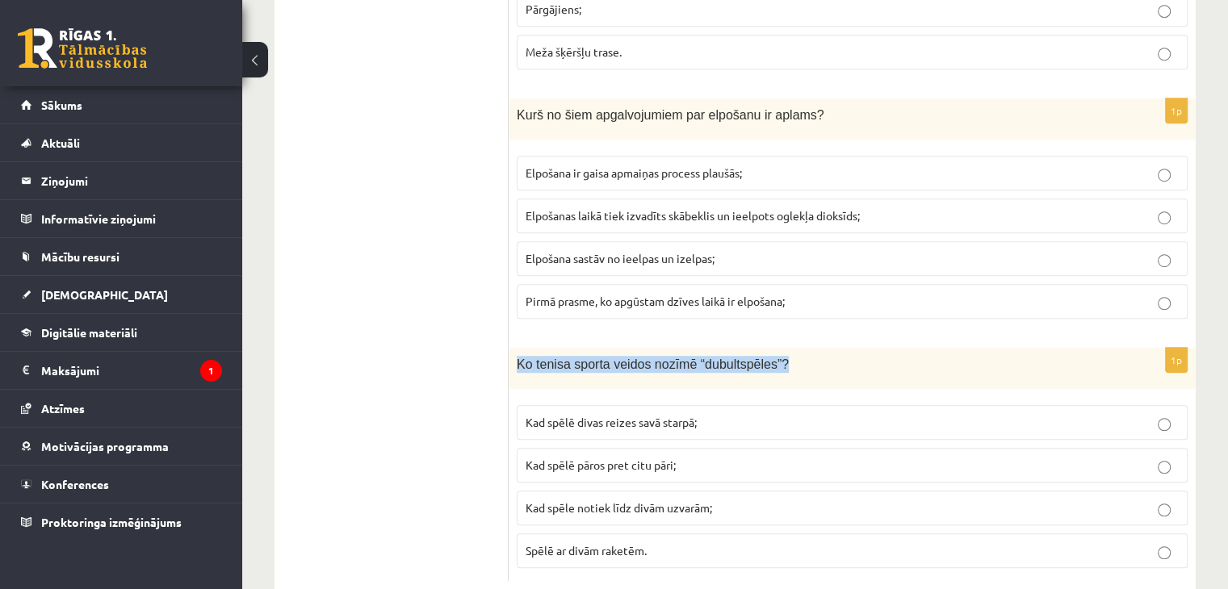
drag, startPoint x: 518, startPoint y: 328, endPoint x: 769, endPoint y: 334, distance: 251.2
click at [769, 348] on div "Ko tenisa sporta veidos nozīmē “dubultspēles”?" at bounding box center [852, 368] width 687 height 41
copy span "Ko tenisa sporta veidos nozīmē “dubultspēles”?"
click at [536, 458] on span "Kad spēlē pāros pret citu pāri;" at bounding box center [601, 465] width 150 height 15
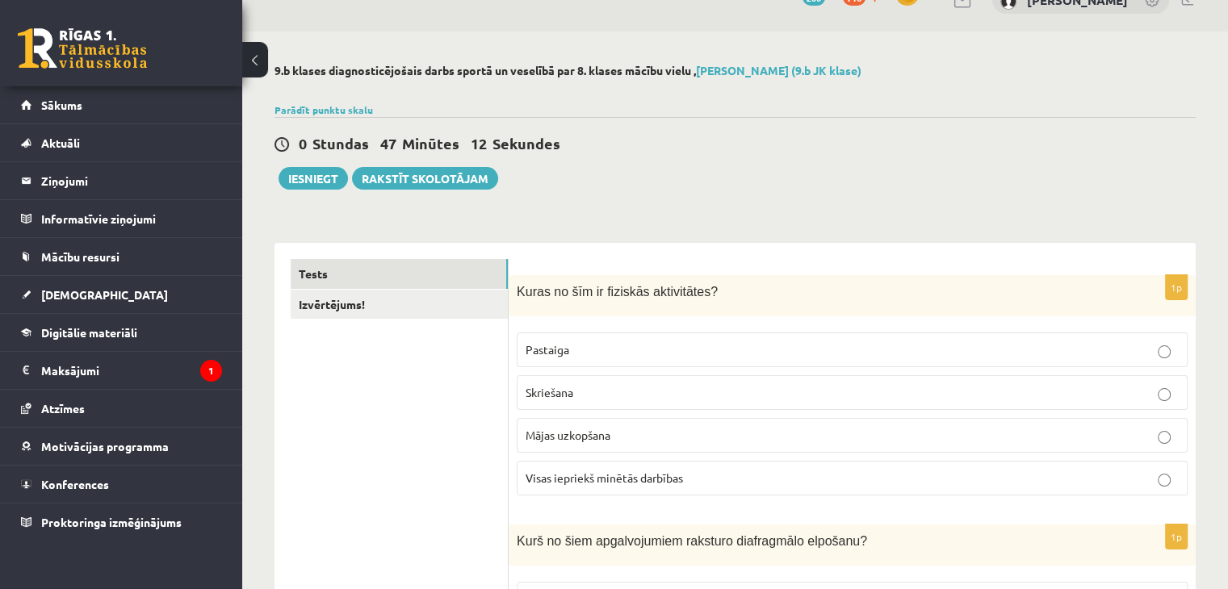
scroll to position [0, 0]
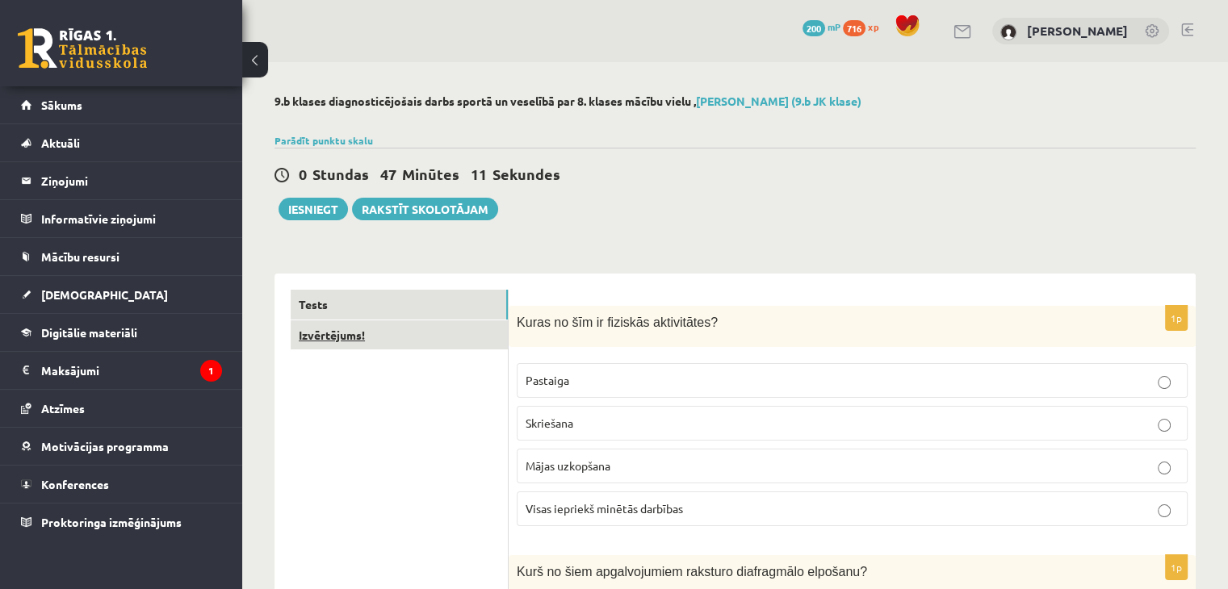
click at [371, 340] on link "Izvērtējums!" at bounding box center [399, 336] width 217 height 30
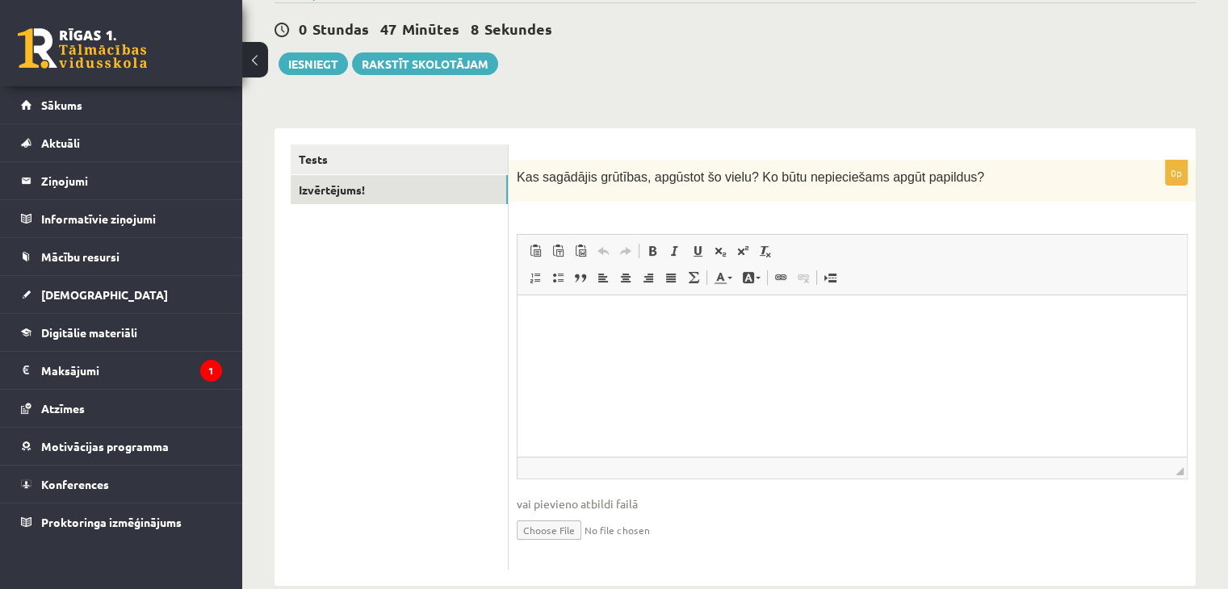
scroll to position [174, 0]
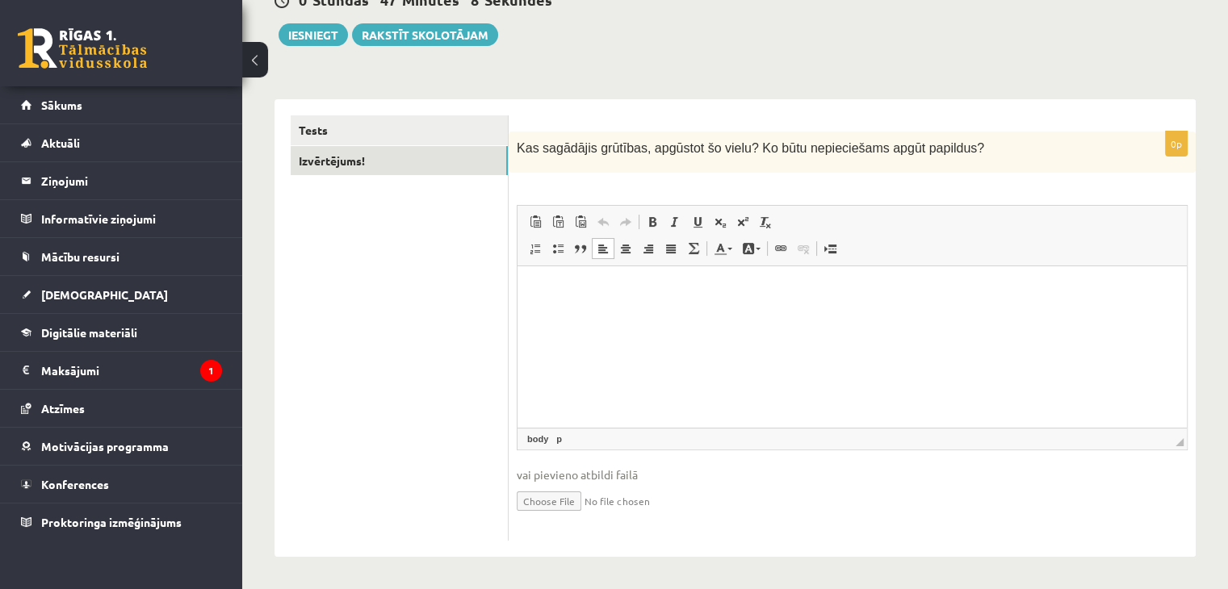
click at [601, 316] on html at bounding box center [852, 290] width 669 height 49
click at [300, 30] on button "Iesniegt" at bounding box center [313, 34] width 69 height 23
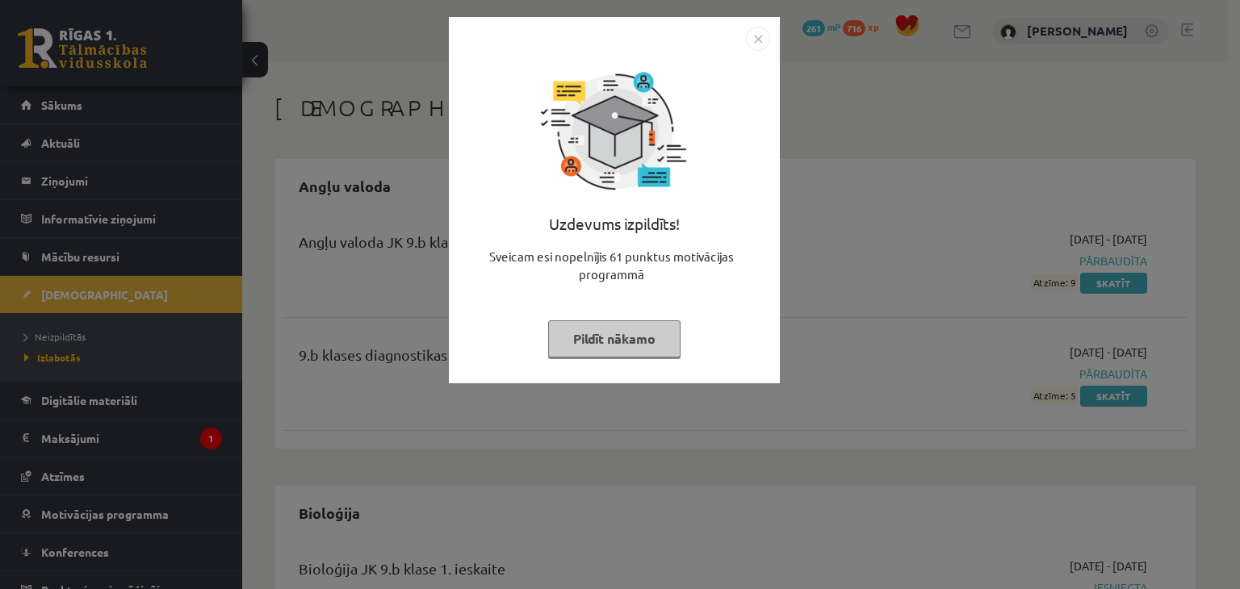
click at [593, 334] on button "Pildīt nākamo" at bounding box center [614, 339] width 132 height 37
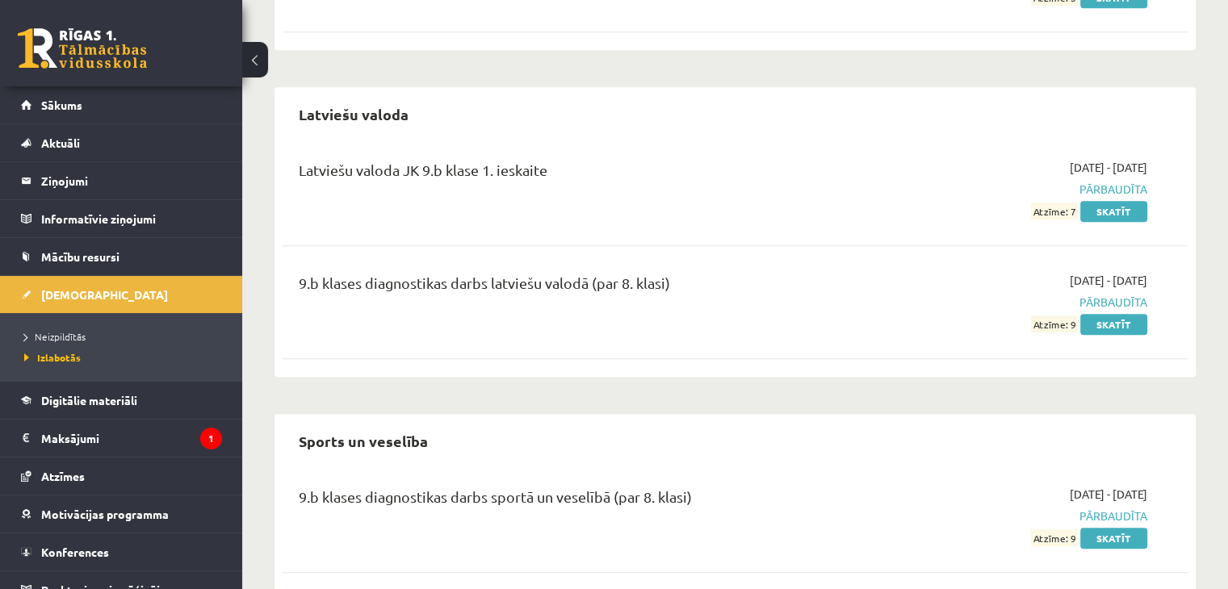
scroll to position [1085, 0]
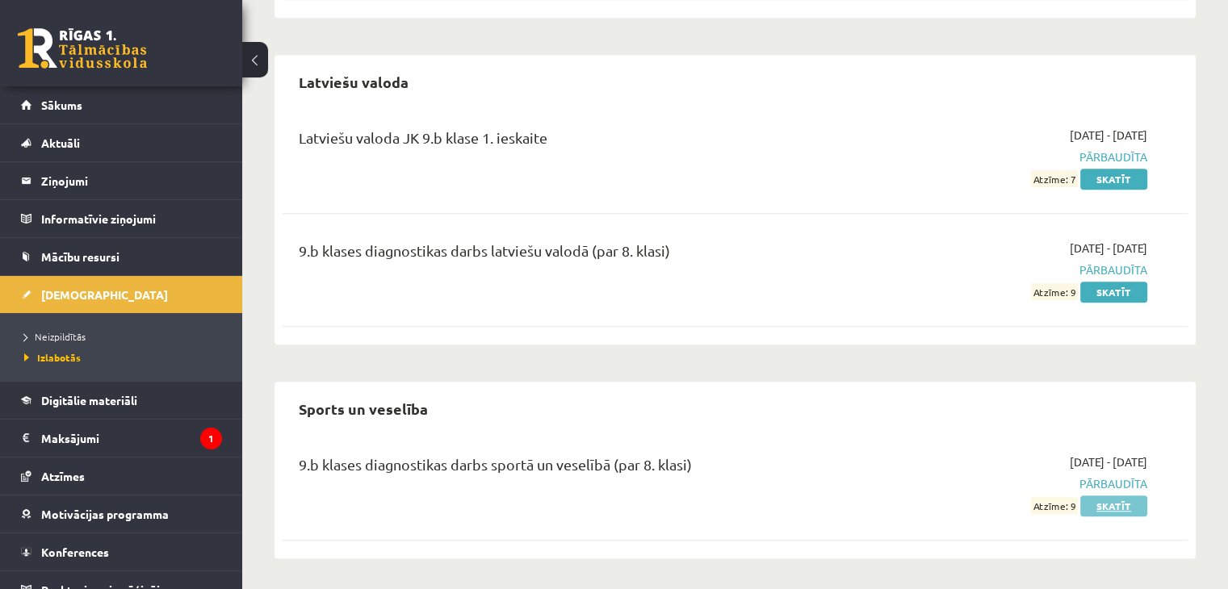
click at [1109, 501] on link "Skatīt" at bounding box center [1113, 506] width 67 height 21
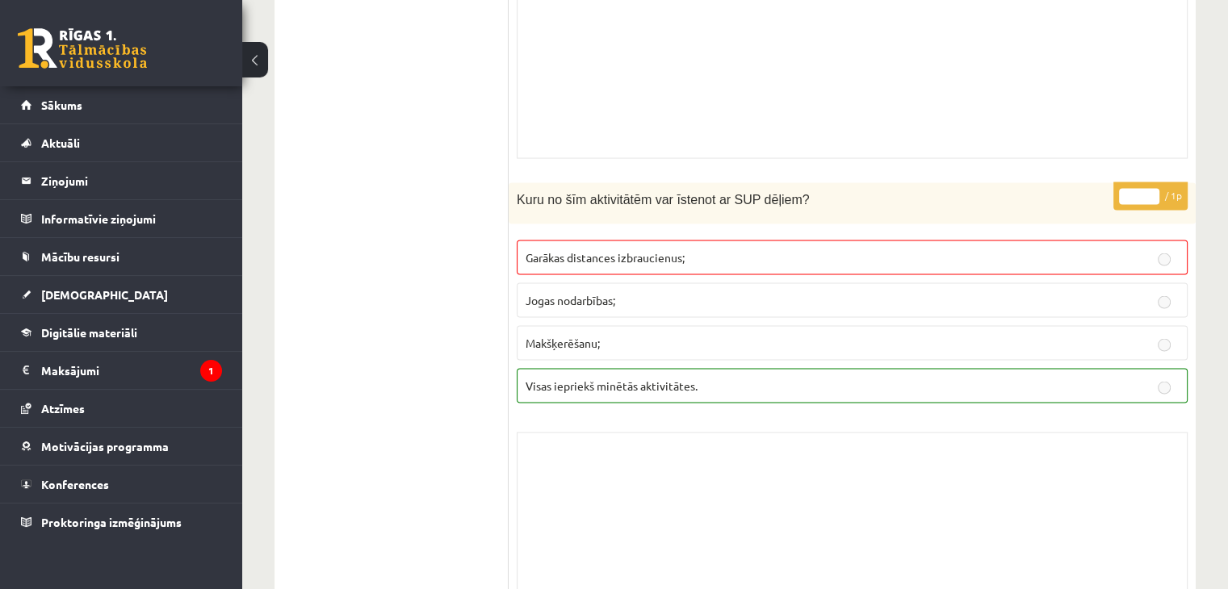
scroll to position [3149, 0]
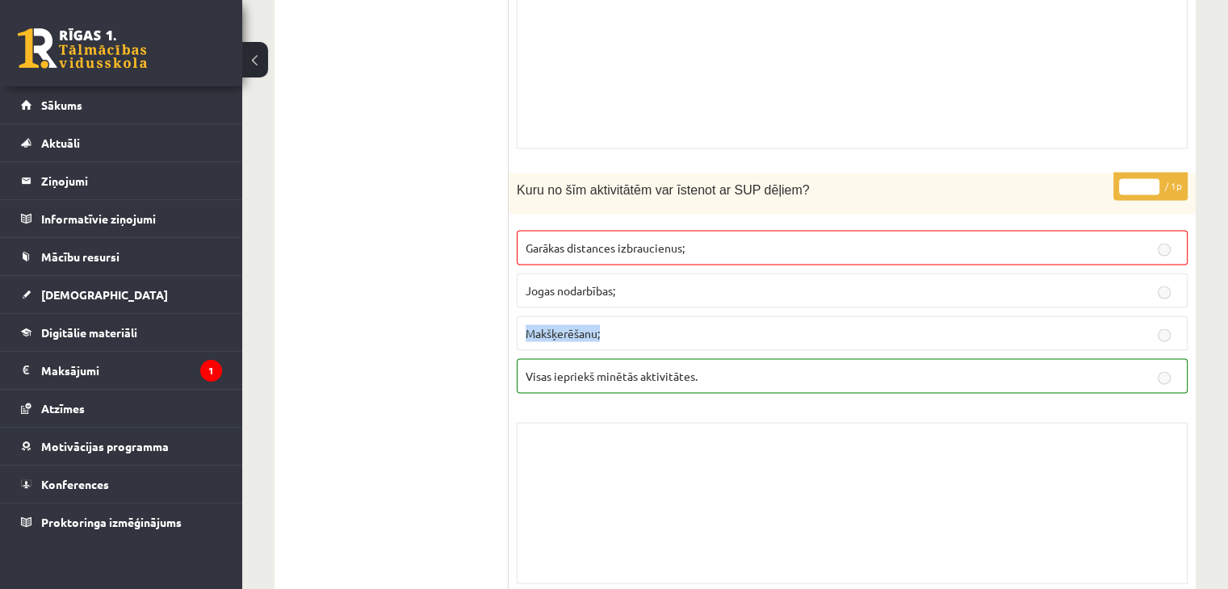
drag, startPoint x: 519, startPoint y: 325, endPoint x: 607, endPoint y: 321, distance: 88.1
click at [607, 321] on label "Makšķerēšanu;" at bounding box center [852, 334] width 671 height 35
click at [524, 317] on label "Makšķerēšanu;" at bounding box center [852, 334] width 671 height 35
drag, startPoint x: 514, startPoint y: 327, endPoint x: 623, endPoint y: 346, distance: 109.8
click at [620, 345] on div "* / 1p Kuru no šīm aktivitātēm var īstenot ar SUP dēļiem? Garākas distances izb…" at bounding box center [852, 383] width 687 height 419
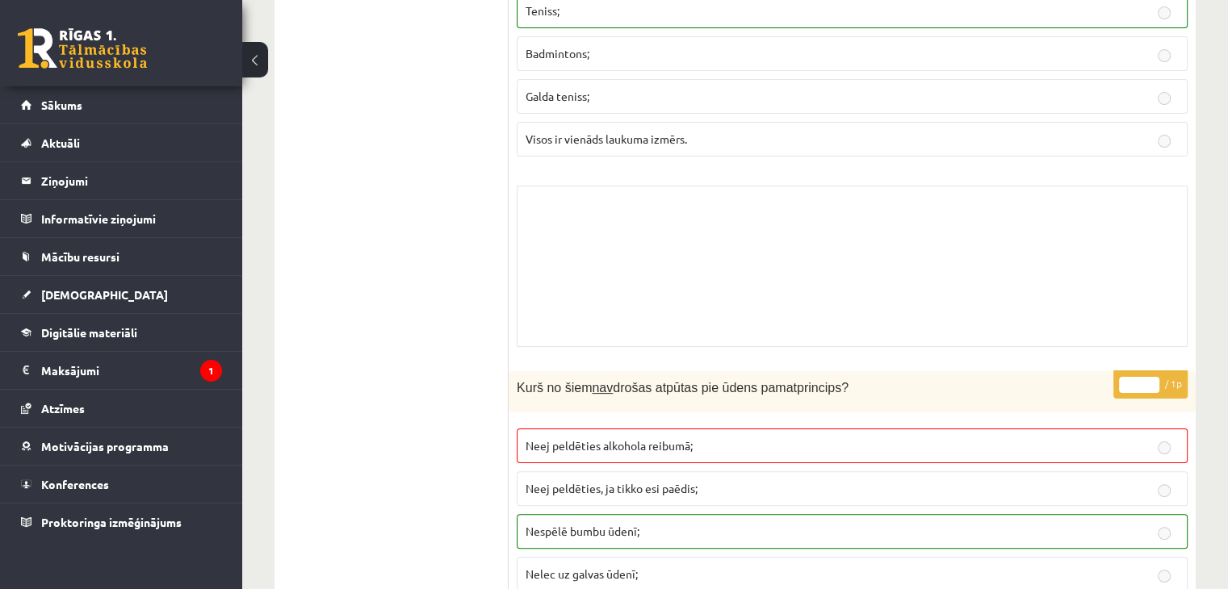
scroll to position [6541, 0]
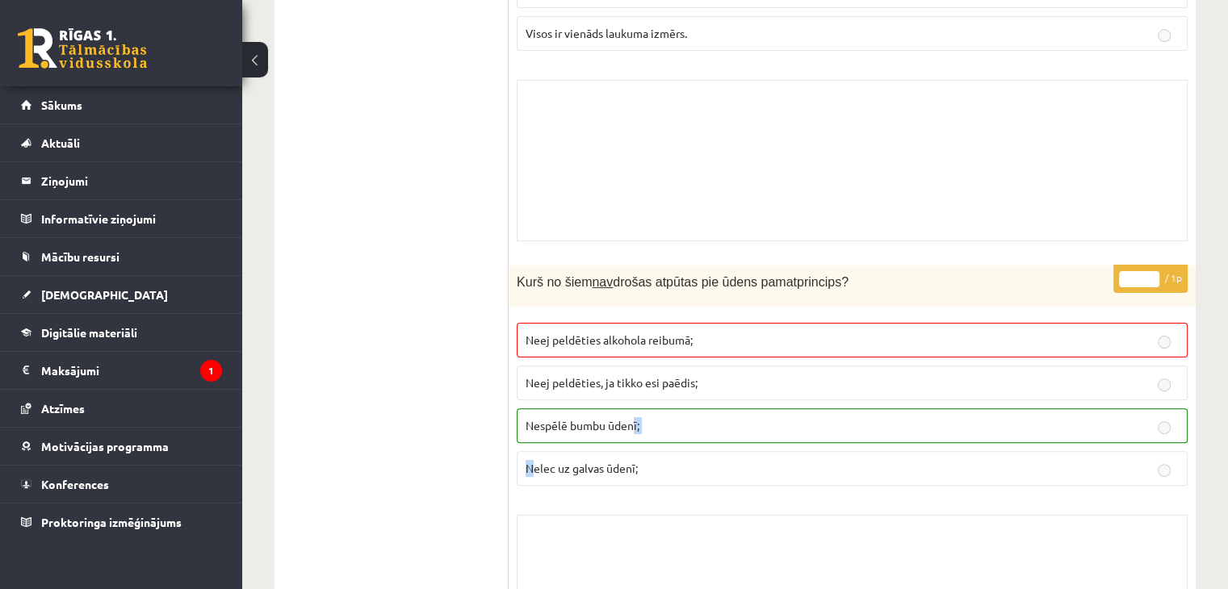
drag, startPoint x: 635, startPoint y: 411, endPoint x: 543, endPoint y: 416, distance: 92.2
click at [539, 422] on fieldset "Neej peldēties alkohola reibumā; Neej peldēties, ja tikko esi paēdis; Nespēlē b…" at bounding box center [852, 403] width 671 height 176
click at [543, 414] on label "Nespēlē bumbu ūdenī;" at bounding box center [852, 426] width 671 height 35
drag, startPoint x: 587, startPoint y: 405, endPoint x: 653, endPoint y: 411, distance: 66.5
click at [653, 411] on label "Nespēlē bumbu ūdenī;" at bounding box center [852, 426] width 671 height 35
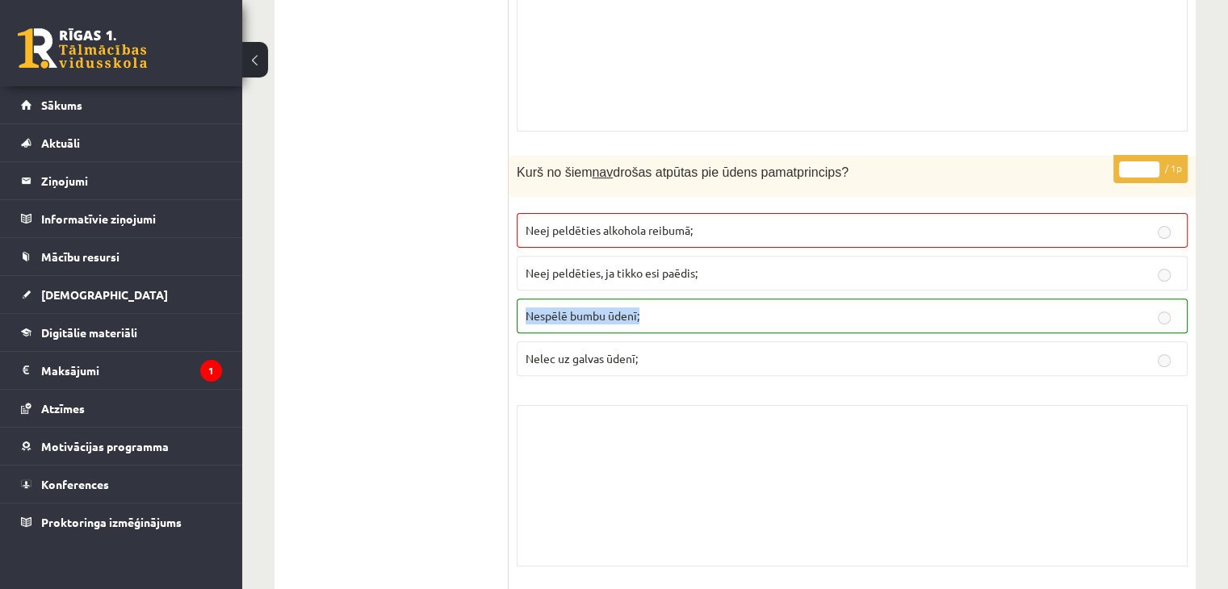
scroll to position [6783, 0]
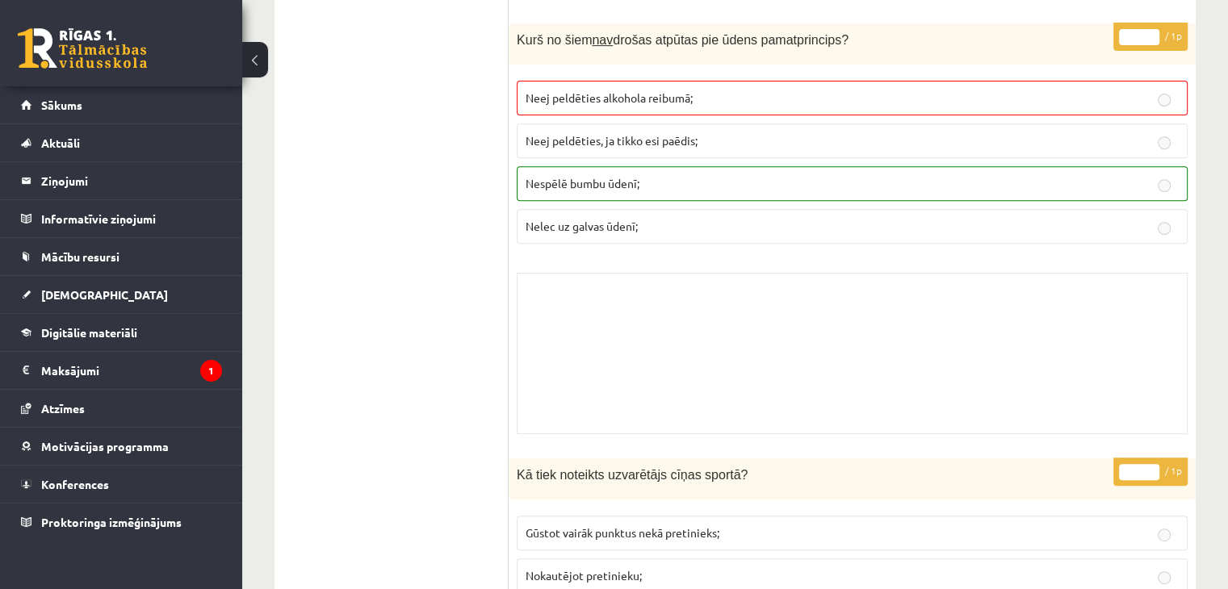
click at [620, 333] on div "Skolotāja pielikums" at bounding box center [852, 353] width 671 height 161
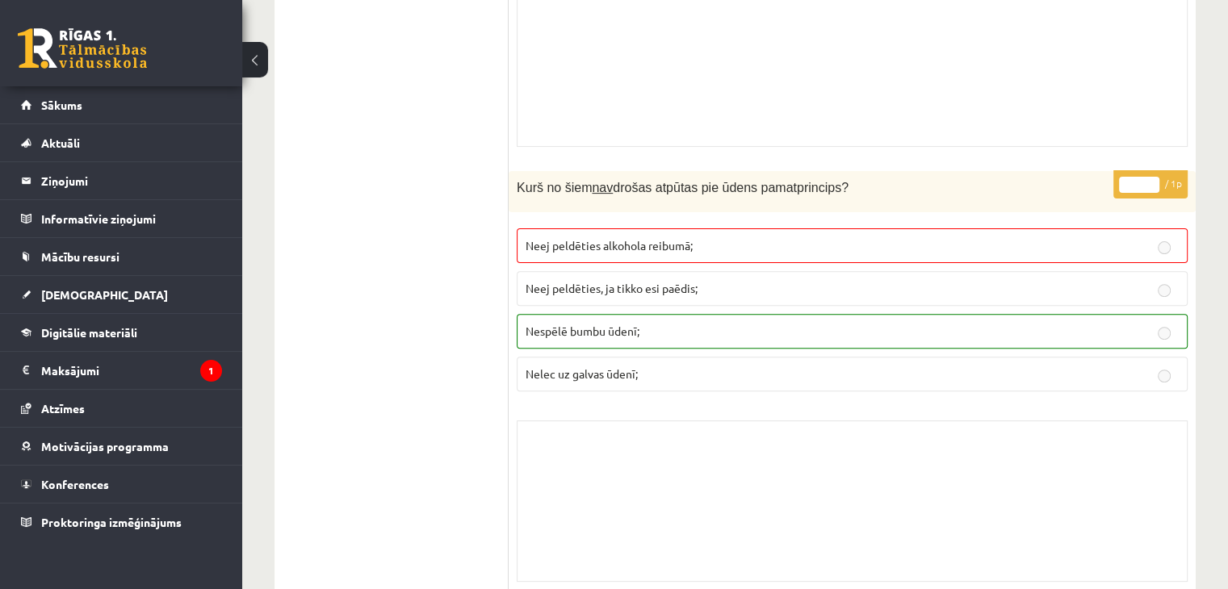
scroll to position [6621, 0]
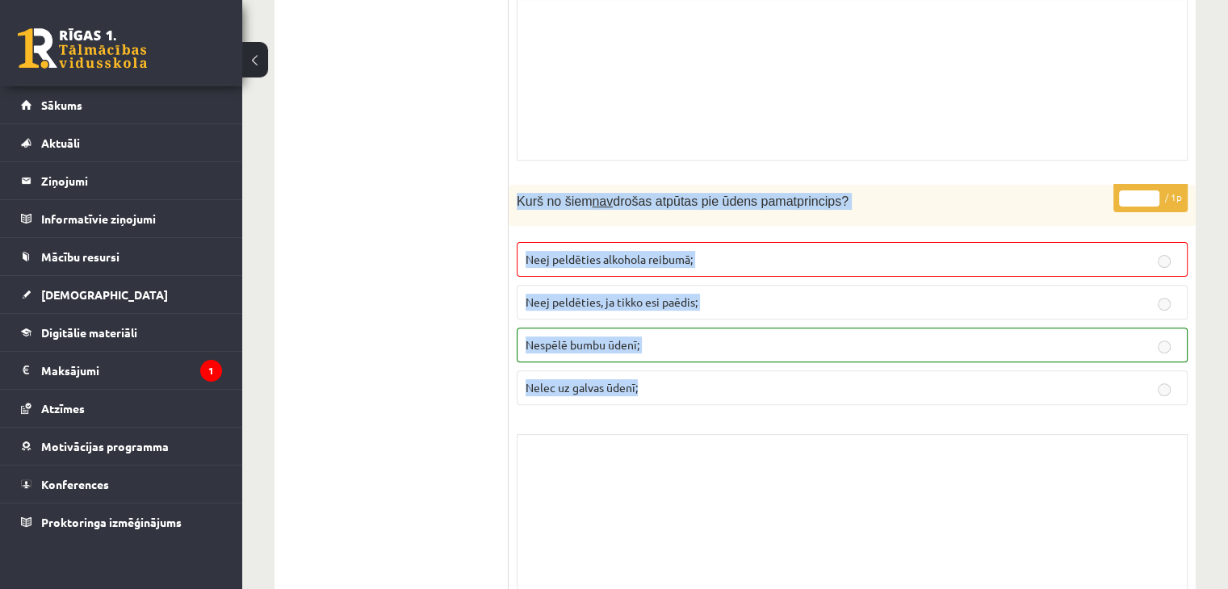
drag, startPoint x: 511, startPoint y: 175, endPoint x: 662, endPoint y: 372, distance: 248.2
click at [662, 372] on div "* / 1p Kurš no šiem nav drošas atpūtas pie ūdens pamatprincips? Neej peldēties …" at bounding box center [852, 394] width 687 height 419
copy div "Kurš no šiem nav drošas atpūtas pie ūdens pamatprincips? Neej peldēties alkohol…"
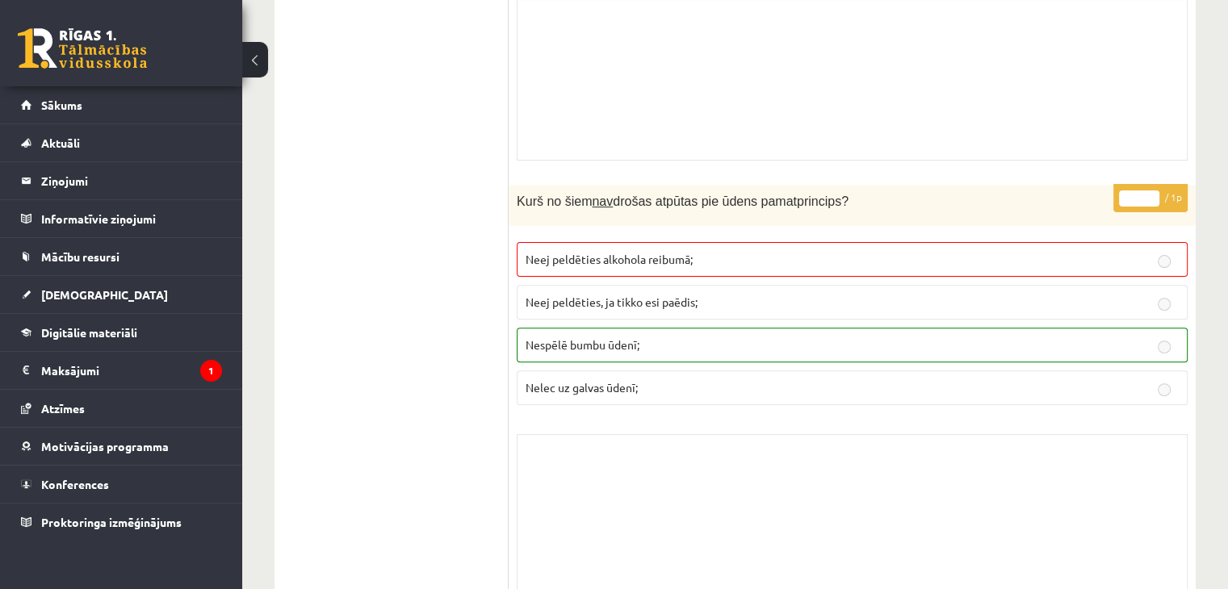
click at [492, 266] on ul "Tests Izvērtējums!" at bounding box center [400, 168] width 218 height 13063
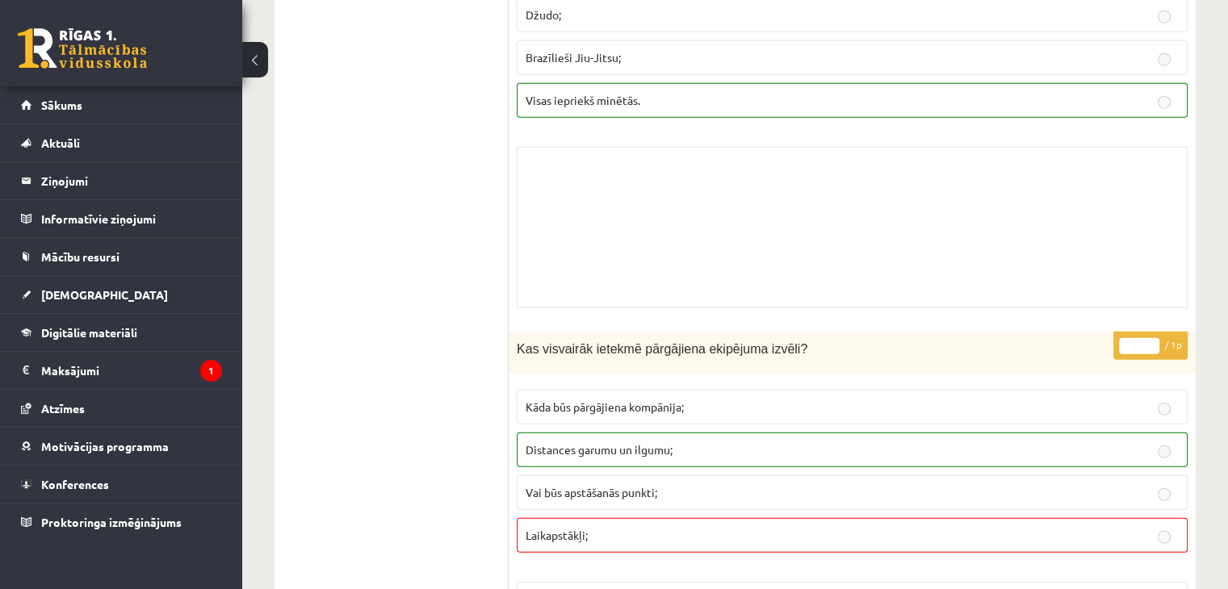
scroll to position [10416, 0]
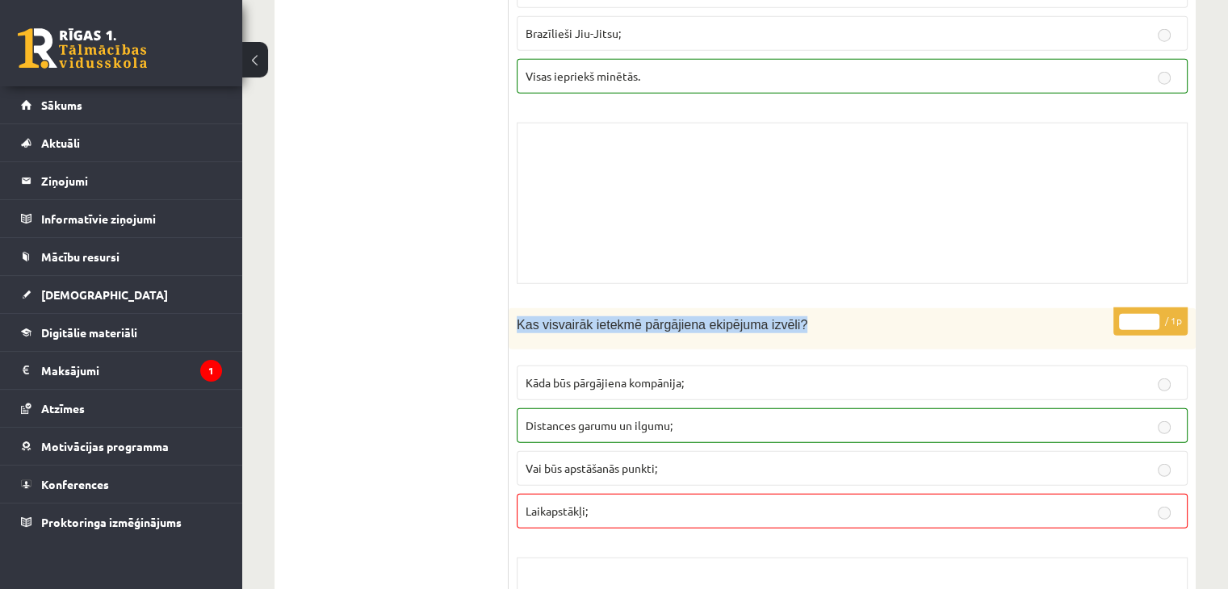
drag, startPoint x: 520, startPoint y: 301, endPoint x: 788, endPoint y: 295, distance: 268.2
click at [788, 308] on div "Kas visvairāk ietekmē pārgājiena ekipējuma izvēli?" at bounding box center [852, 328] width 687 height 41
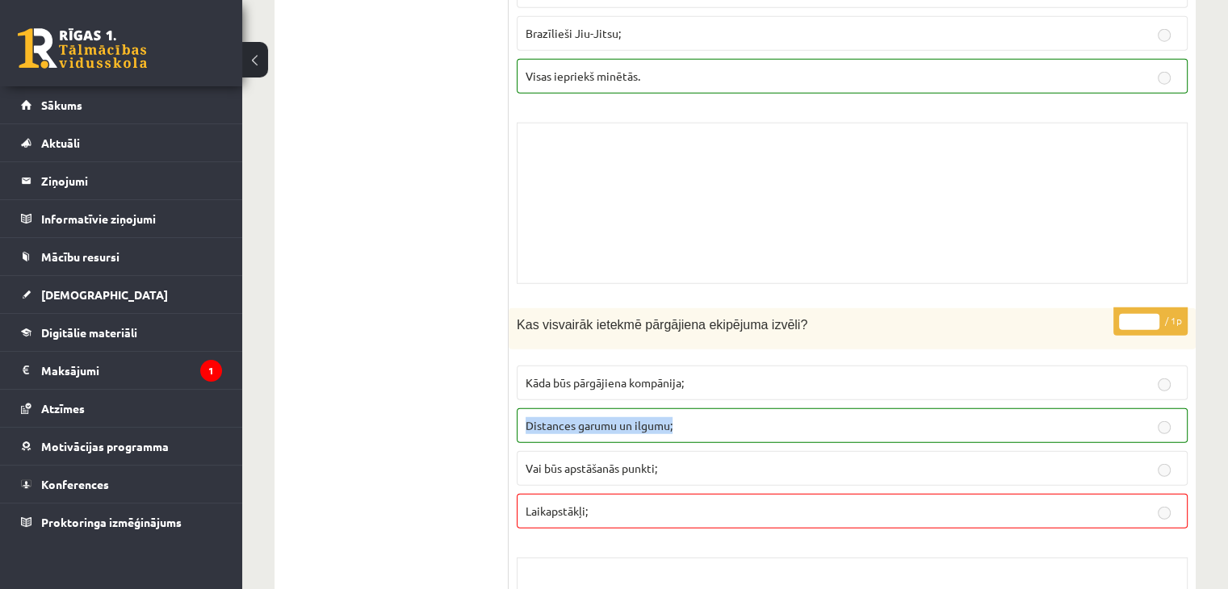
drag, startPoint x: 518, startPoint y: 389, endPoint x: 677, endPoint y: 397, distance: 159.3
click at [677, 409] on label "Distances garumu un ilgumu;" at bounding box center [852, 426] width 671 height 35
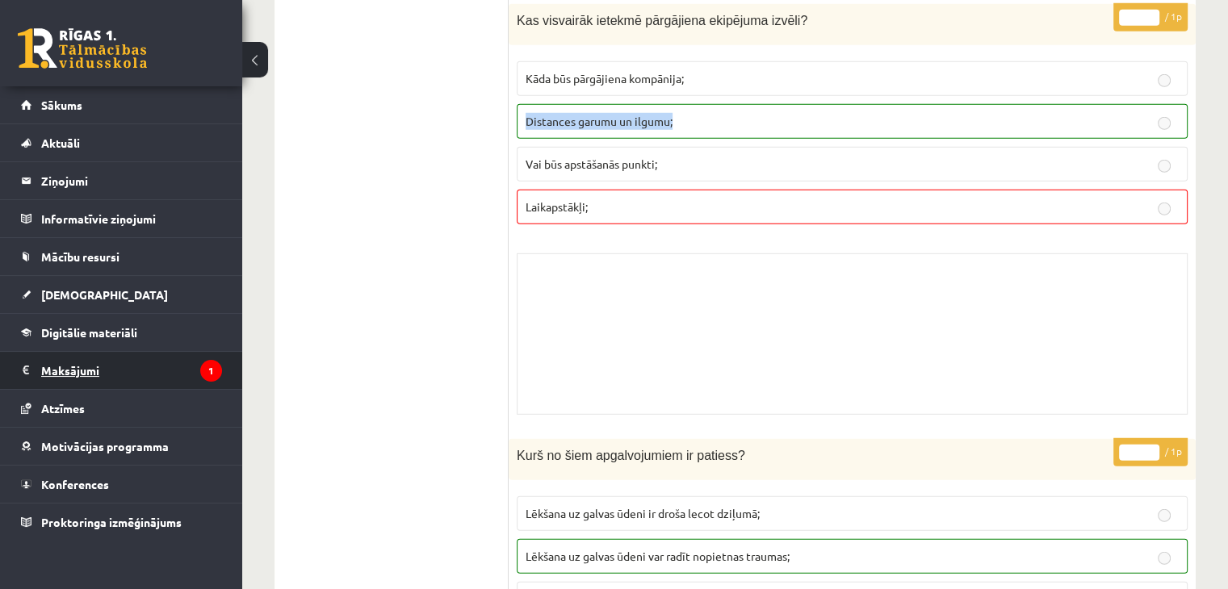
scroll to position [10236, 0]
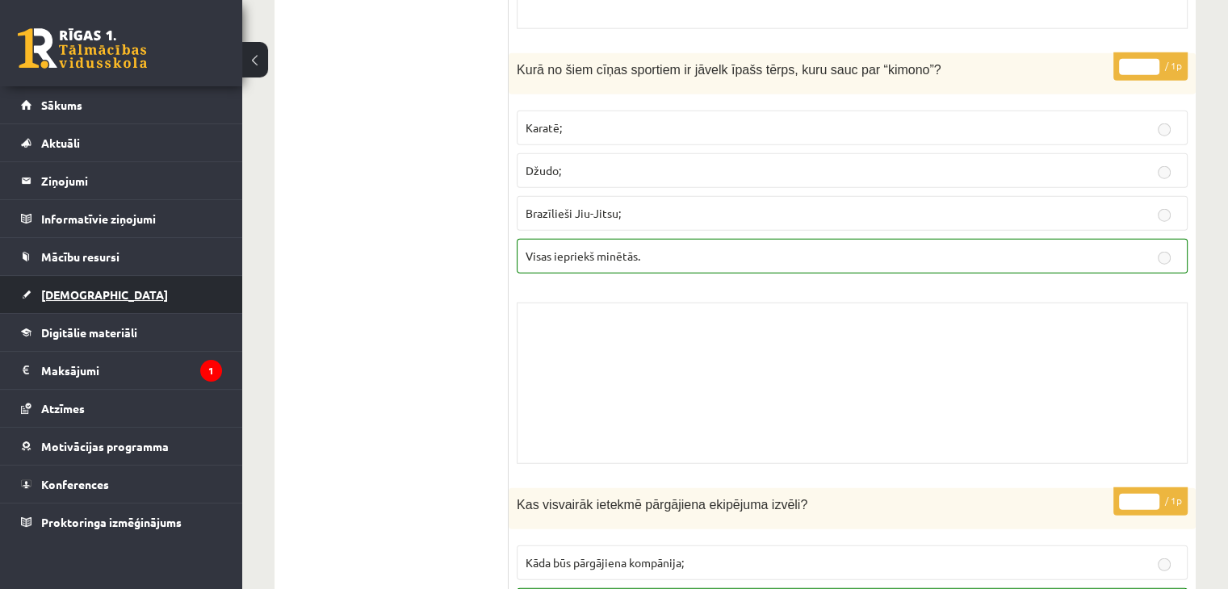
click at [128, 298] on link "[DEMOGRAPHIC_DATA]" at bounding box center [121, 294] width 201 height 37
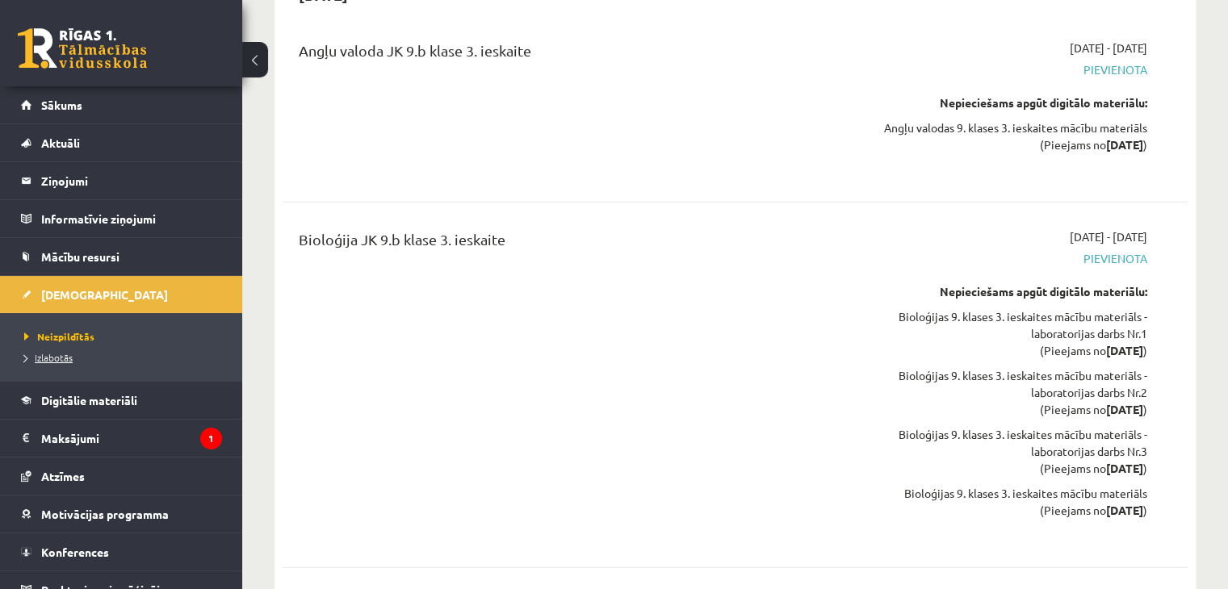
click at [71, 359] on span "Izlabotās" at bounding box center [48, 357] width 48 height 13
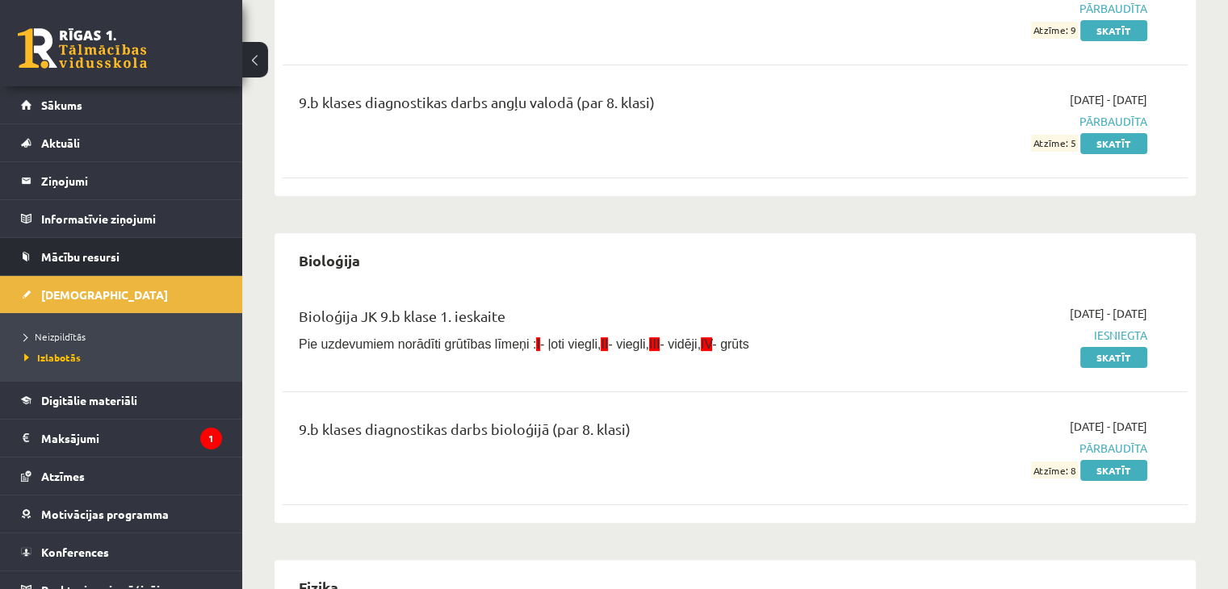
scroll to position [197, 0]
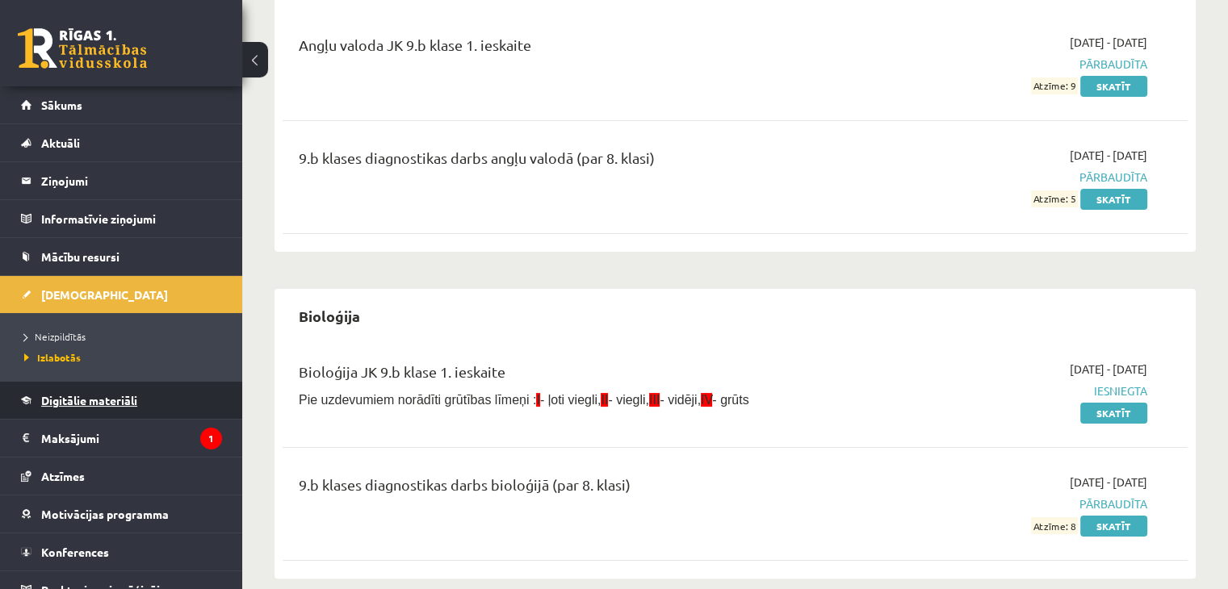
click at [67, 405] on link "Digitālie materiāli" at bounding box center [121, 400] width 201 height 37
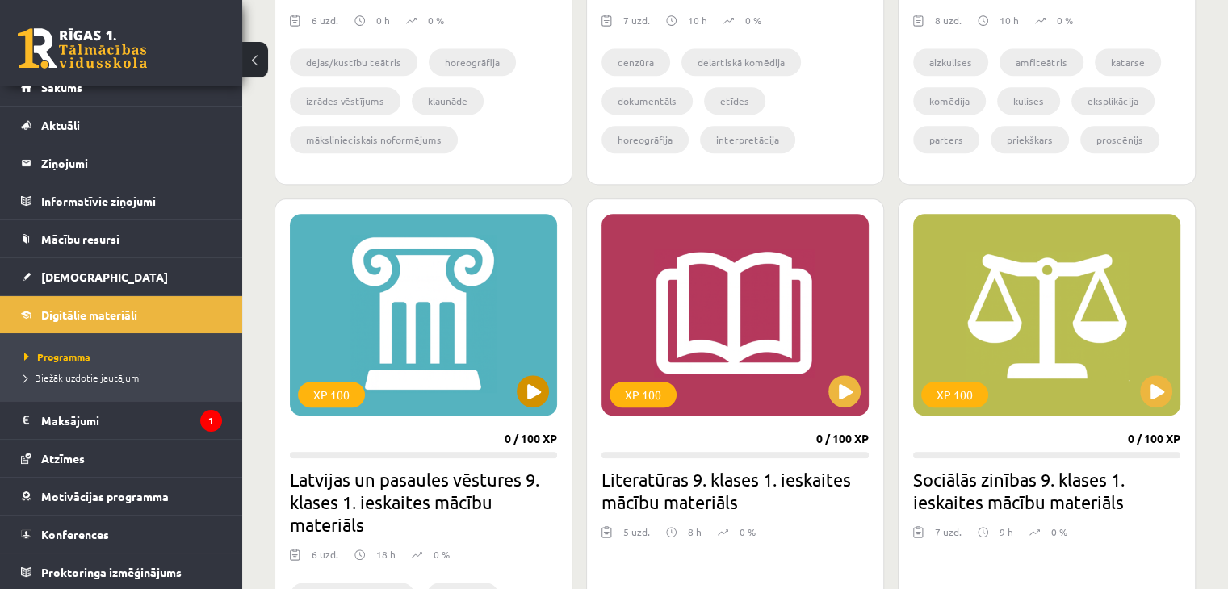
scroll to position [1166, 0]
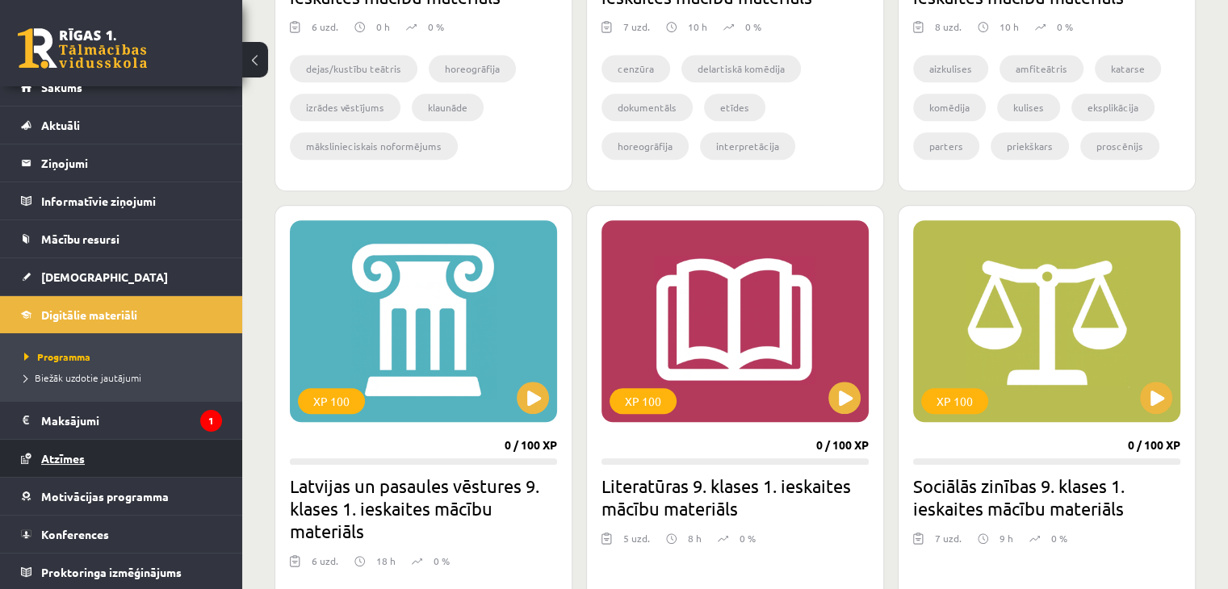
click at [139, 456] on link "Atzīmes" at bounding box center [121, 458] width 201 height 37
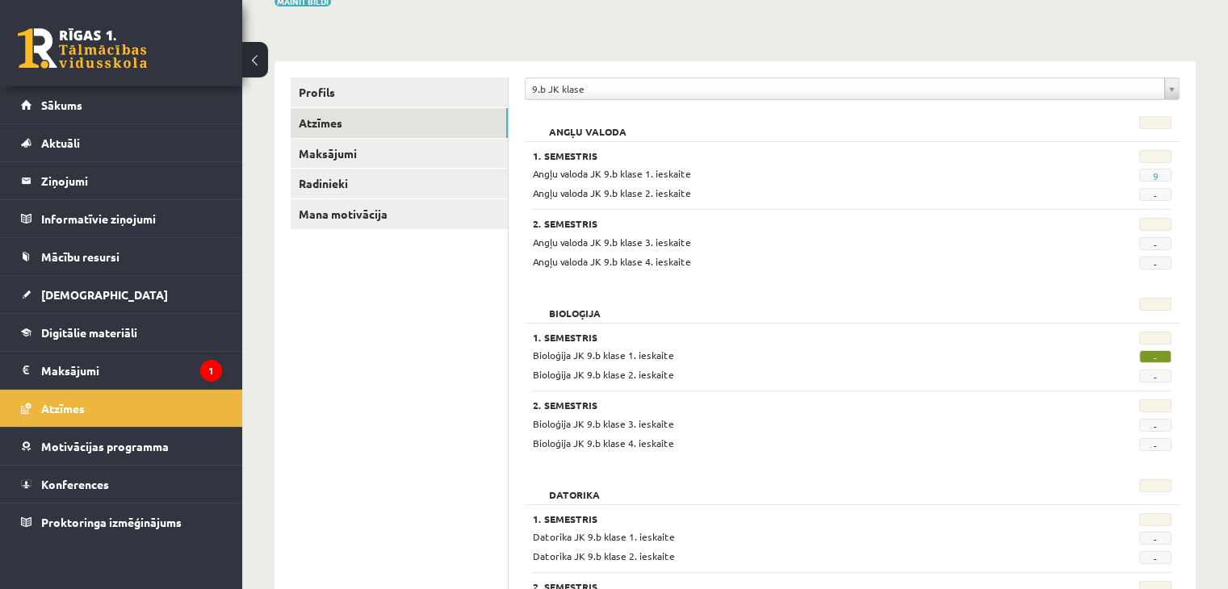
scroll to position [161, 0]
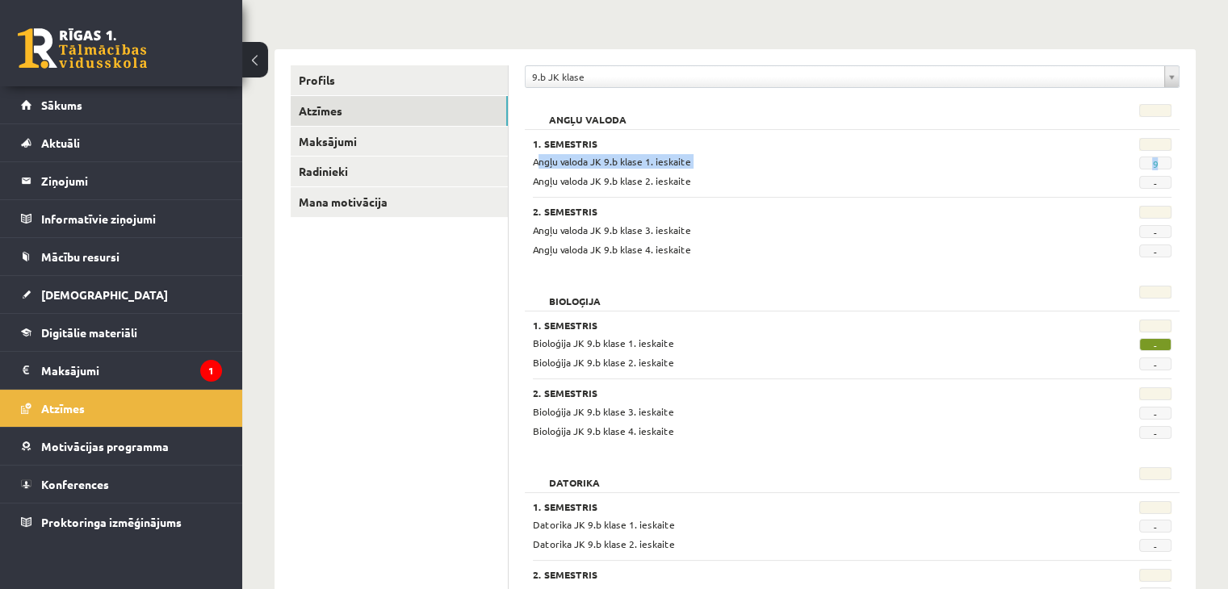
drag, startPoint x: 1169, startPoint y: 164, endPoint x: 533, endPoint y: 165, distance: 636.3
click at [533, 165] on div "Angļu valoda JK 9.b klase 1. ieskaite 9" at bounding box center [852, 161] width 663 height 15
click at [668, 235] on div "Angļu valoda JK 9.b klase 3. ieskaite" at bounding box center [797, 230] width 552 height 15
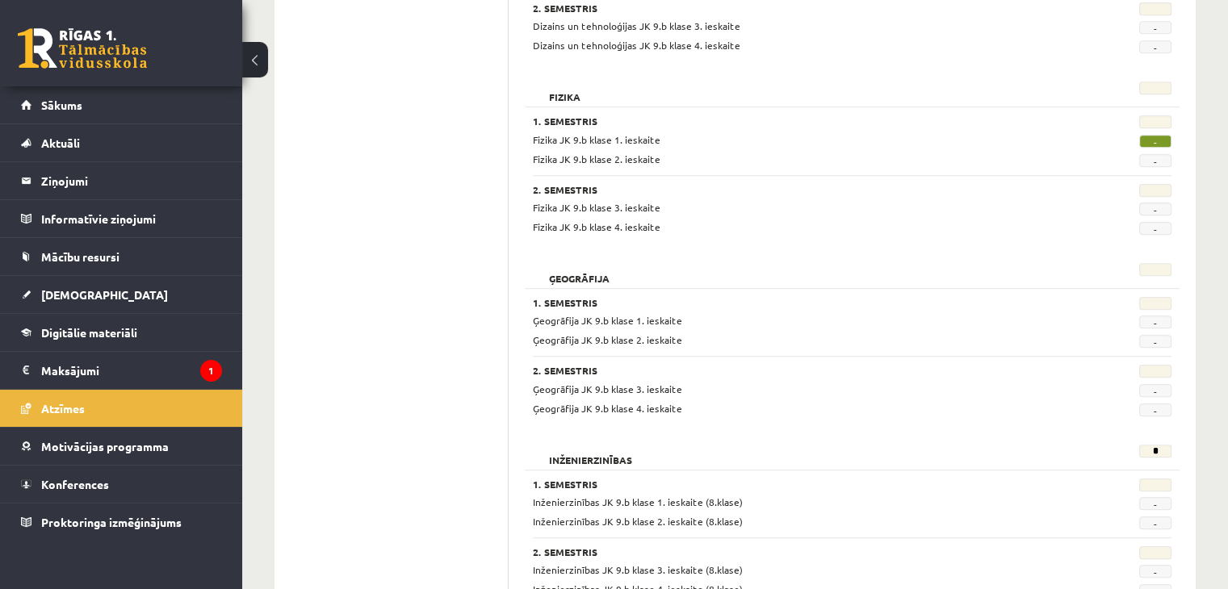
scroll to position [807, 0]
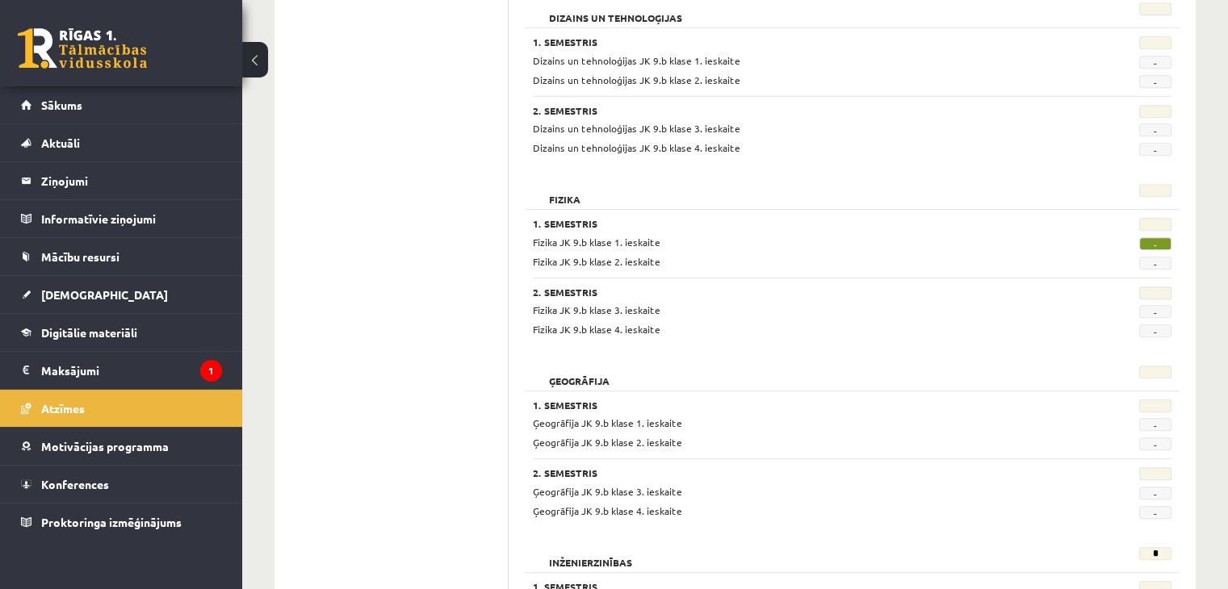
click at [635, 218] on h3 "1. Semestris" at bounding box center [797, 223] width 528 height 11
drag, startPoint x: 1169, startPoint y: 246, endPoint x: 1059, endPoint y: 238, distance: 110.1
click at [1059, 238] on div "Fizika JK 9.b klase 1. ieskaite -" at bounding box center [852, 242] width 663 height 15
click at [824, 227] on h3 "1. Semestris" at bounding box center [797, 223] width 528 height 11
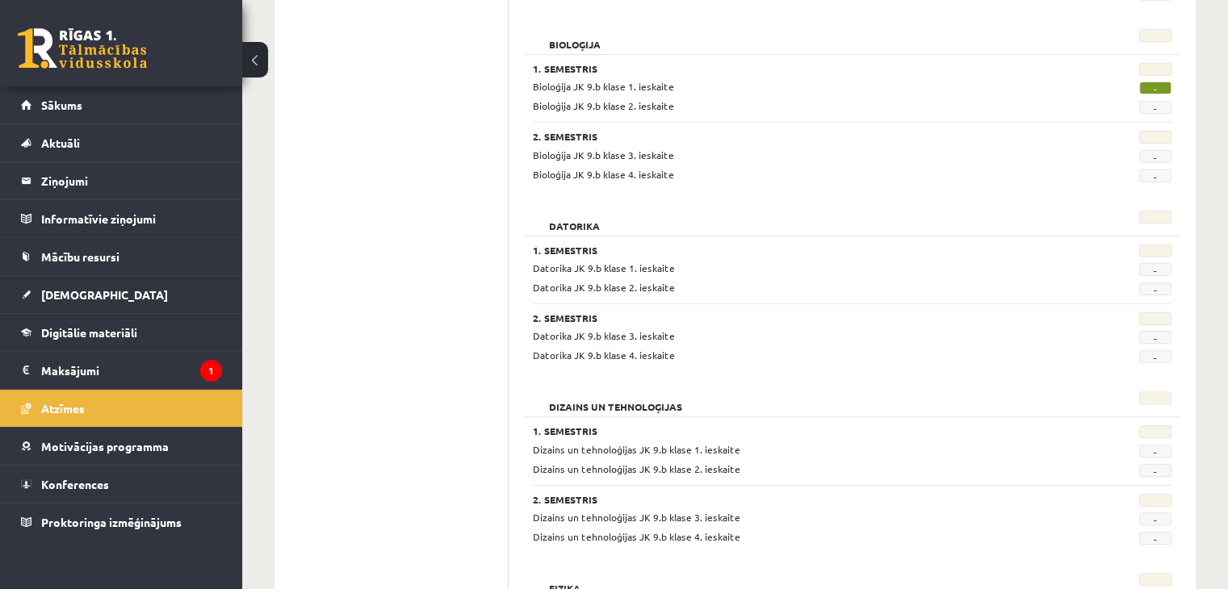
scroll to position [394, 0]
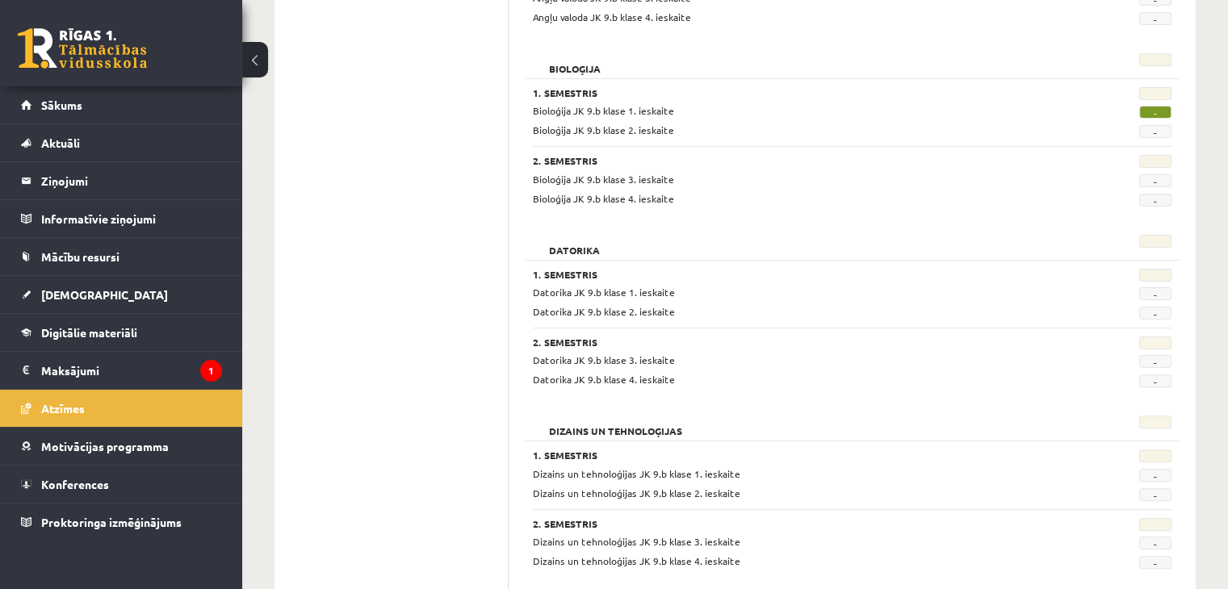
drag, startPoint x: 696, startPoint y: 106, endPoint x: 509, endPoint y: 109, distance: 187.4
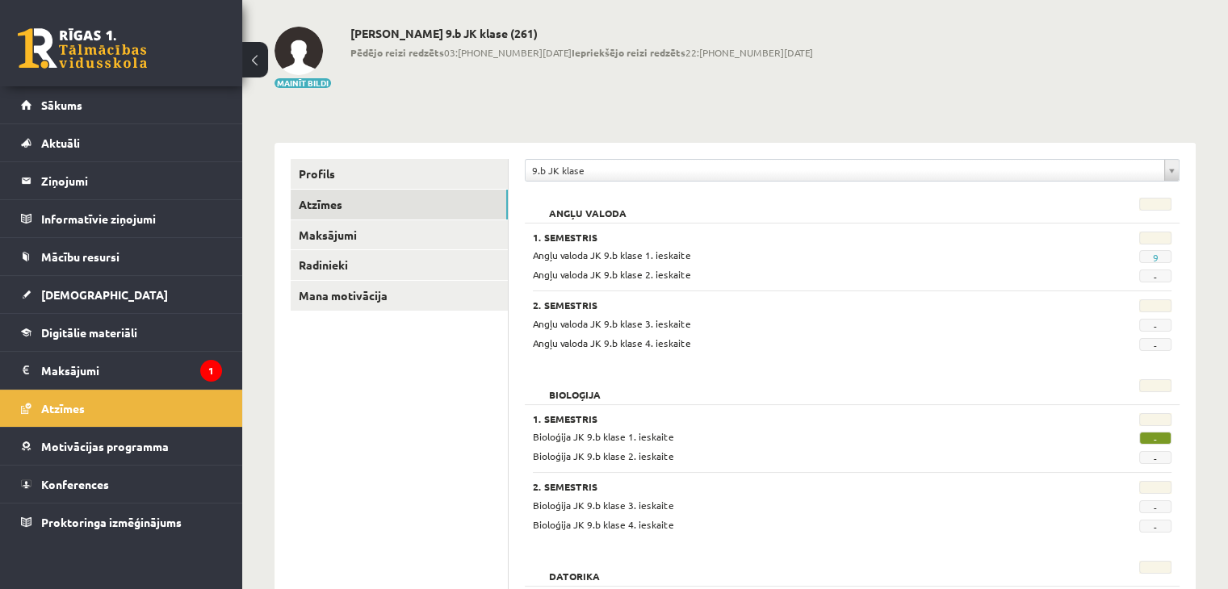
scroll to position [0, 0]
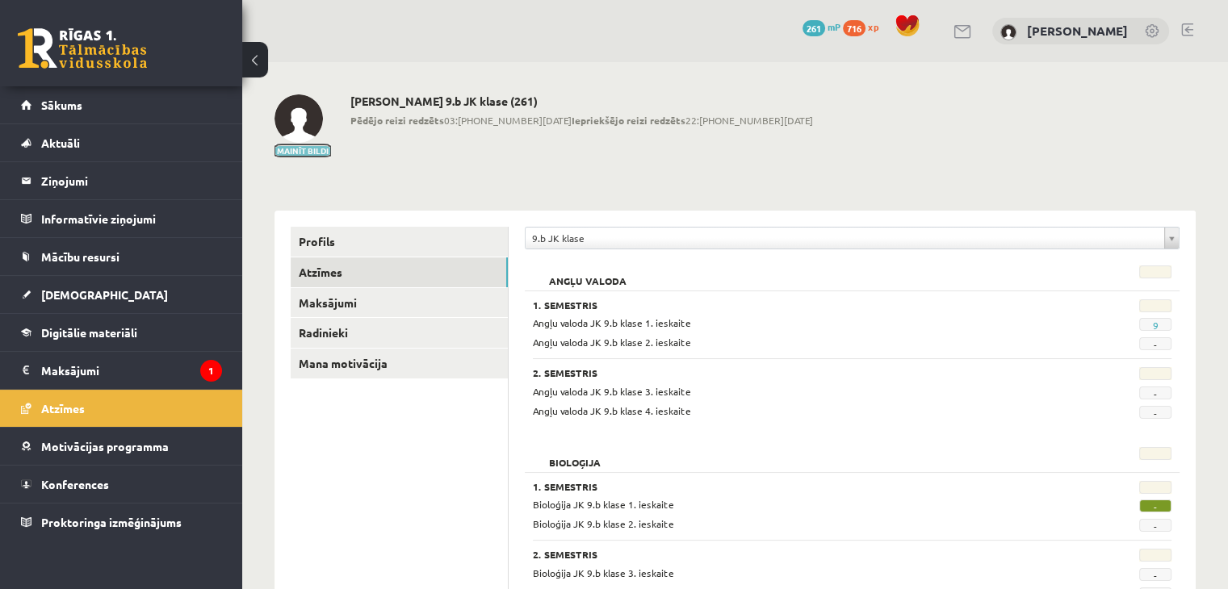
click at [324, 149] on button "Mainīt bildi" at bounding box center [303, 151] width 57 height 10
click at [280, 149] on button "Mainīt bildi" at bounding box center [303, 151] width 57 height 10
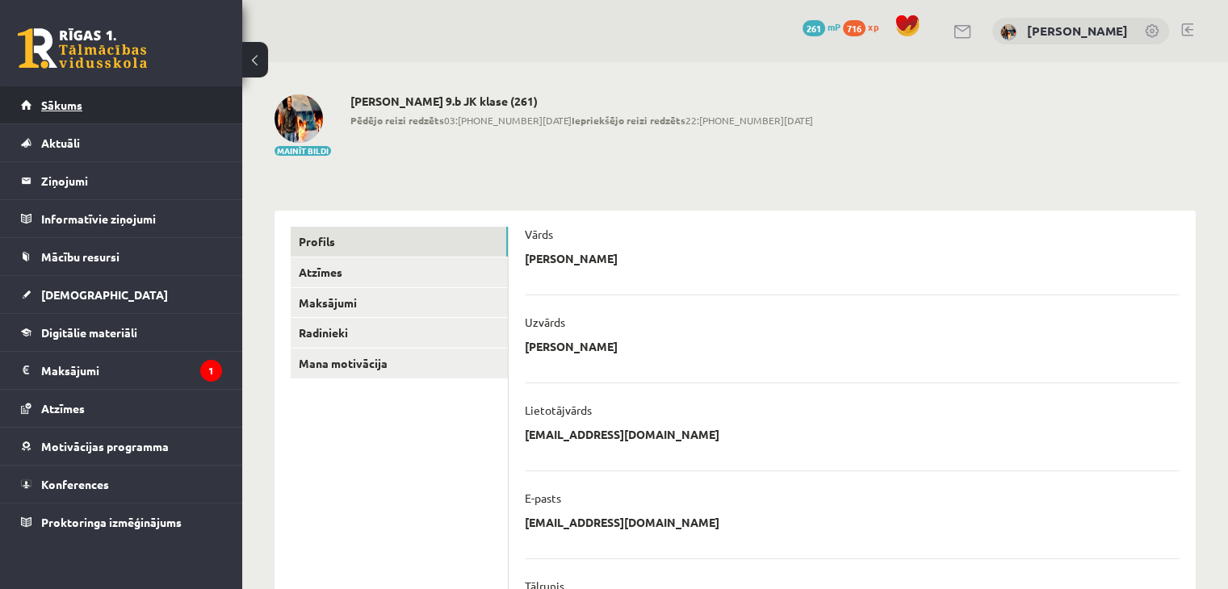
click at [40, 99] on link "Sākums" at bounding box center [121, 104] width 201 height 37
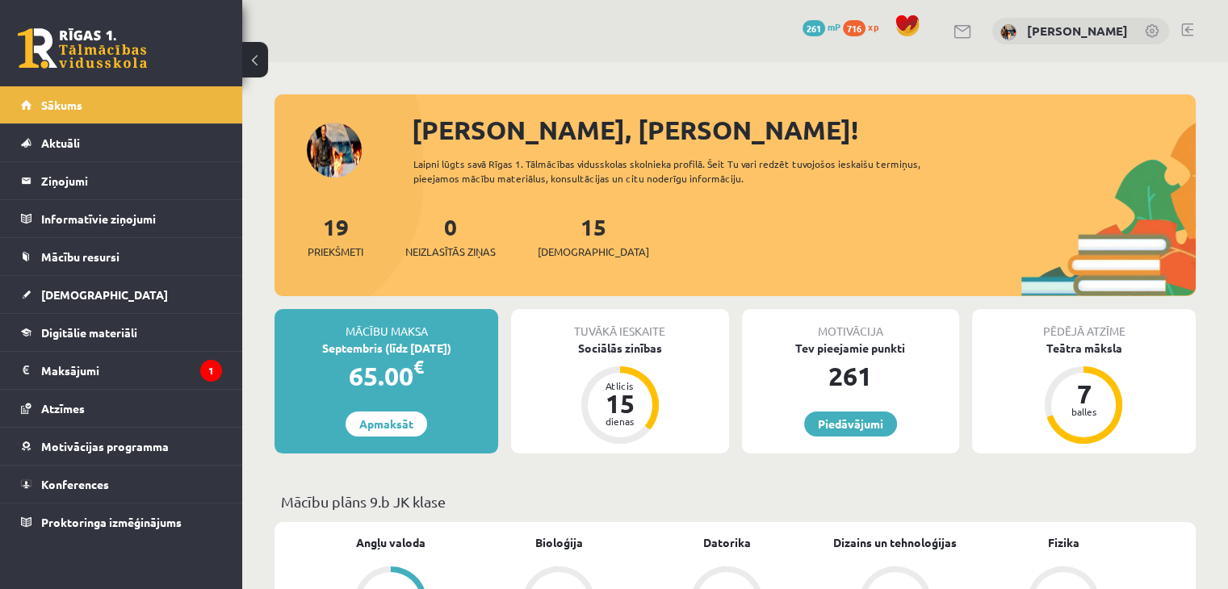
click at [333, 166] on div "[PERSON_NAME], [PERSON_NAME]! Laipni lūgts savā Rīgas 1. Tālmācības vidusskolas…" at bounding box center [735, 204] width 921 height 186
drag, startPoint x: 279, startPoint y: 131, endPoint x: 503, endPoint y: 133, distance: 223.7
click at [503, 133] on div "[PERSON_NAME], [PERSON_NAME]! Laipni lūgts savā Rīgas 1. Tālmācības vidusskolas…" at bounding box center [735, 195] width 921 height 202
click at [839, 224] on div "19 Priekšmeti 0 Neizlasītās ziņas 15 [DEMOGRAPHIC_DATA]" at bounding box center [735, 253] width 921 height 86
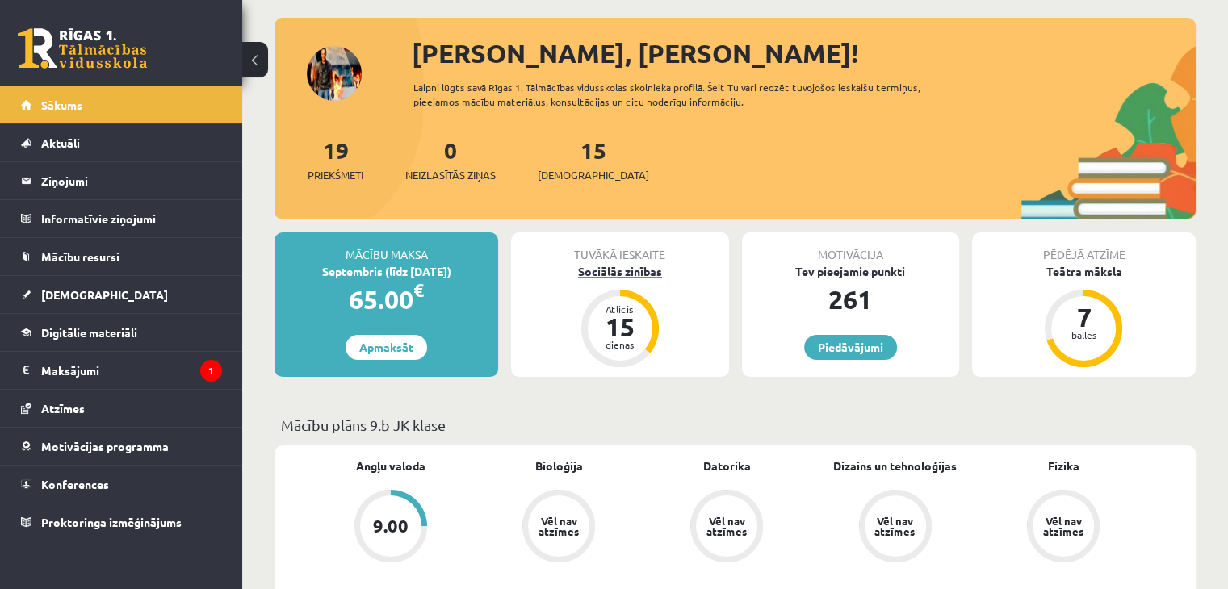
scroll to position [81, 0]
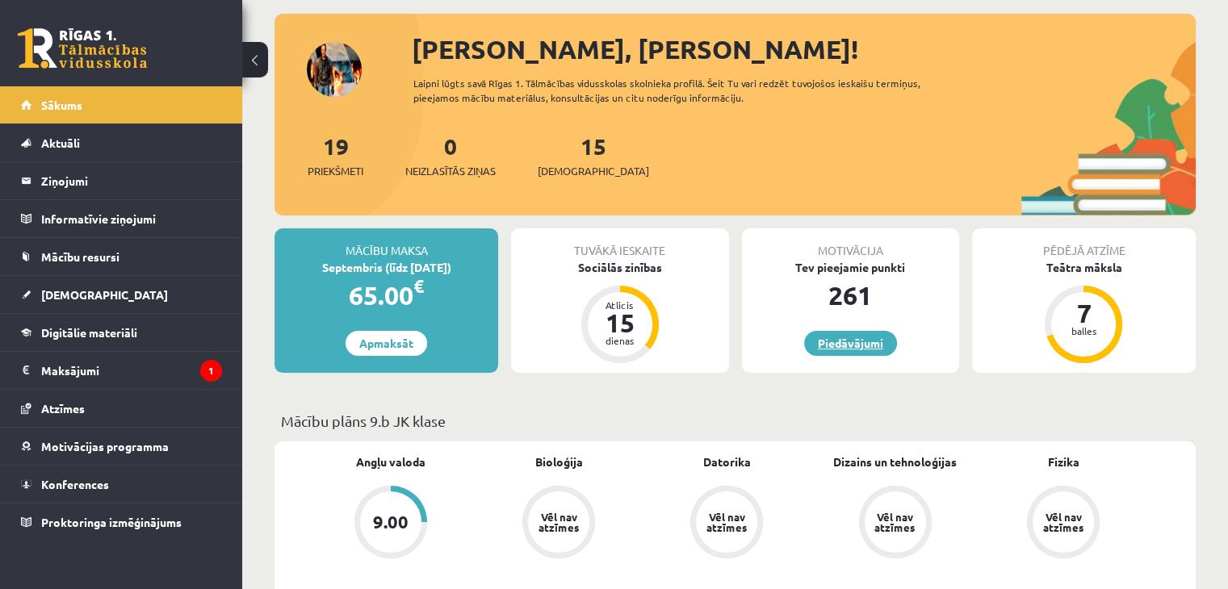
click at [858, 338] on link "Piedāvājumi" at bounding box center [850, 343] width 93 height 25
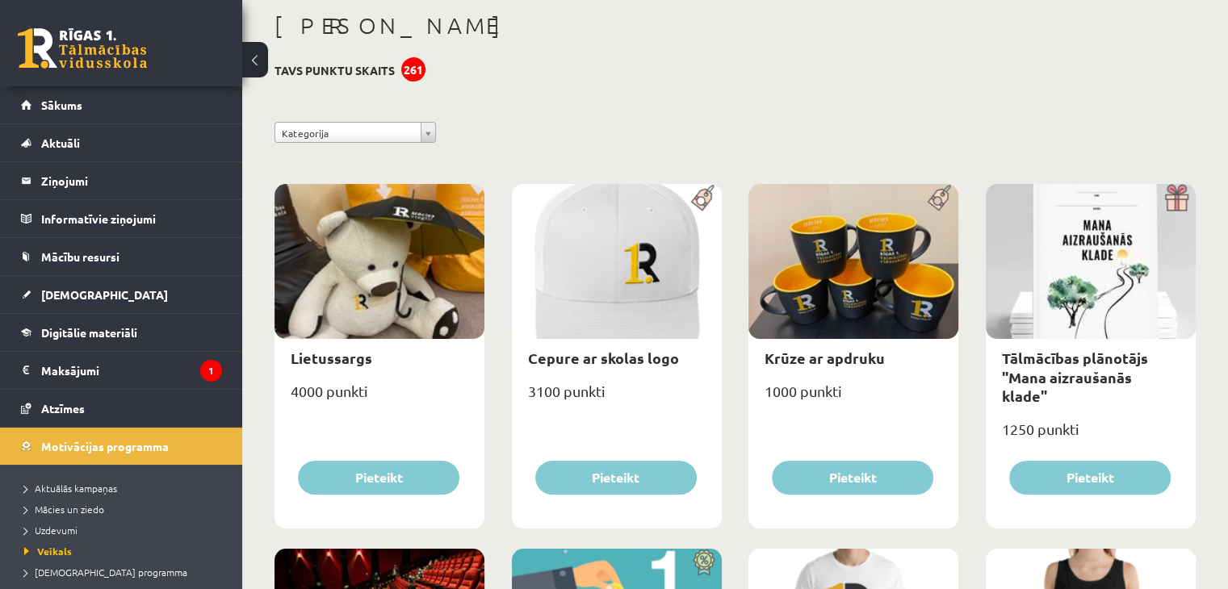
scroll to position [81, 0]
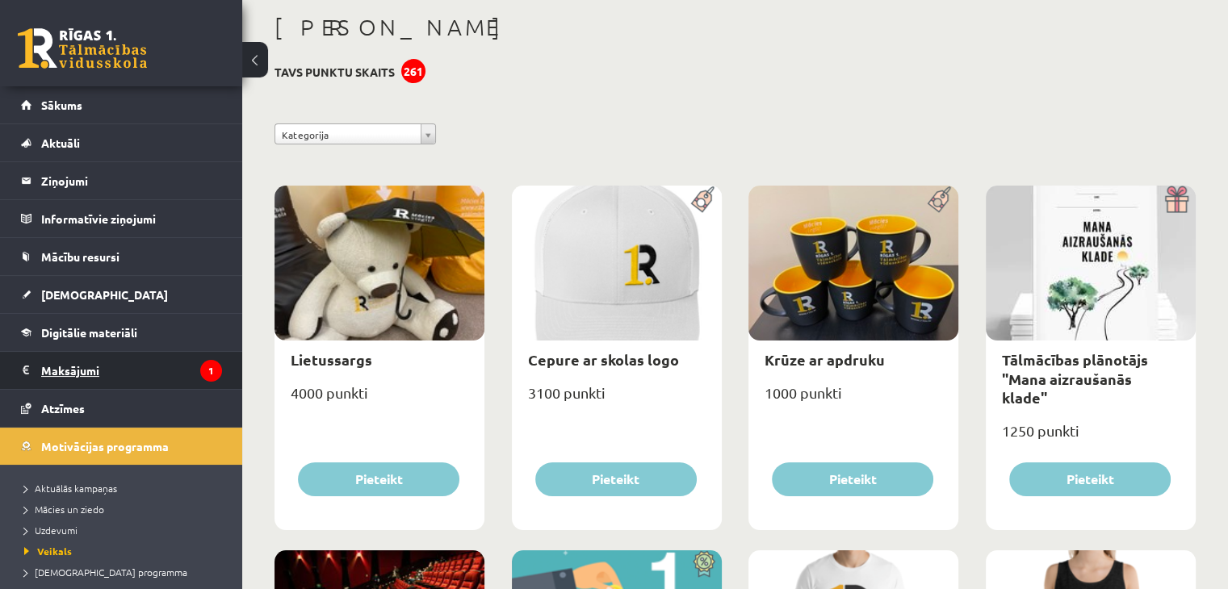
click at [118, 357] on legend "Maksājumi 1" at bounding box center [131, 370] width 181 height 37
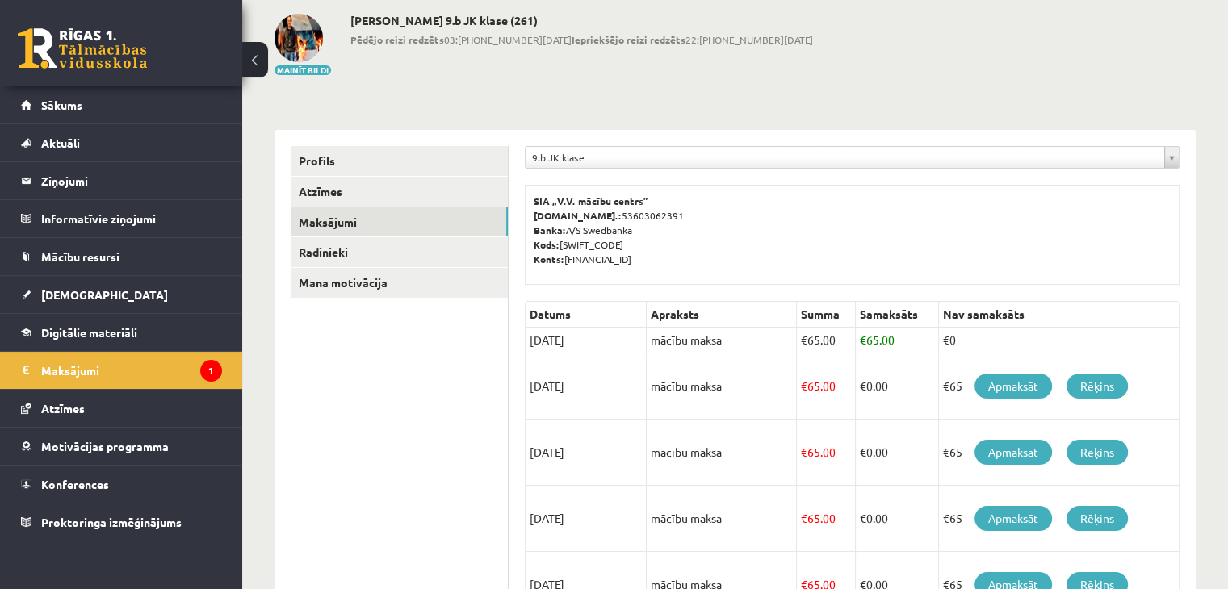
drag, startPoint x: 963, startPoint y: 382, endPoint x: 937, endPoint y: 379, distance: 26.0
click at [939, 379] on td "€65 Apmaksāt Rēķins" at bounding box center [1059, 387] width 241 height 66
click at [1005, 224] on p "SIA „V.V. mācību centrs” [DOMAIN_NAME].: 53603062391 Banka: A/S Swedbanka Kods:…" at bounding box center [852, 230] width 637 height 73
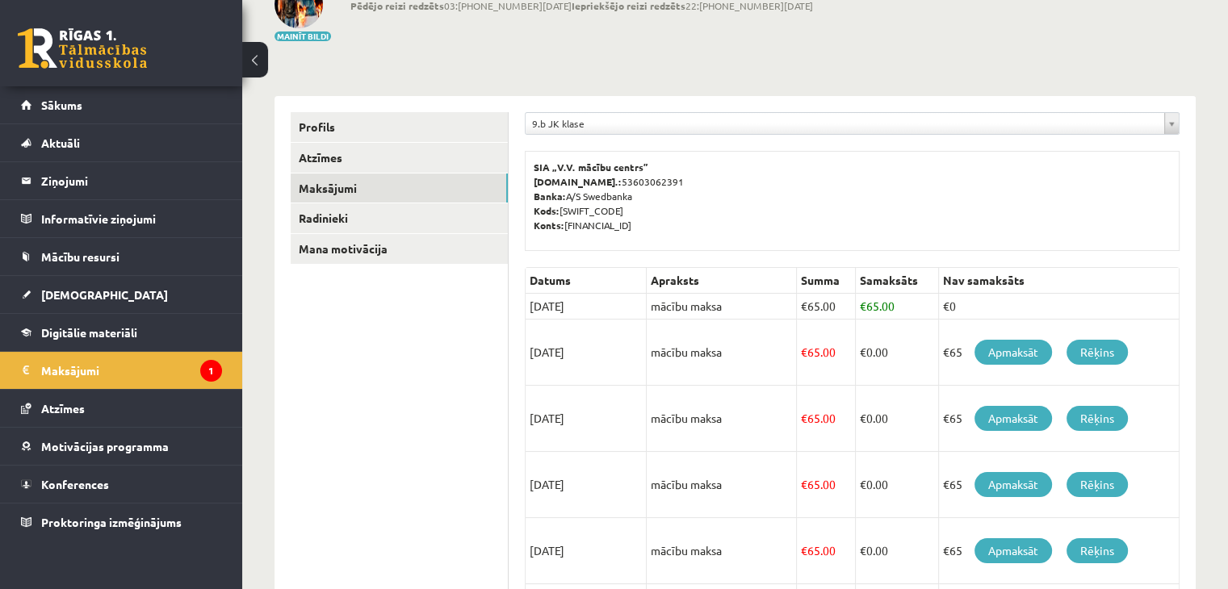
scroll to position [161, 0]
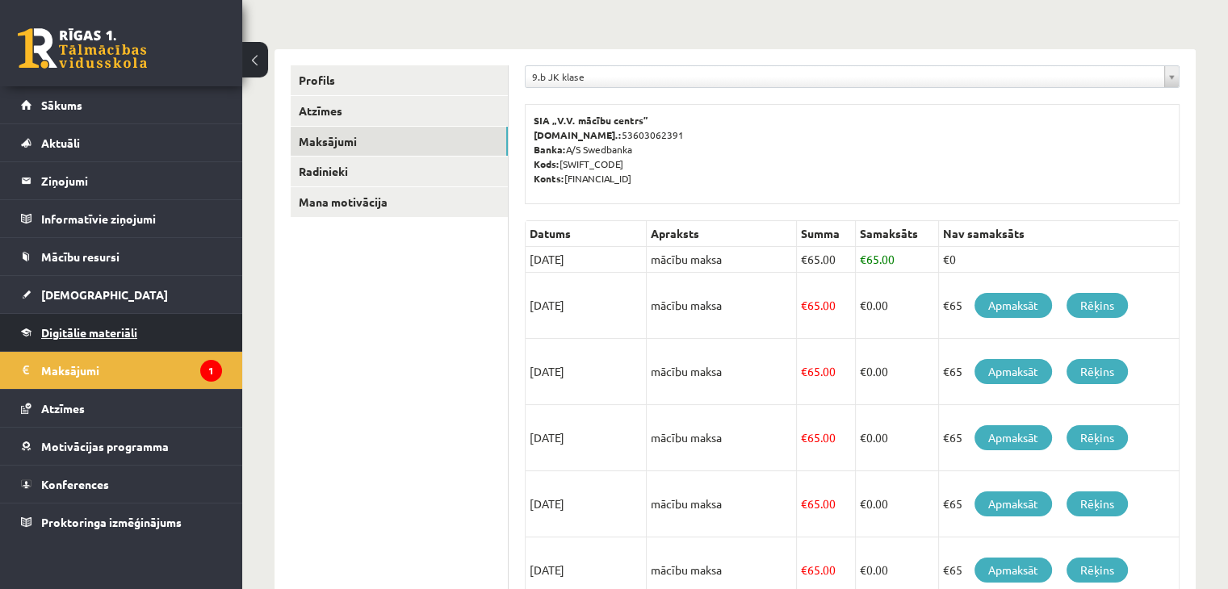
click at [115, 315] on link "Digitālie materiāli" at bounding box center [121, 332] width 201 height 37
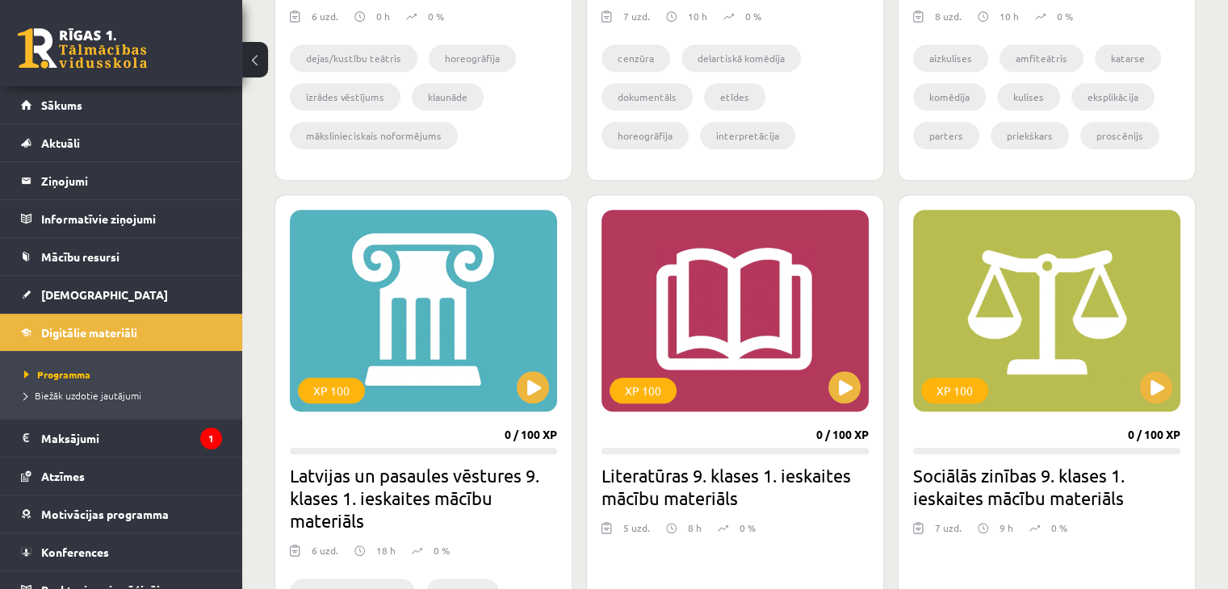
scroll to position [1130, 0]
